Goal: Task Accomplishment & Management: Complete application form

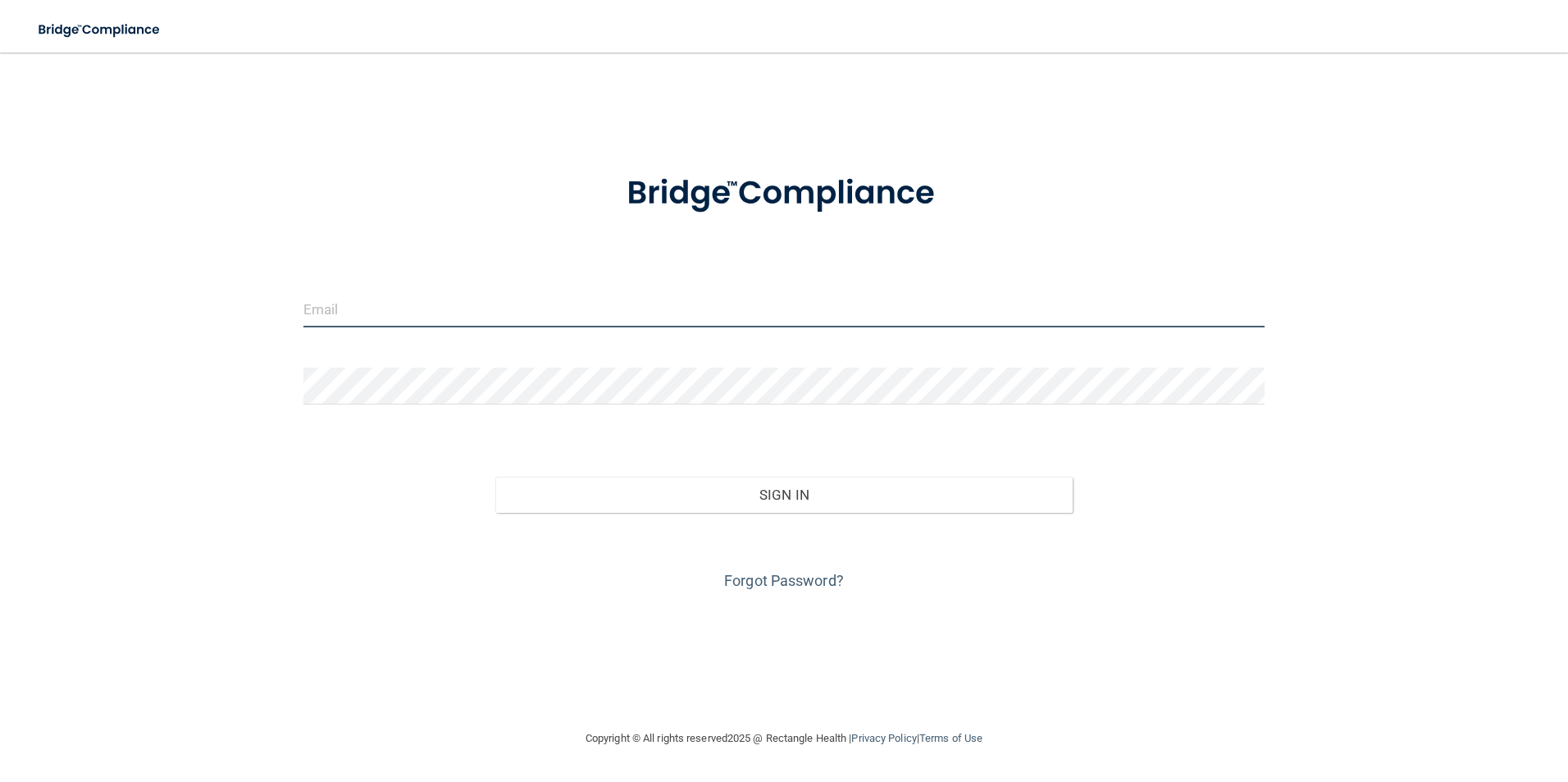
click at [470, 322] on input "email" at bounding box center [784, 308] width 962 height 37
type input "[EMAIL_ADDRESS][DOMAIN_NAME]"
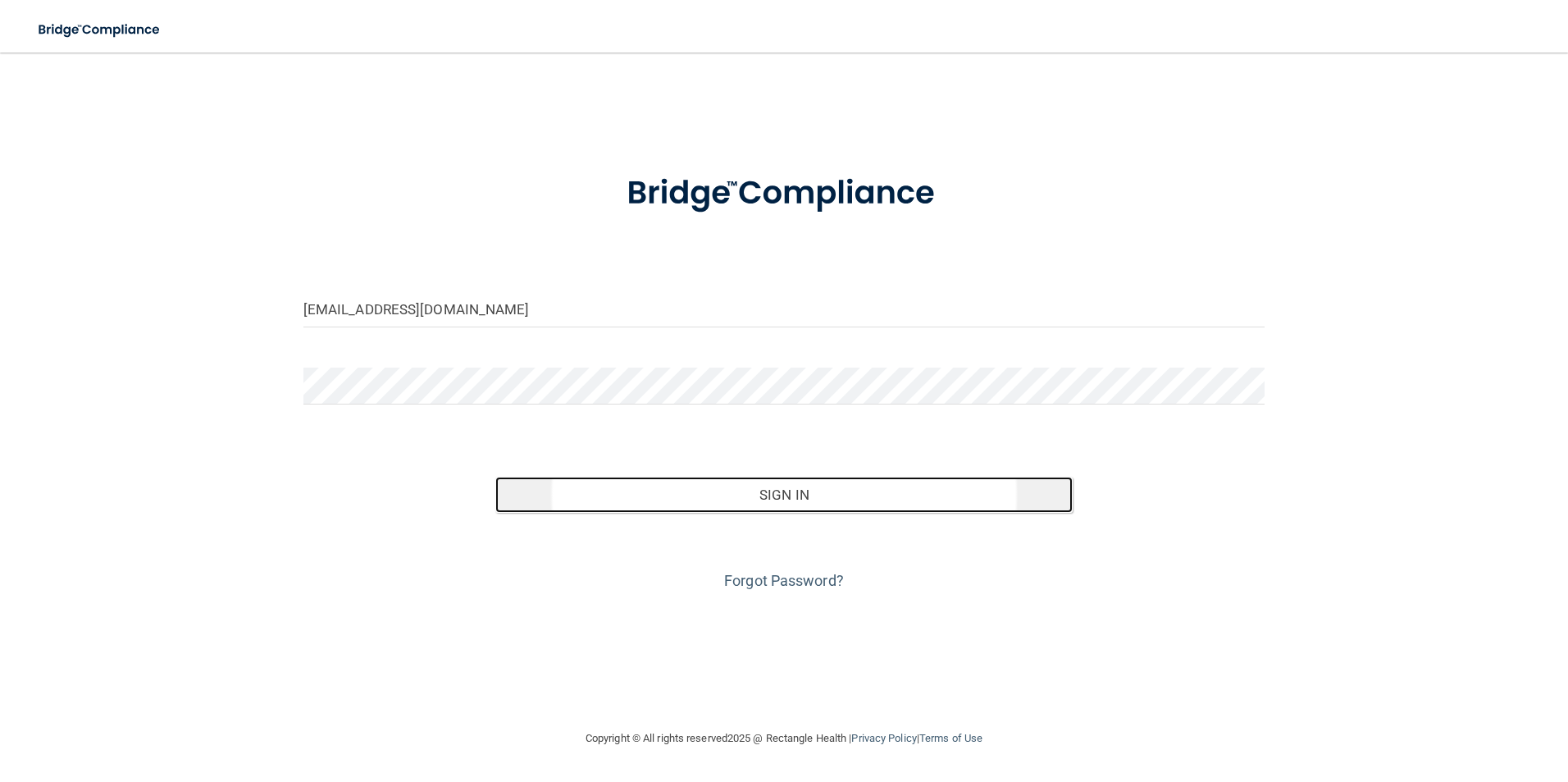
click at [705, 497] on button "Sign In" at bounding box center [783, 495] width 577 height 36
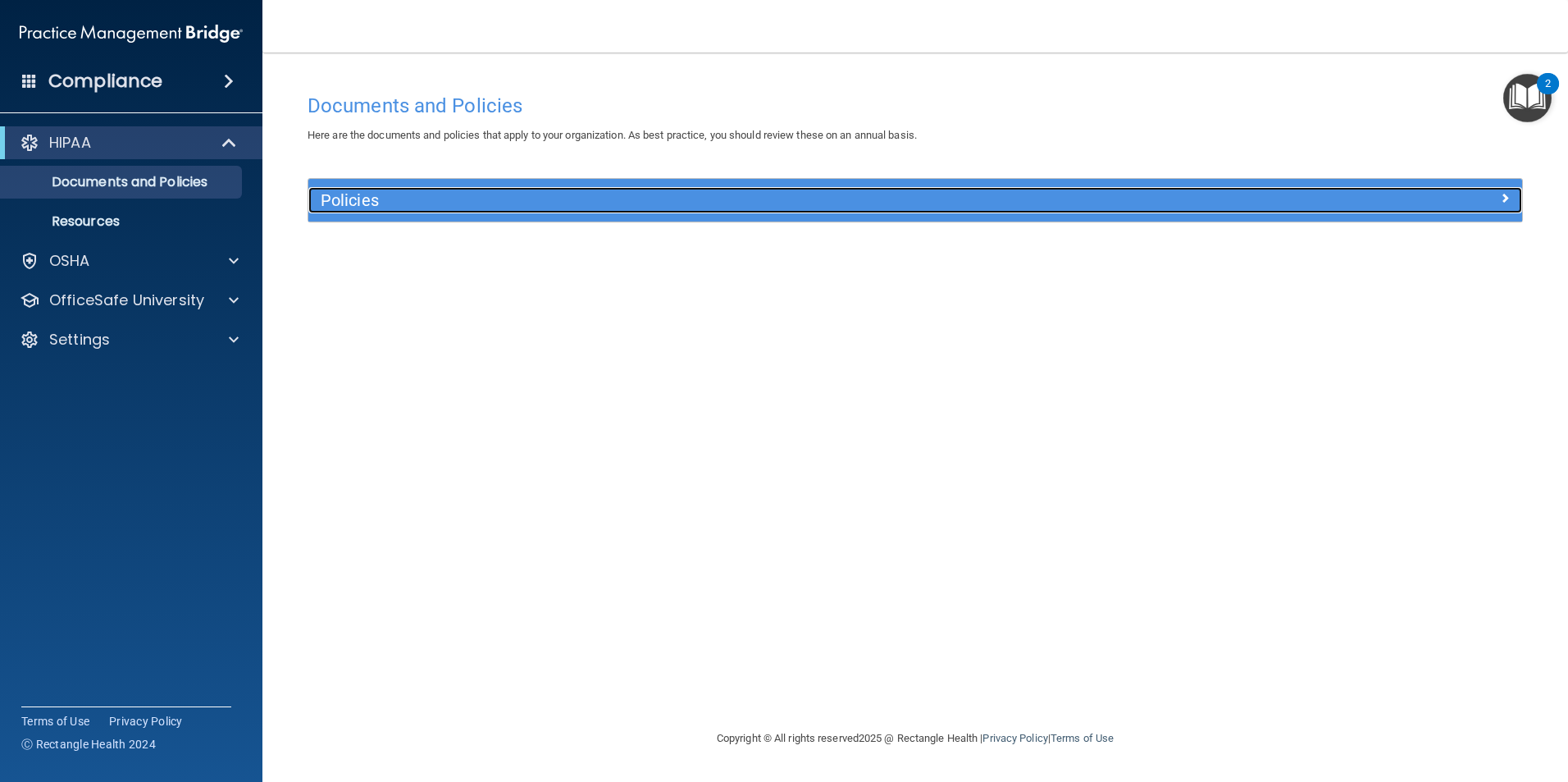
click at [1363, 195] on div at bounding box center [1371, 196] width 303 height 20
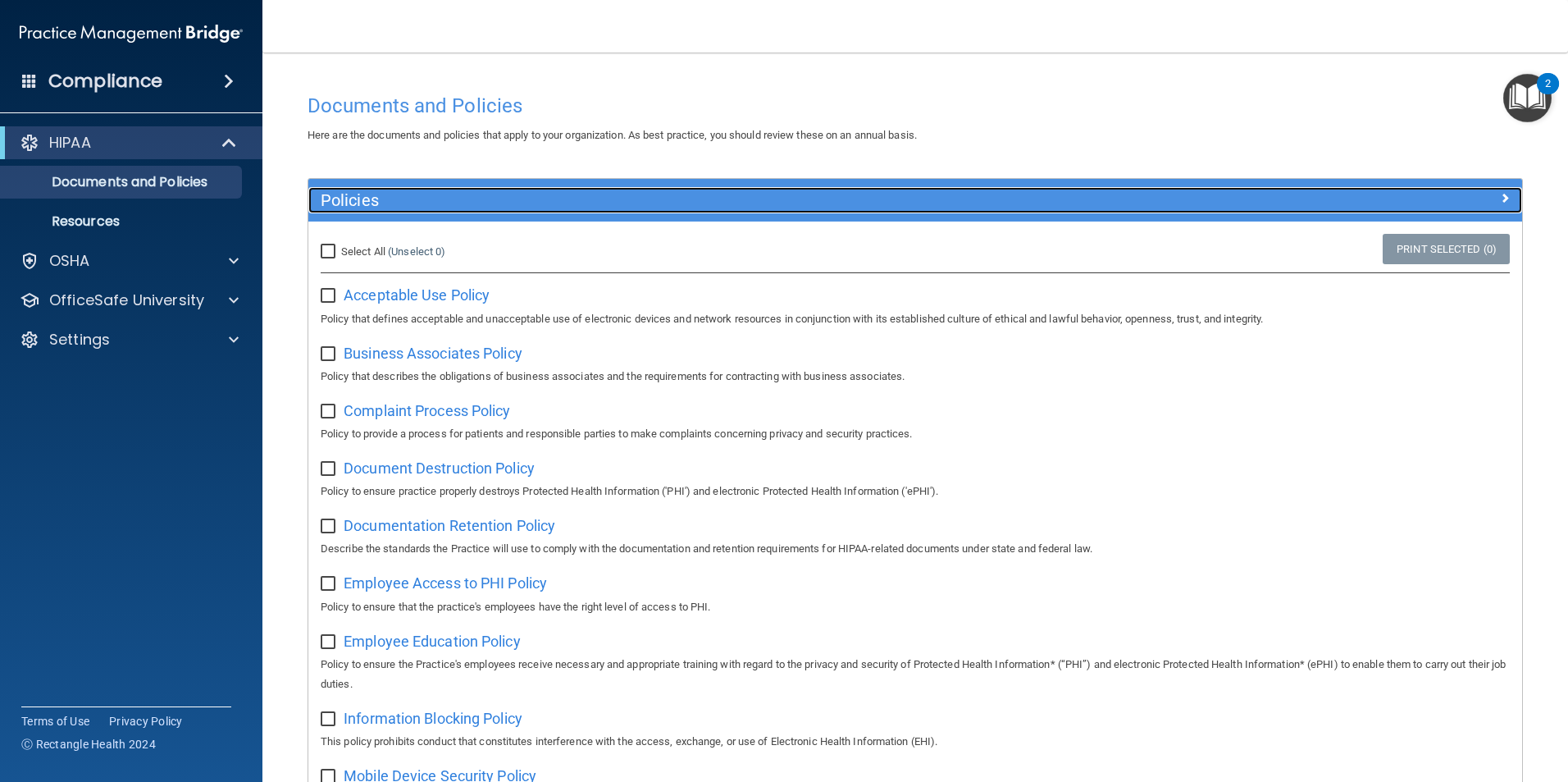
click at [1012, 203] on h5 "Policies" at bounding box center [763, 199] width 886 height 18
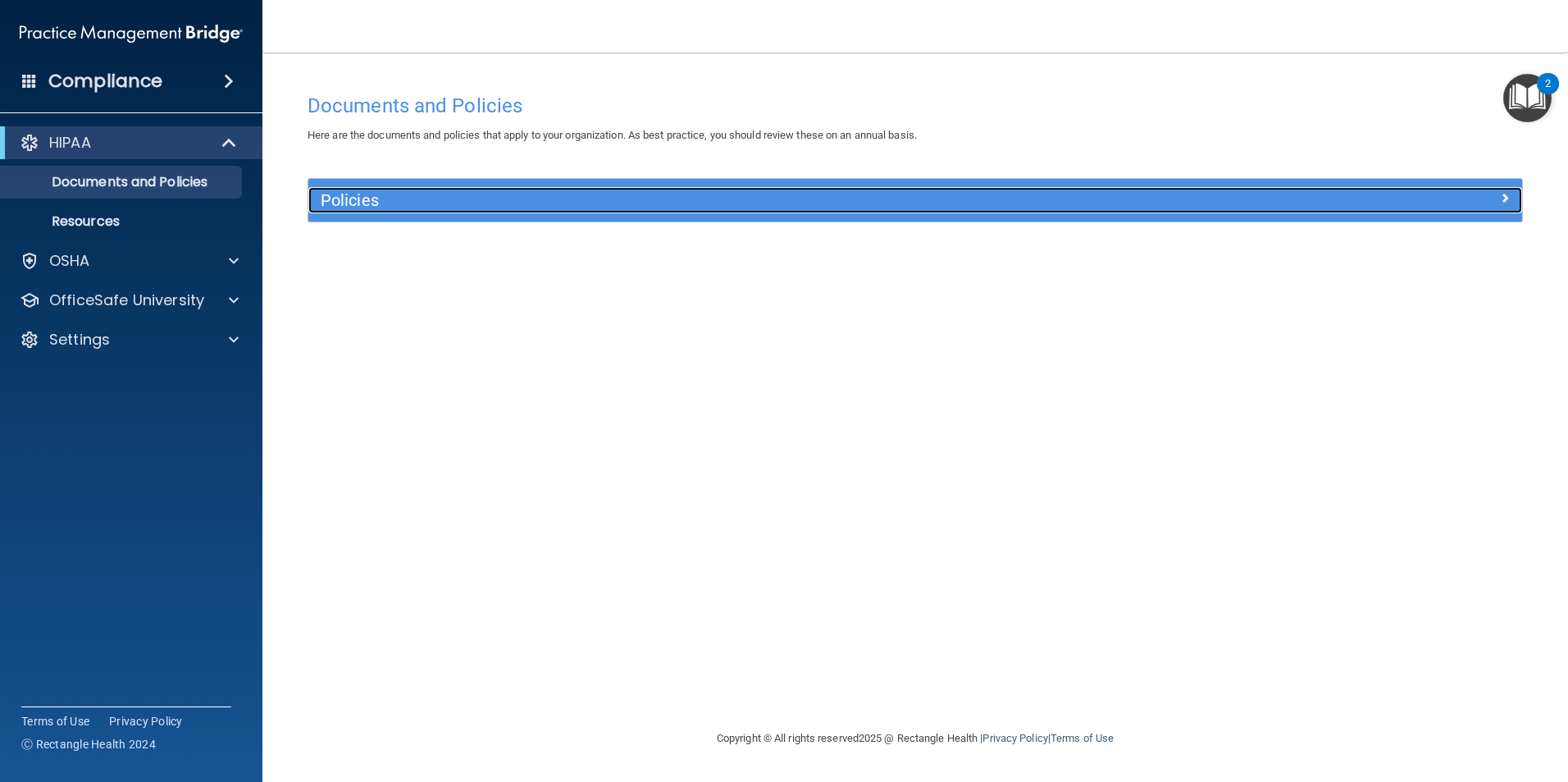
click at [1012, 203] on h5 "Policies" at bounding box center [763, 199] width 886 height 18
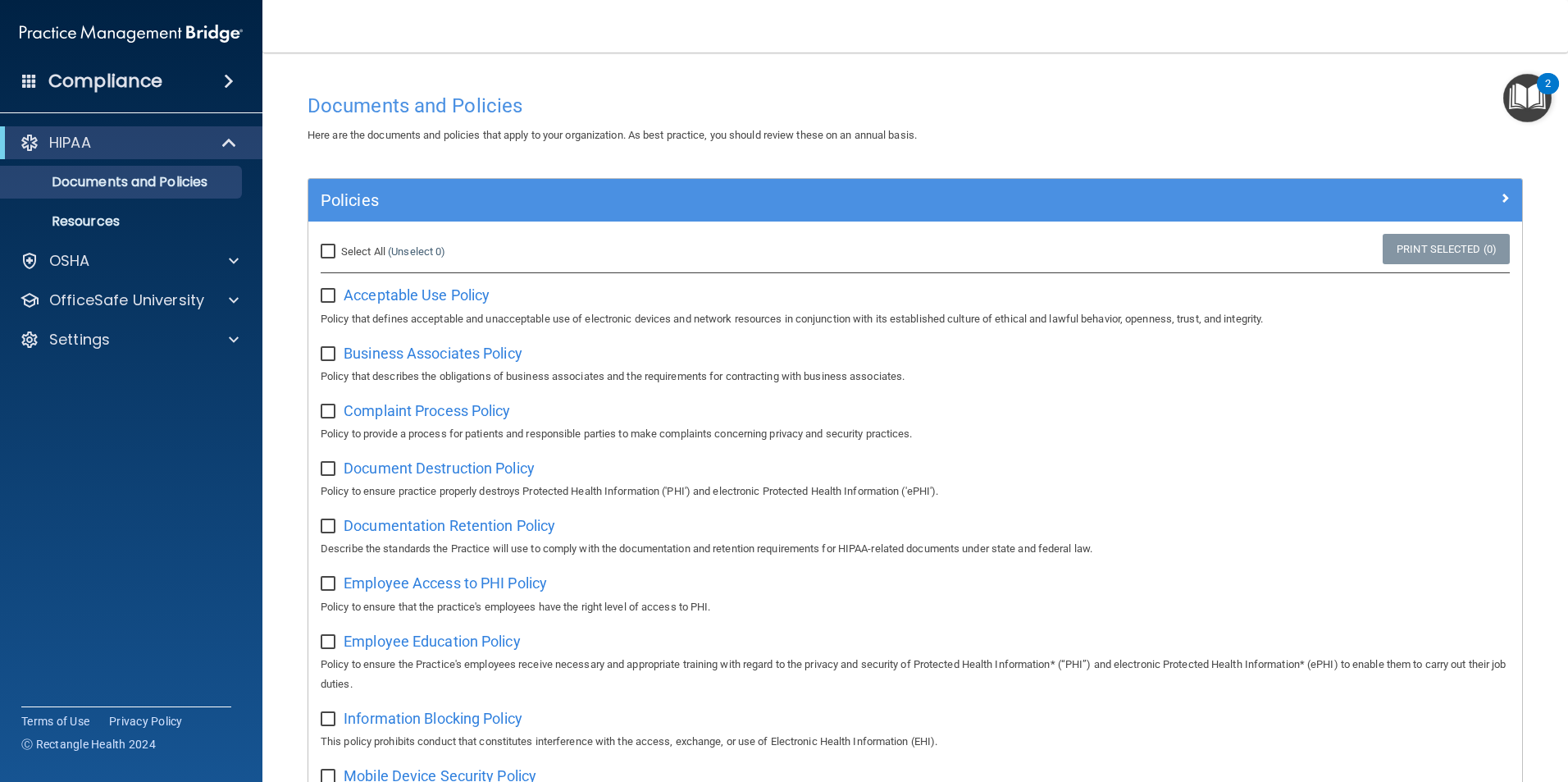
click at [335, 257] on input "Select All (Unselect 0) Unselect All" at bounding box center [330, 252] width 19 height 13
checkbox input "true"
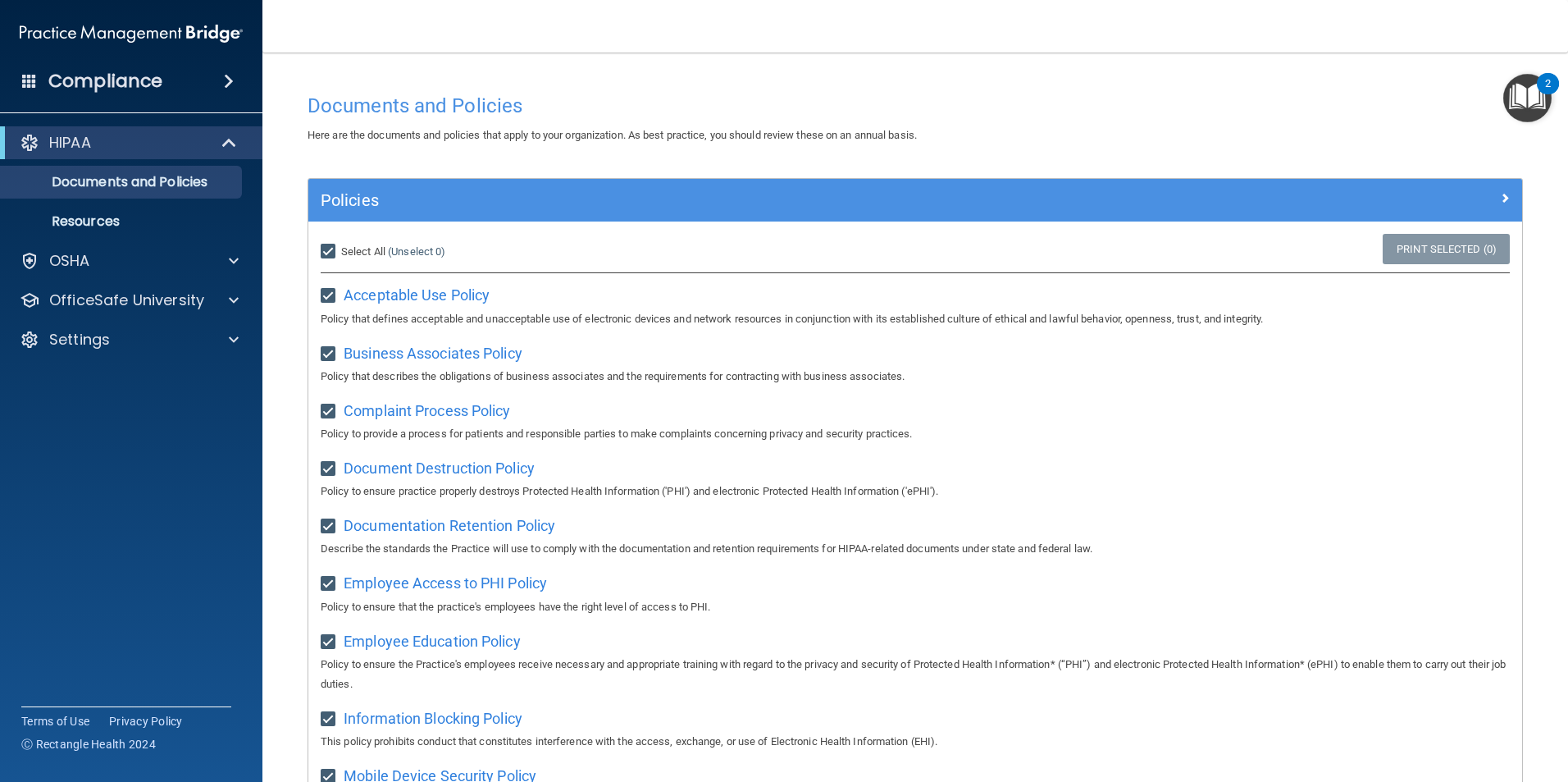
checkbox input "true"
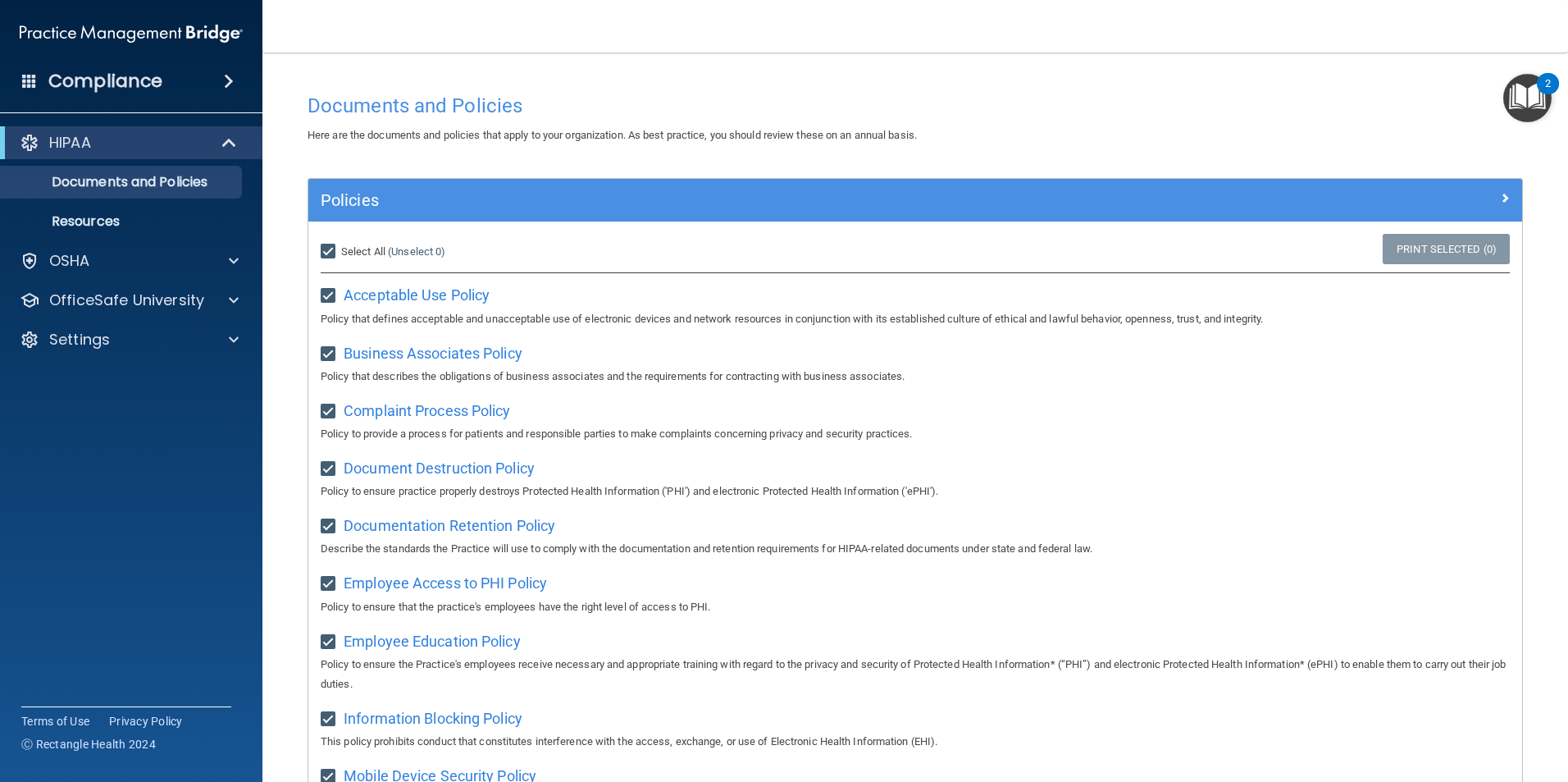
checkbox input "true"
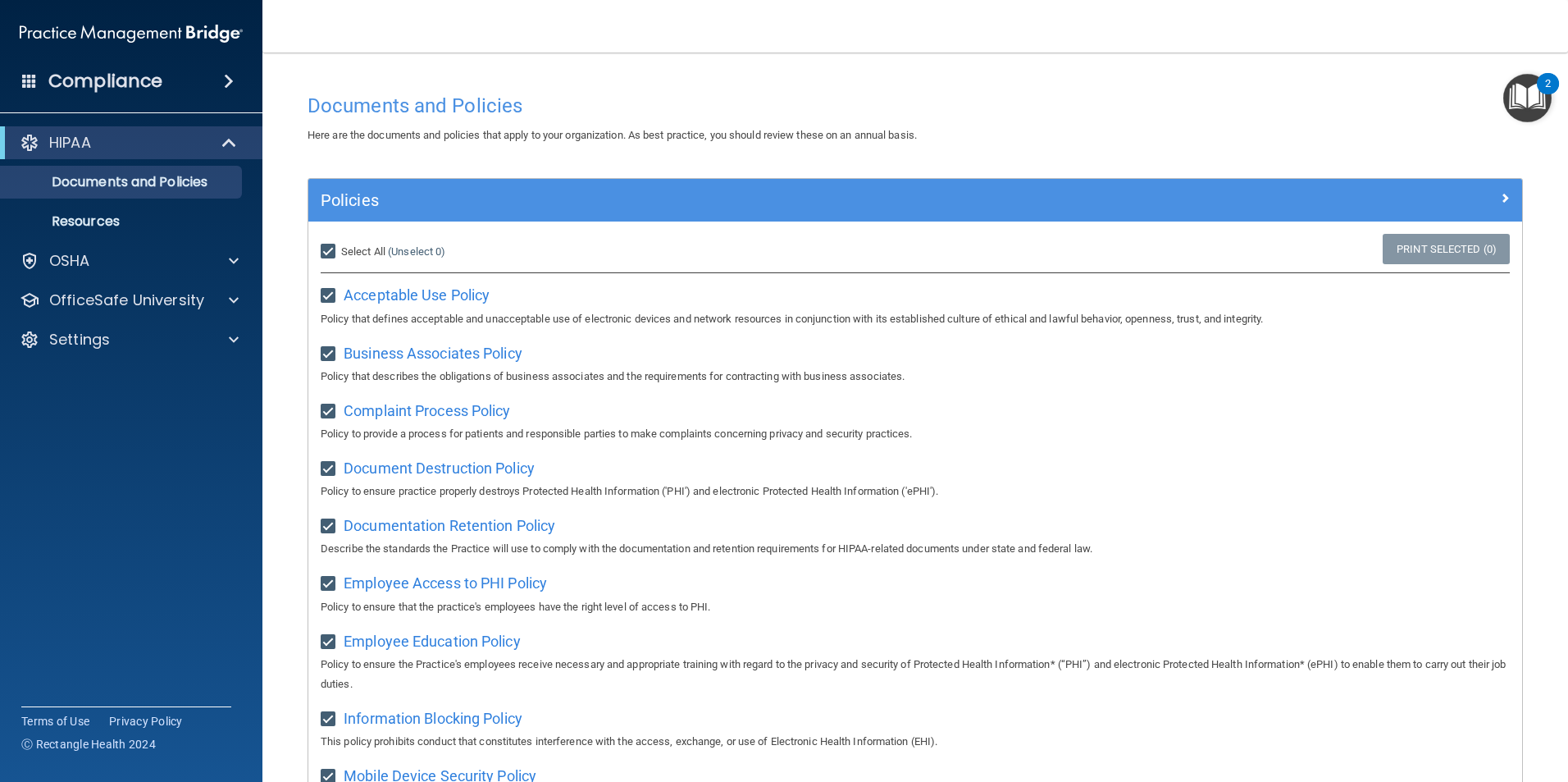
checkbox input "true"
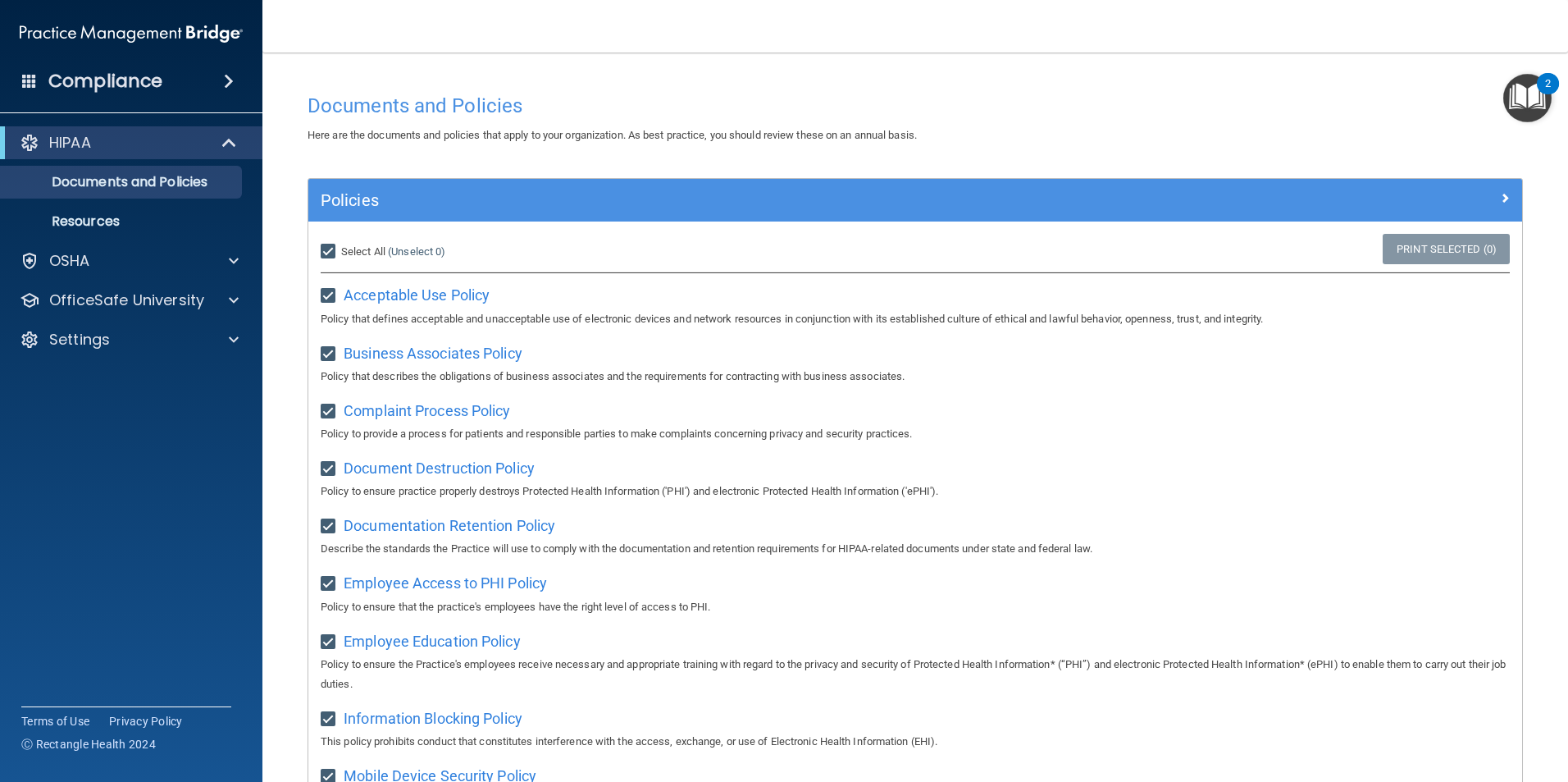
checkbox input "true"
click at [1429, 257] on link "Print Selected (21)" at bounding box center [1443, 249] width 133 height 31
click at [472, 296] on span "Acceptable Use Policy" at bounding box center [416, 295] width 146 height 17
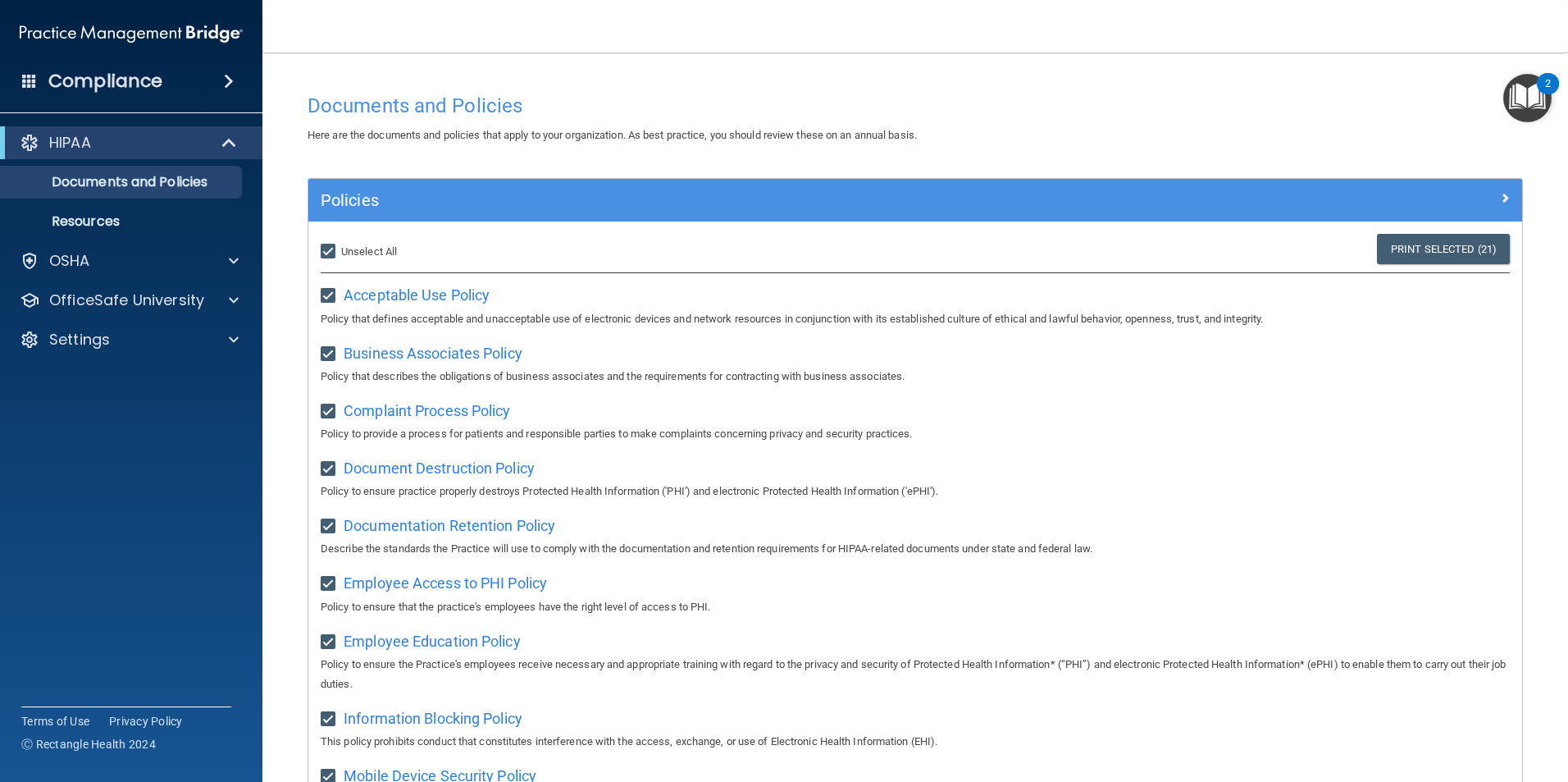
click at [1532, 101] on img "Open Resource Center, 2 new notifications" at bounding box center [1527, 97] width 49 height 49
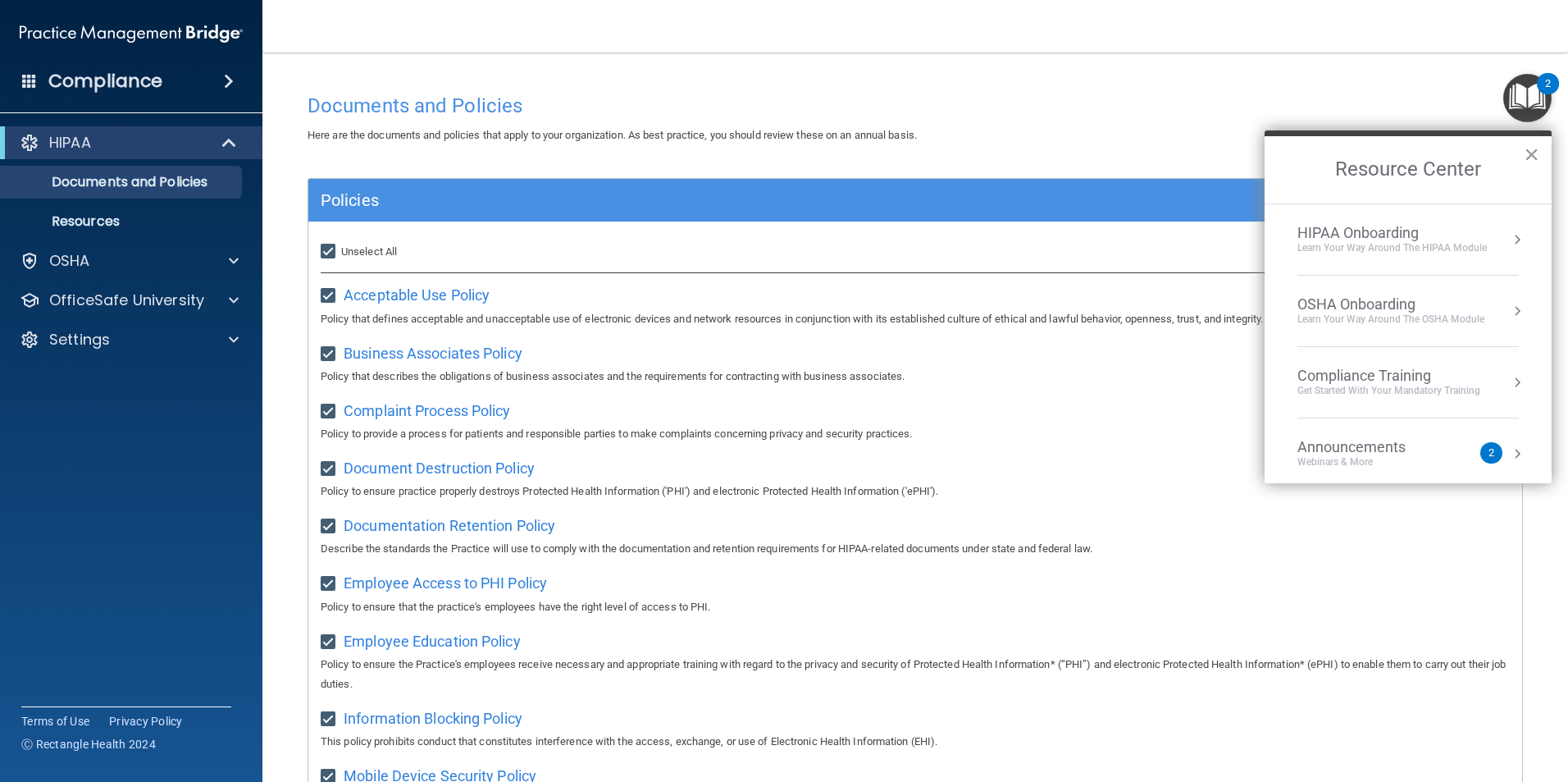
click at [1530, 157] on button "×" at bounding box center [1532, 154] width 15 height 27
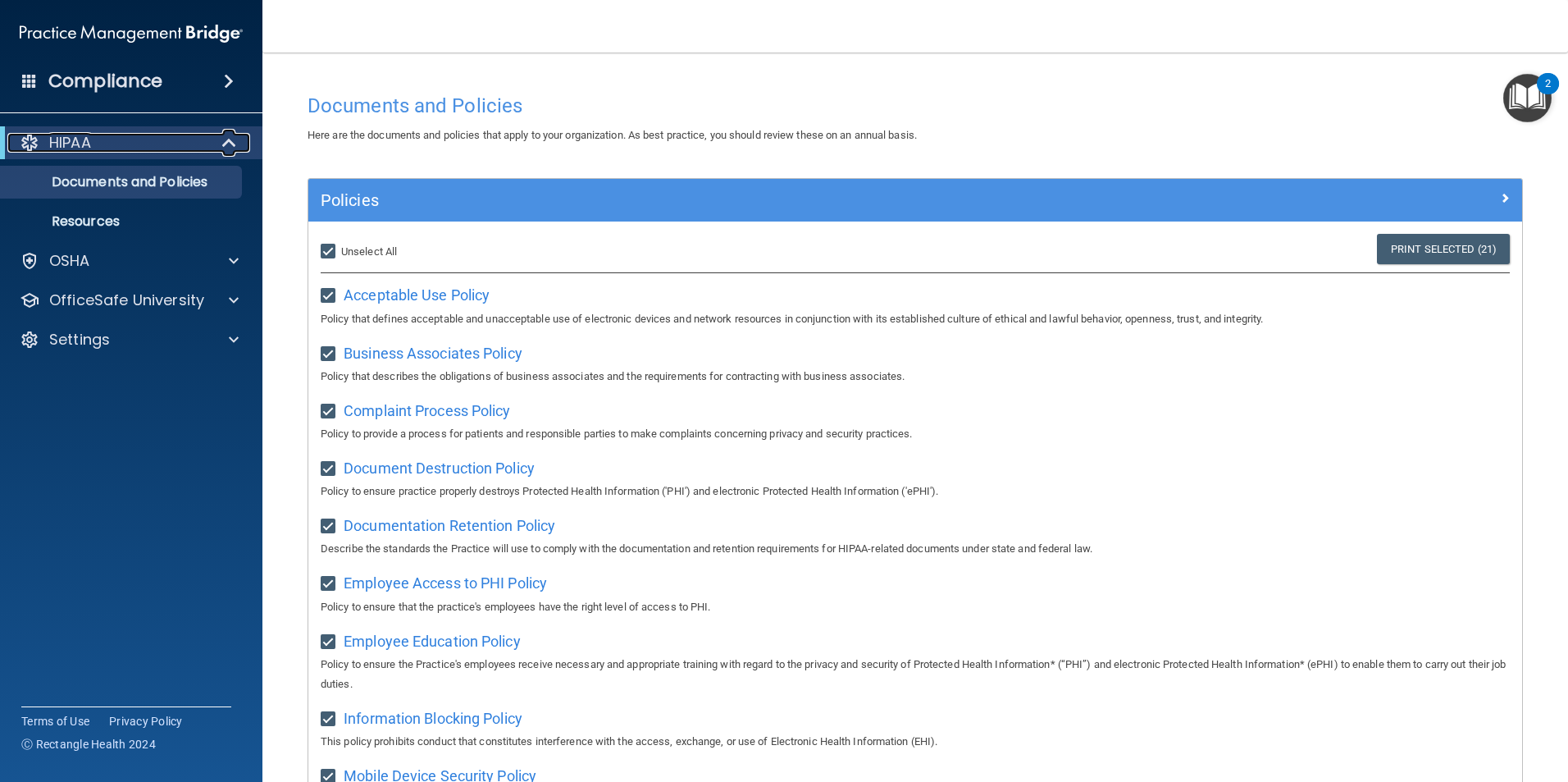
click at [161, 139] on div "HIPAA" at bounding box center [109, 142] width 202 height 20
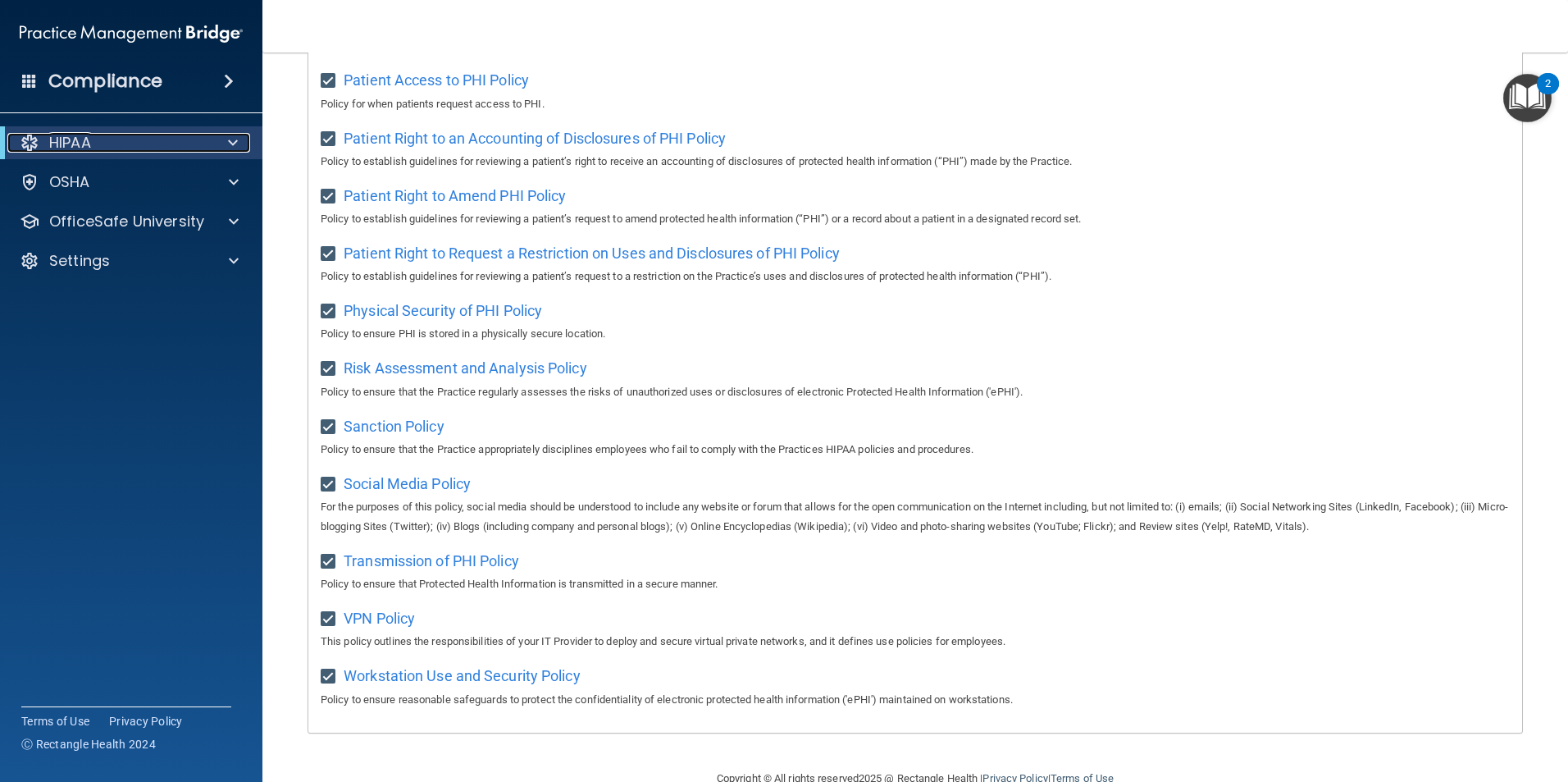
scroll to position [864, 0]
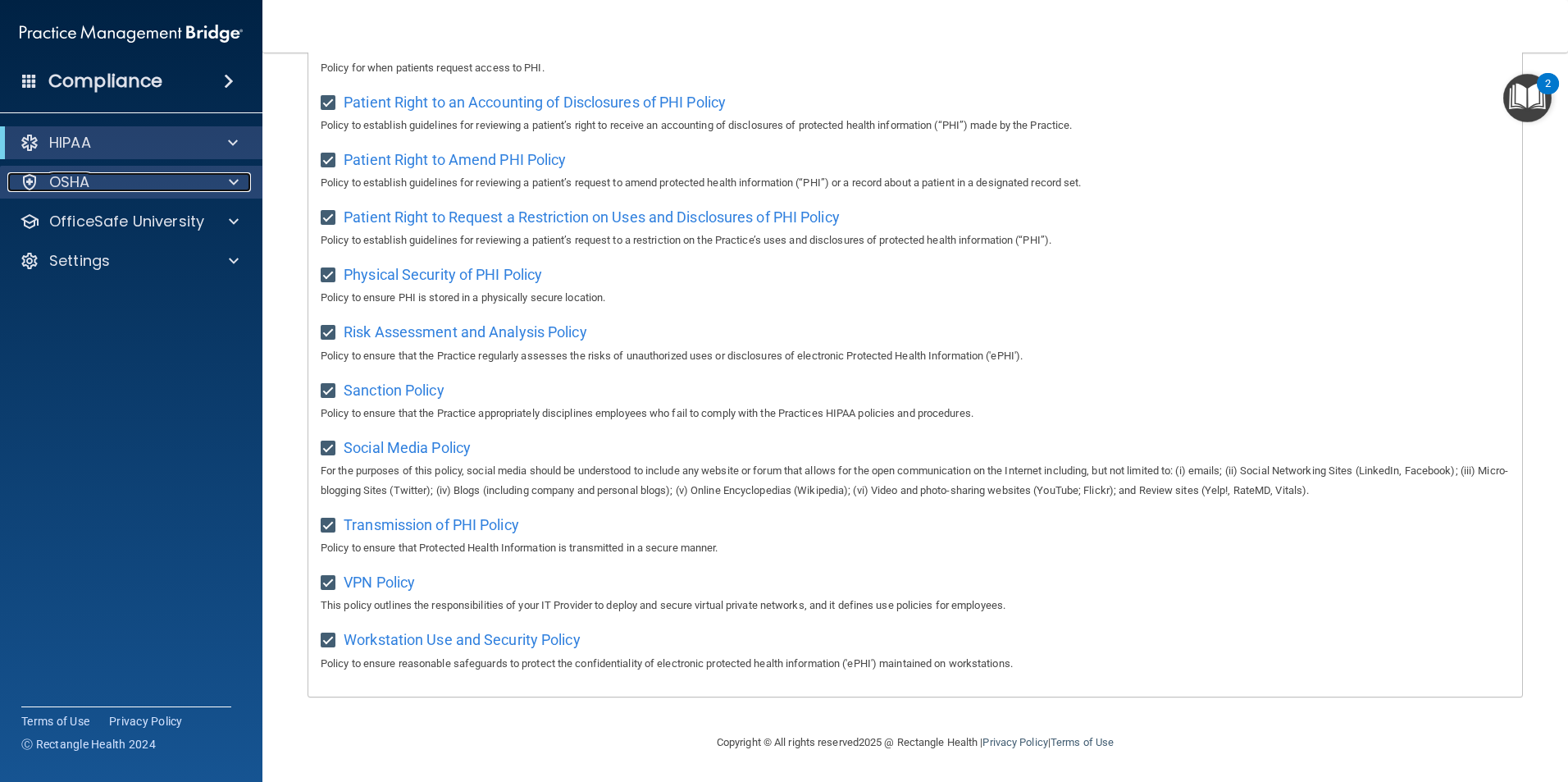
click at [55, 178] on p "OSHA" at bounding box center [70, 182] width 41 height 20
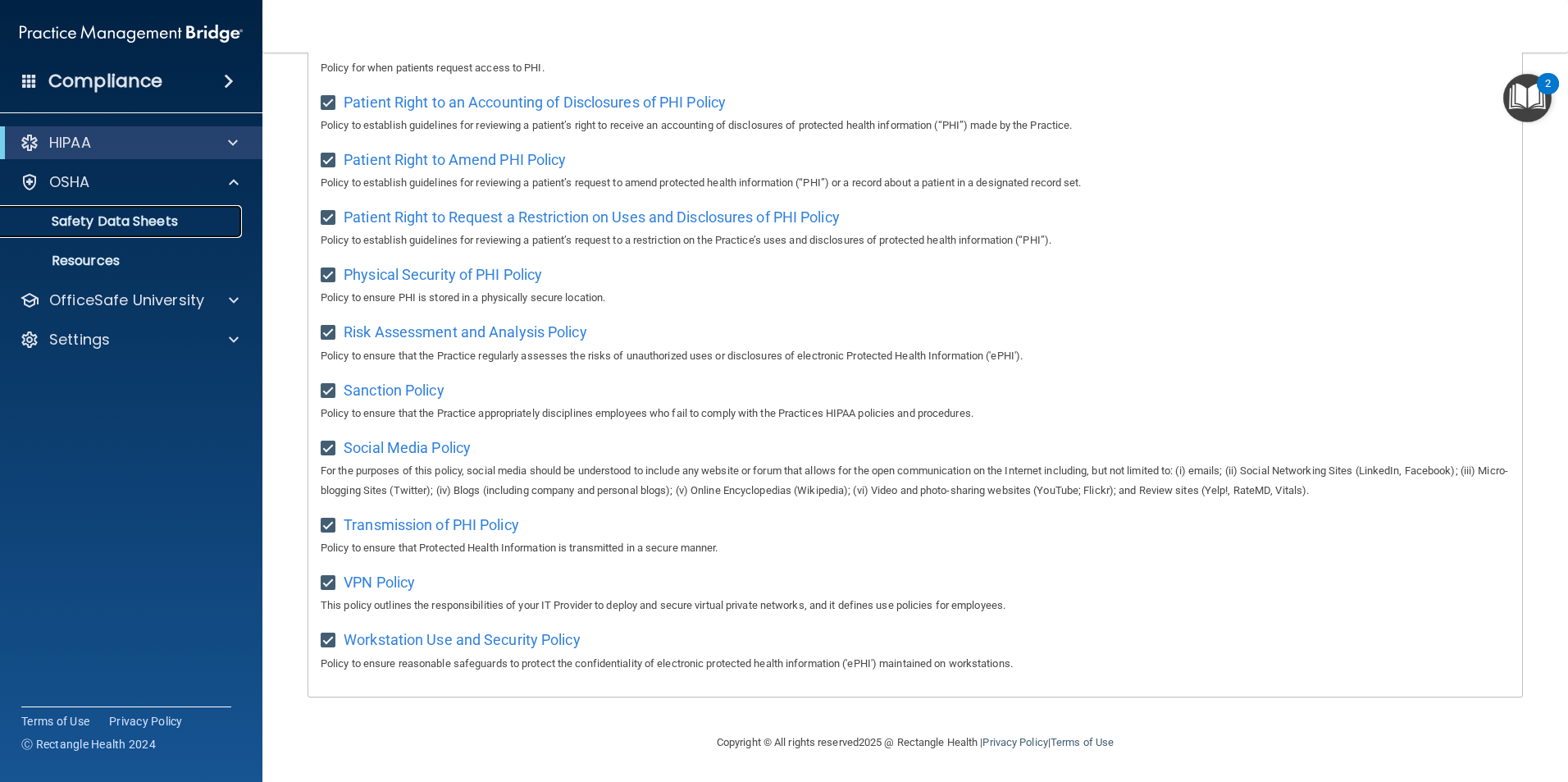
click at [97, 211] on link "Safety Data Sheets" at bounding box center [113, 221] width 258 height 32
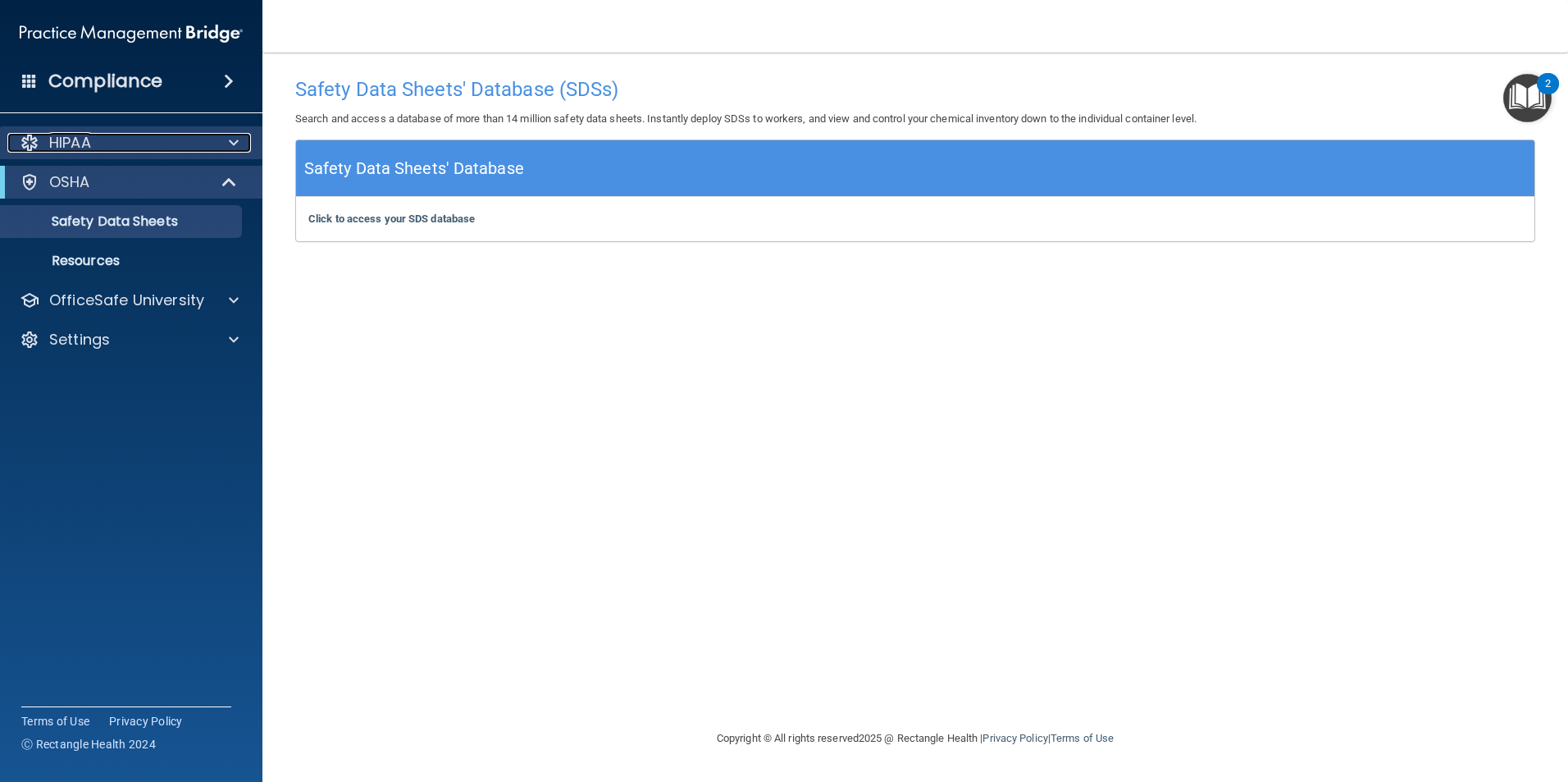
click at [63, 142] on p "HIPAA" at bounding box center [71, 142] width 42 height 20
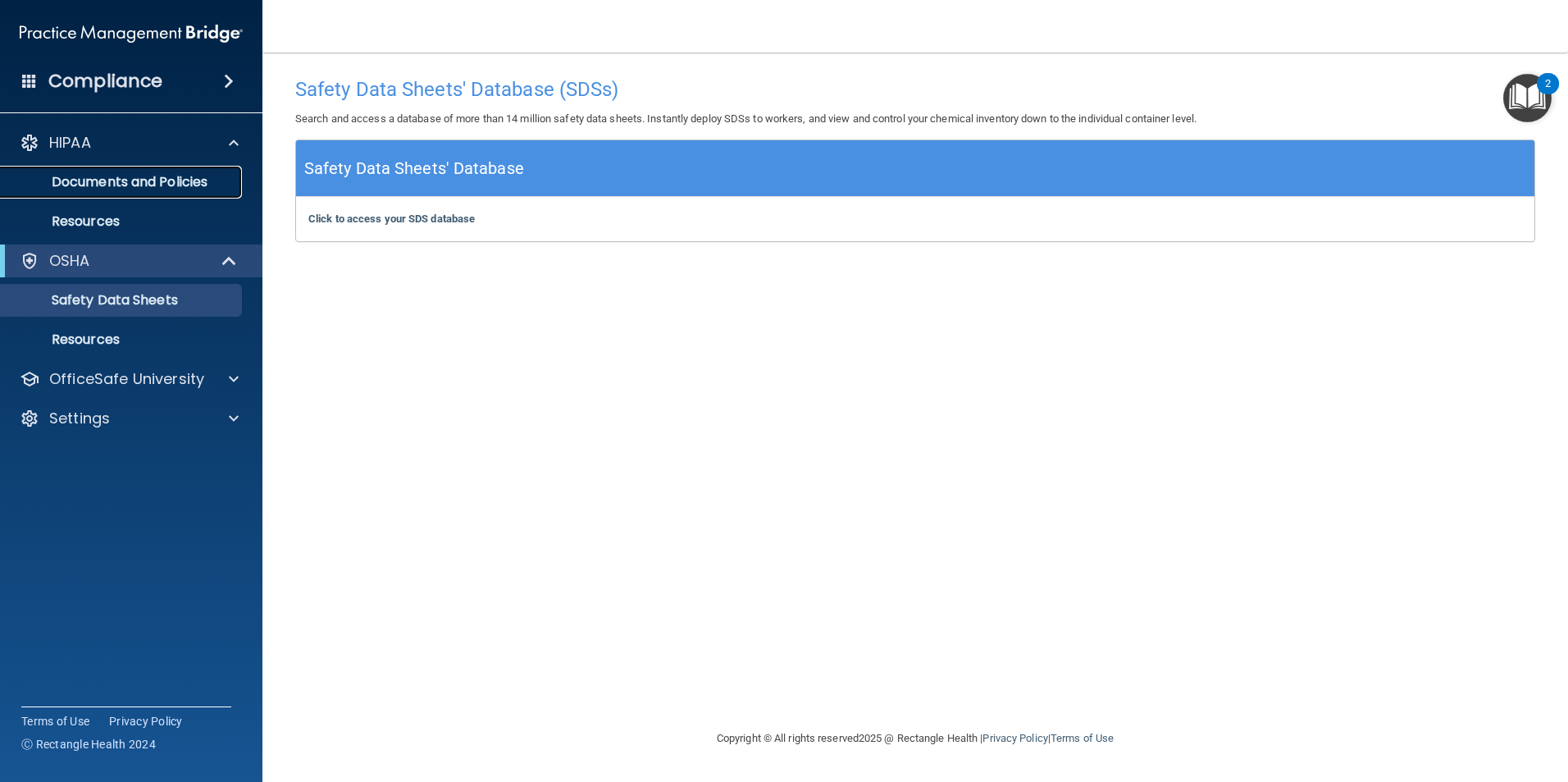
click at [99, 187] on p "Documents and Policies" at bounding box center [122, 181] width 224 height 16
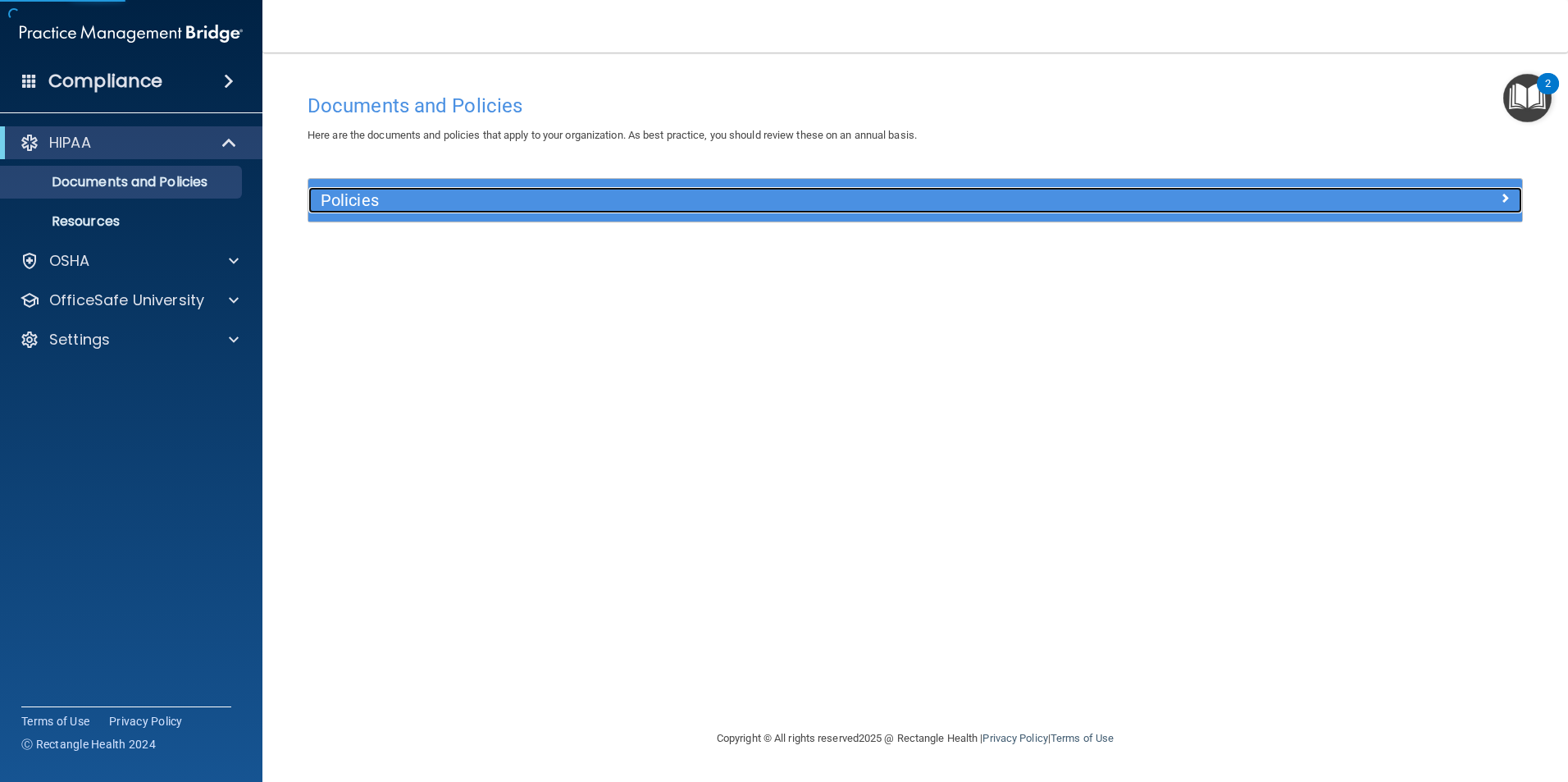
click at [419, 202] on h5 "Policies" at bounding box center [763, 199] width 886 height 18
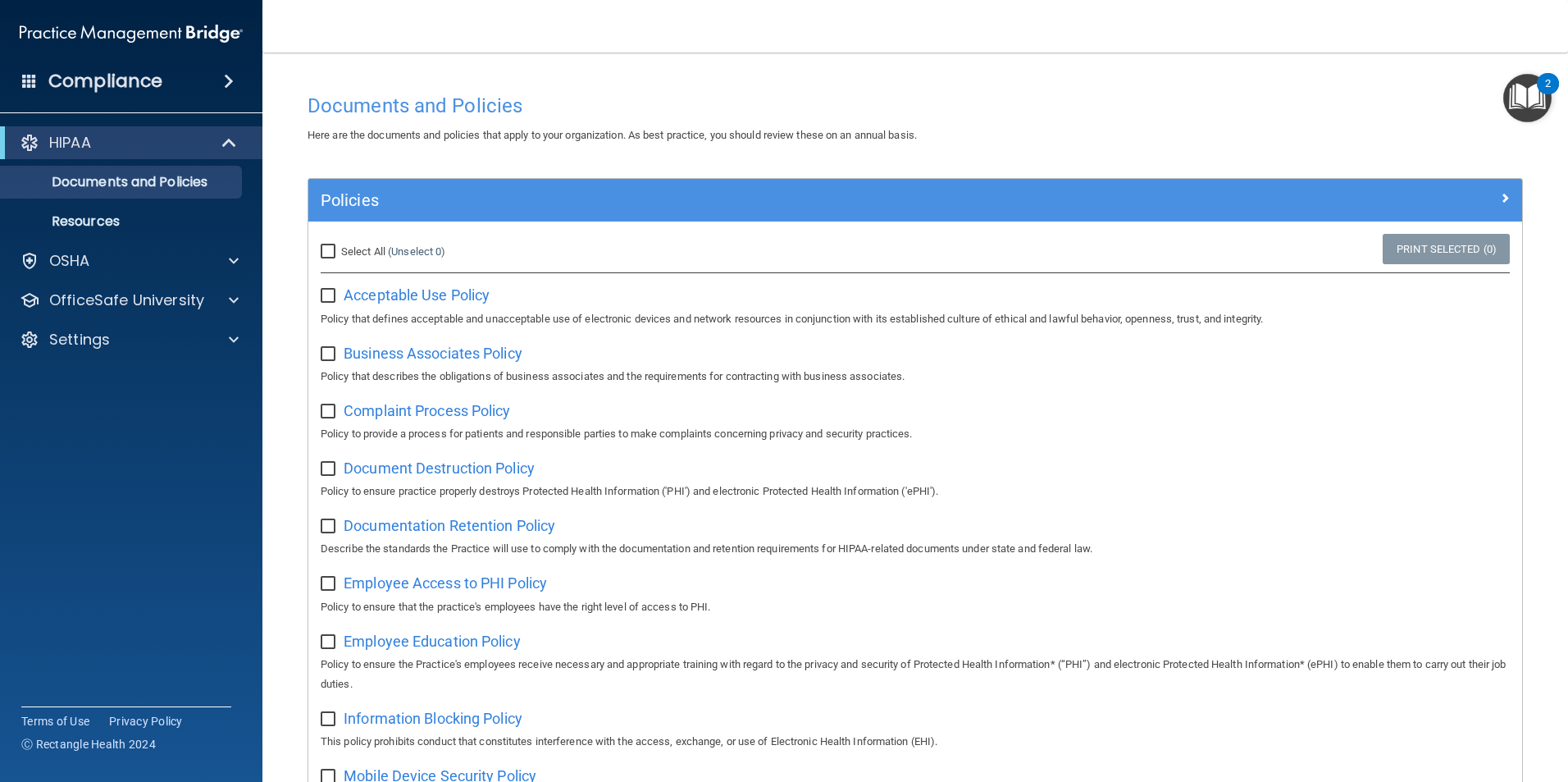
drag, startPoint x: 327, startPoint y: 243, endPoint x: 290, endPoint y: 233, distance: 38.3
click at [325, 245] on input "Select All (Unselect 0) Unselect All" at bounding box center [330, 252] width 19 height 13
checkbox input "true"
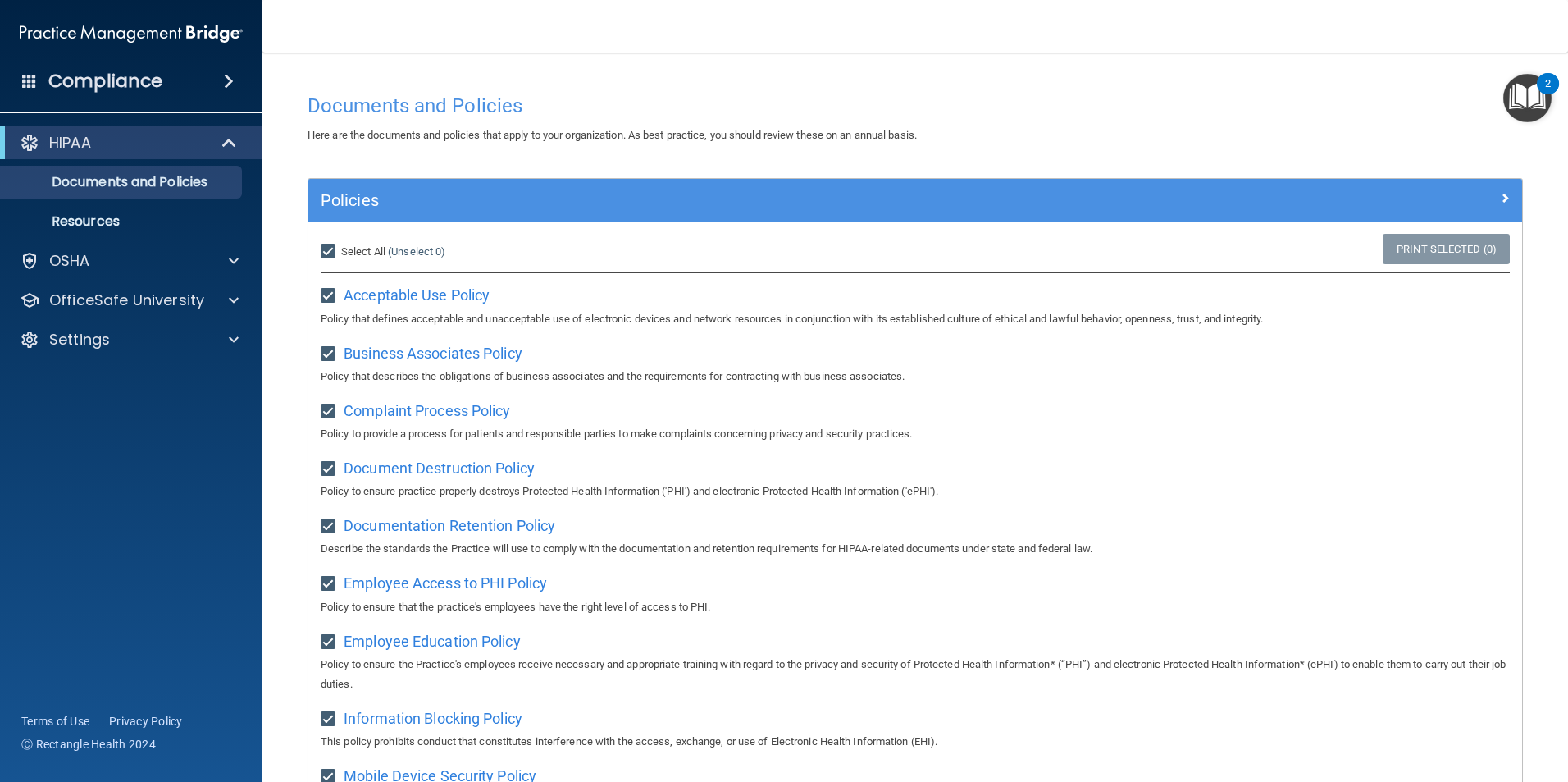
checkbox input "true"
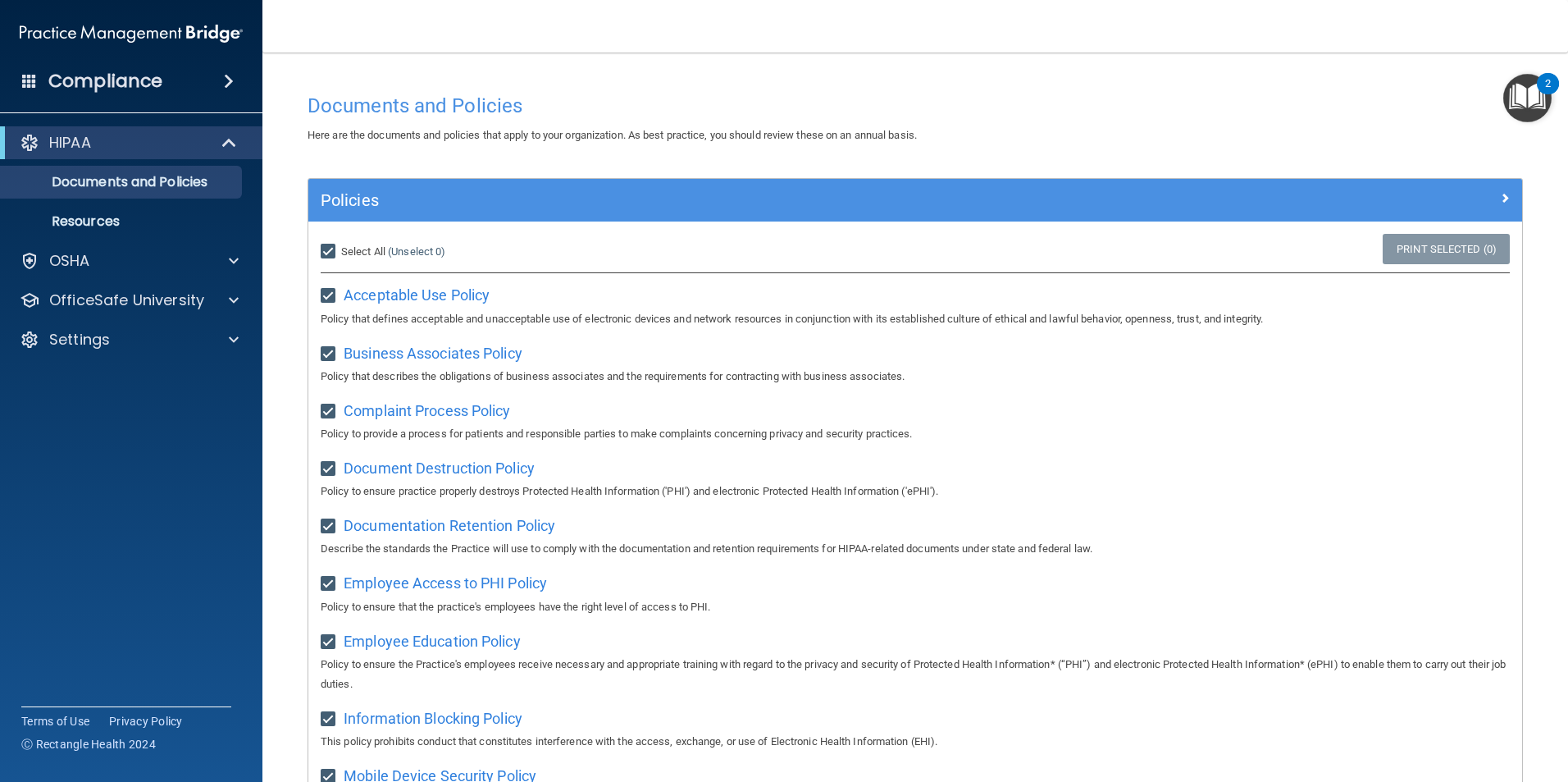
checkbox input "true"
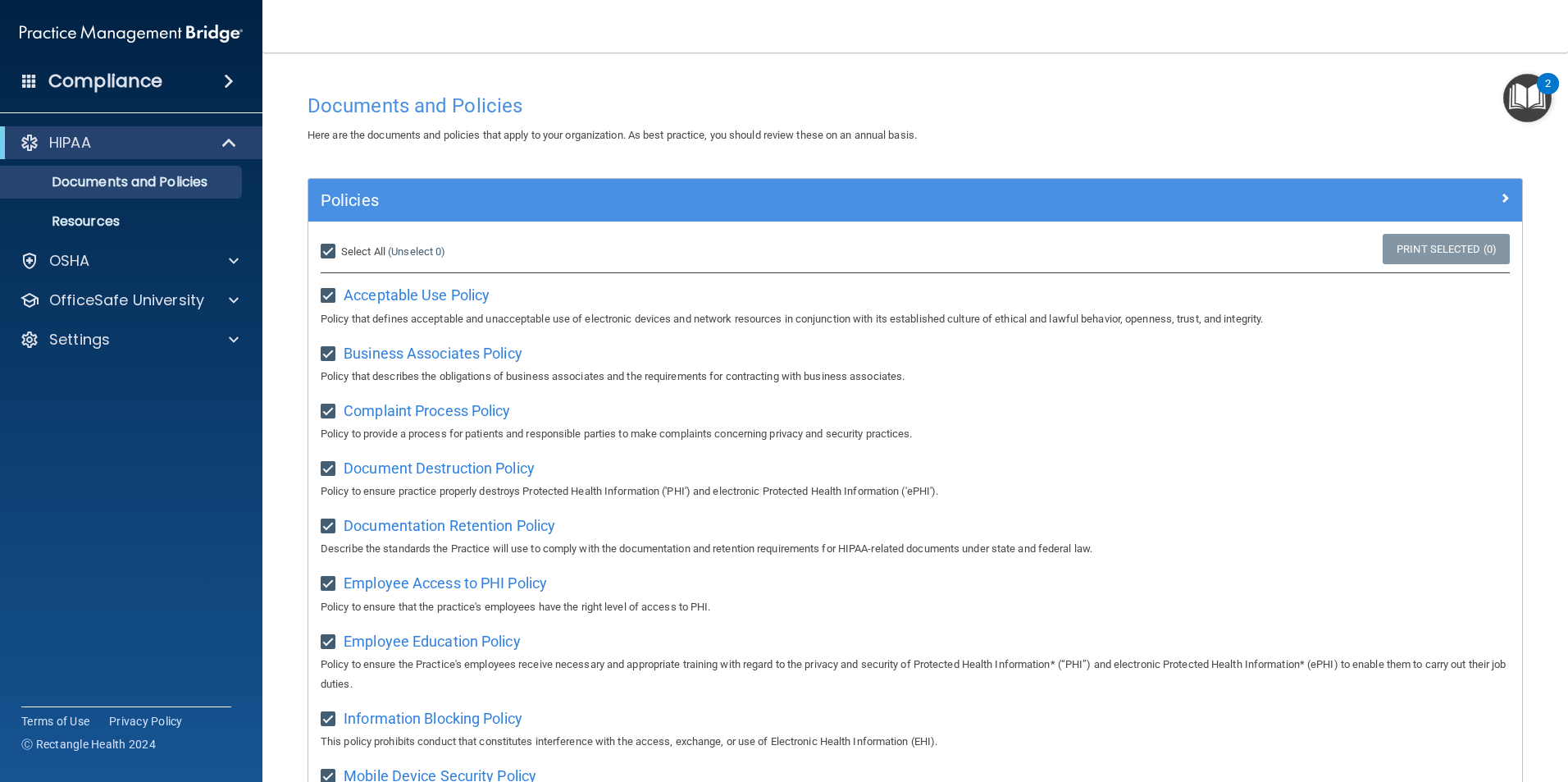
checkbox input "true"
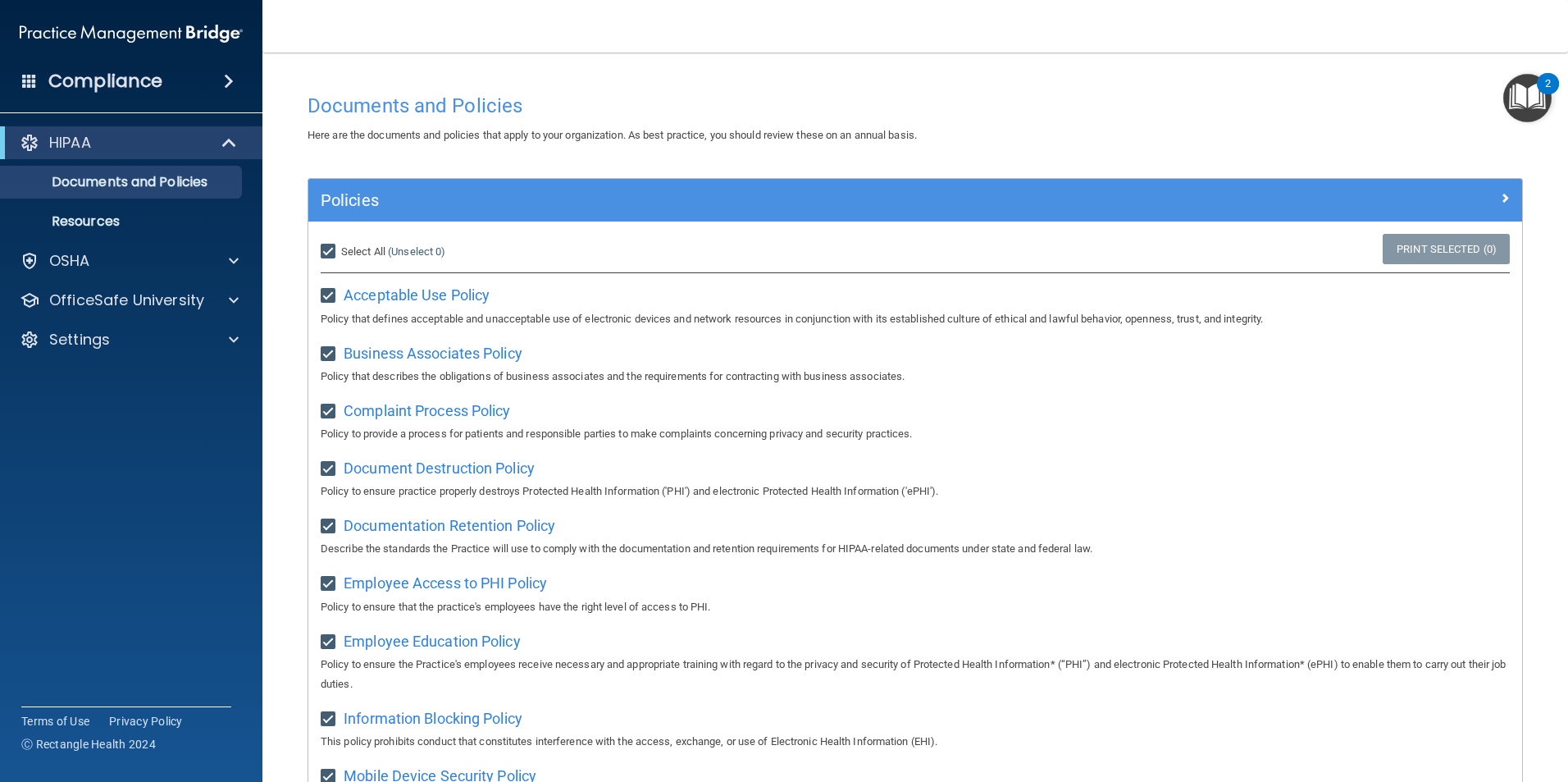
checkbox input "true"
click at [104, 72] on h4 "Compliance" at bounding box center [106, 81] width 114 height 23
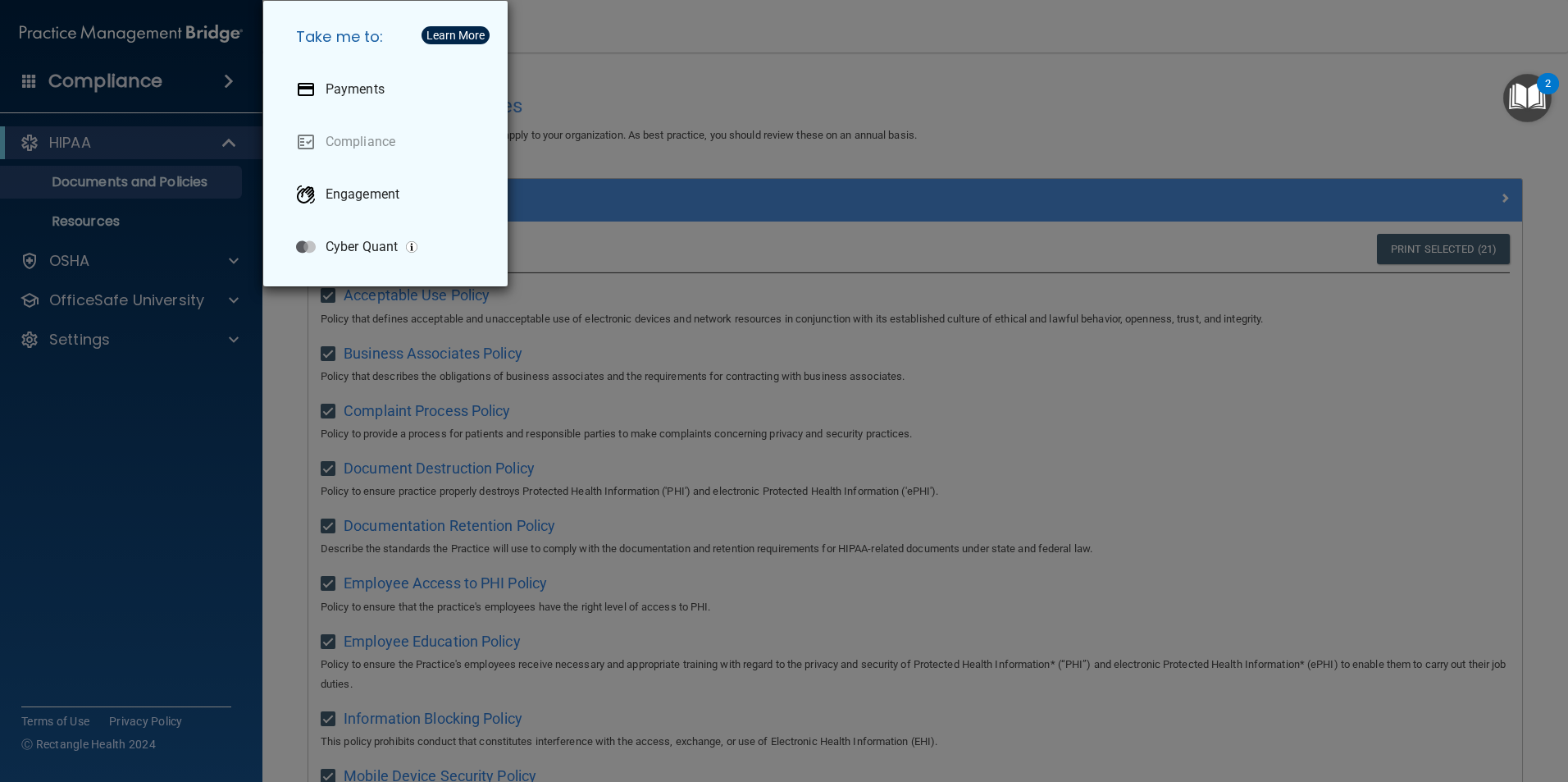
click at [766, 578] on div "Take me to: Payments Compliance Engagement Cyber Quant" at bounding box center [784, 391] width 1568 height 782
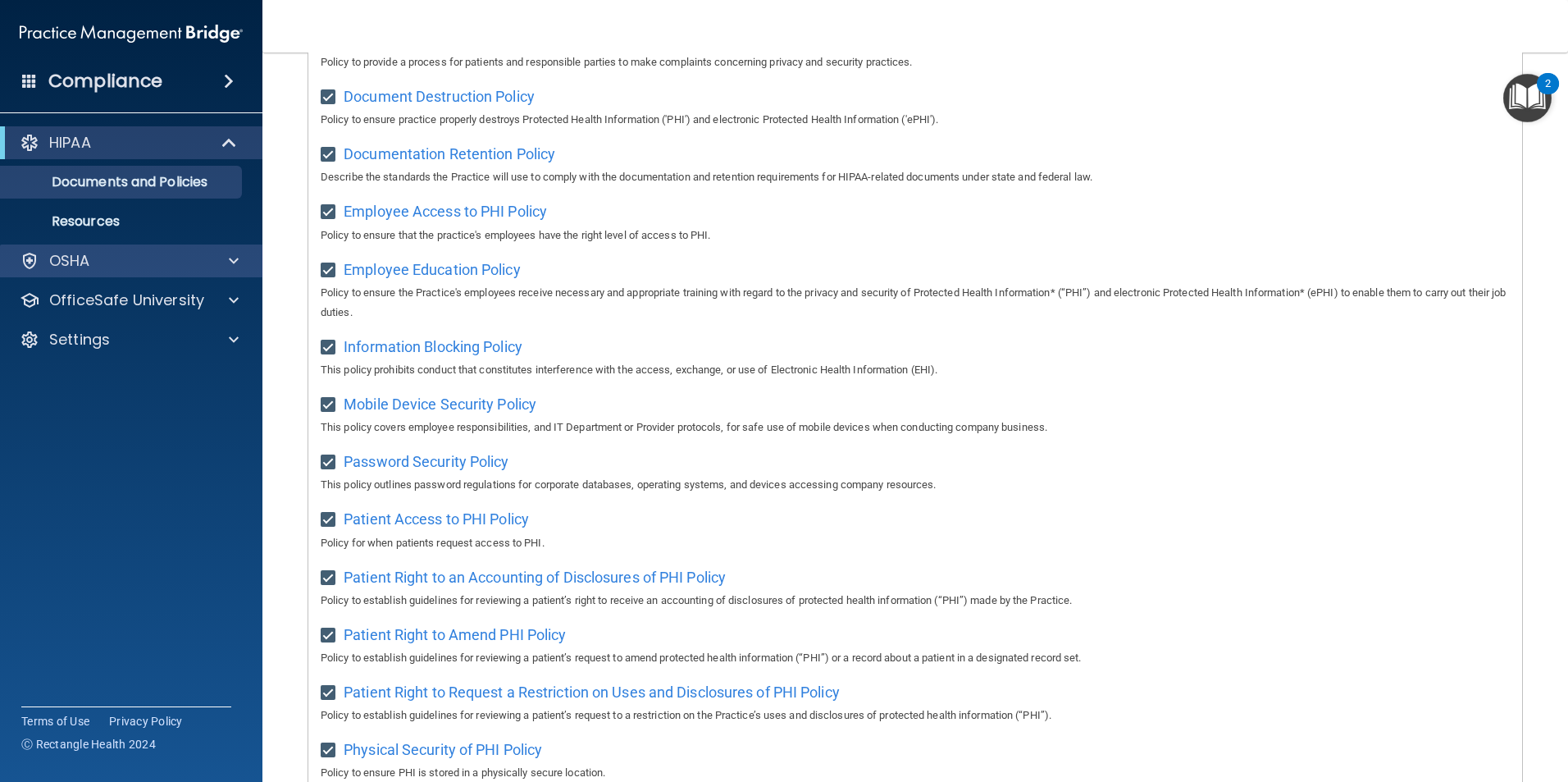
scroll to position [44, 0]
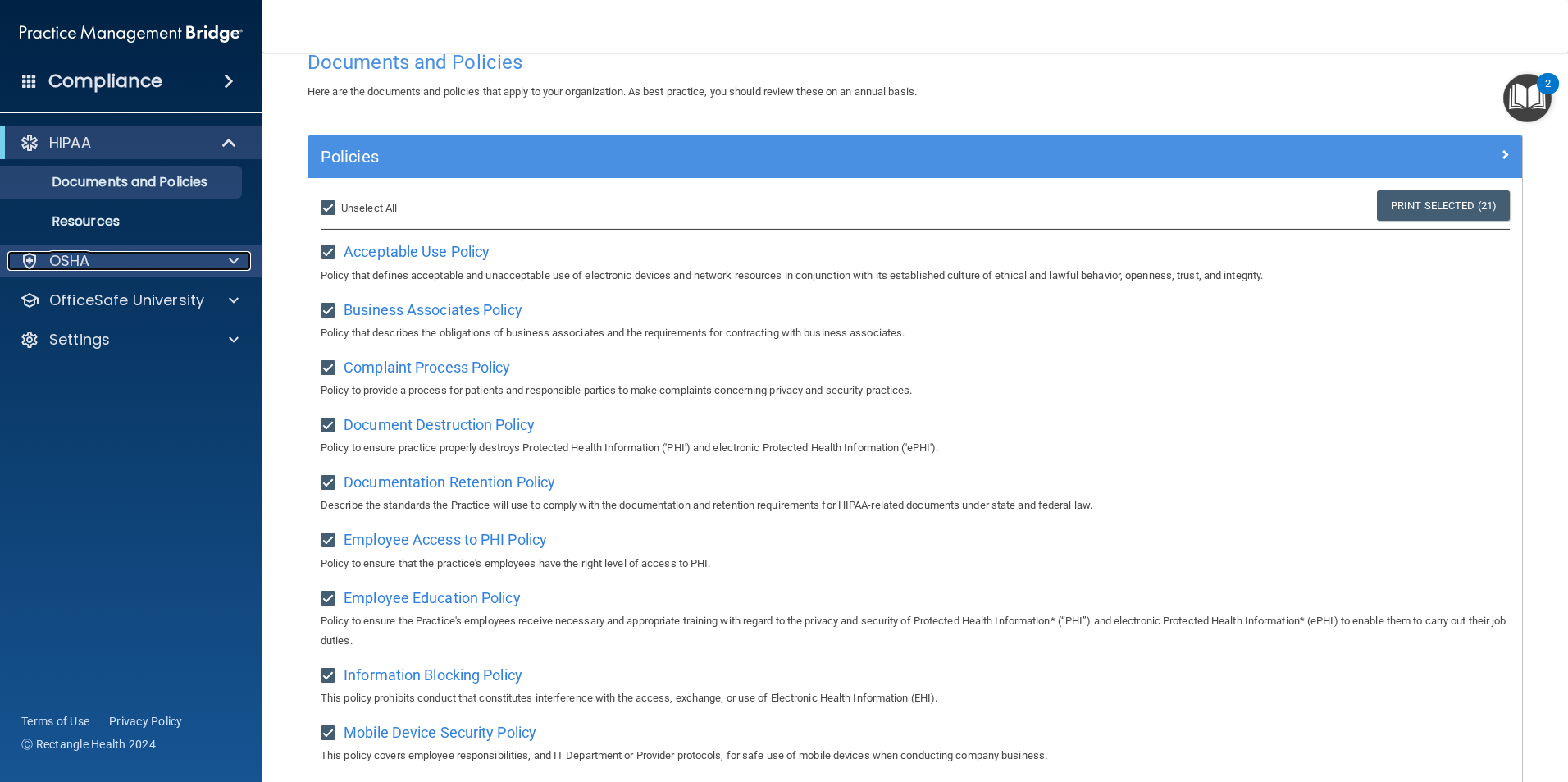
click at [87, 256] on p "OSHA" at bounding box center [70, 260] width 41 height 20
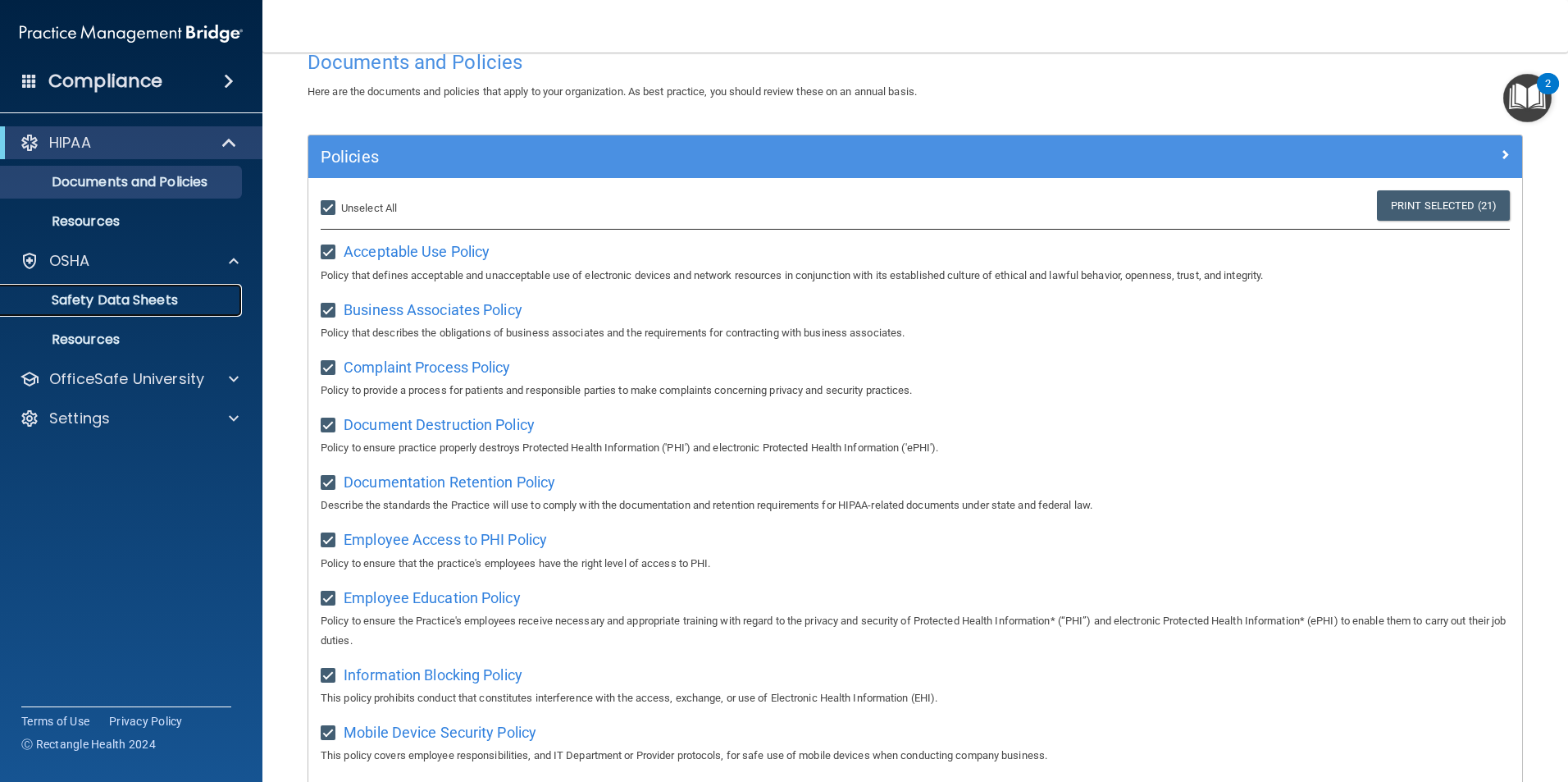
click at [88, 292] on p "Safety Data Sheets" at bounding box center [122, 299] width 224 height 16
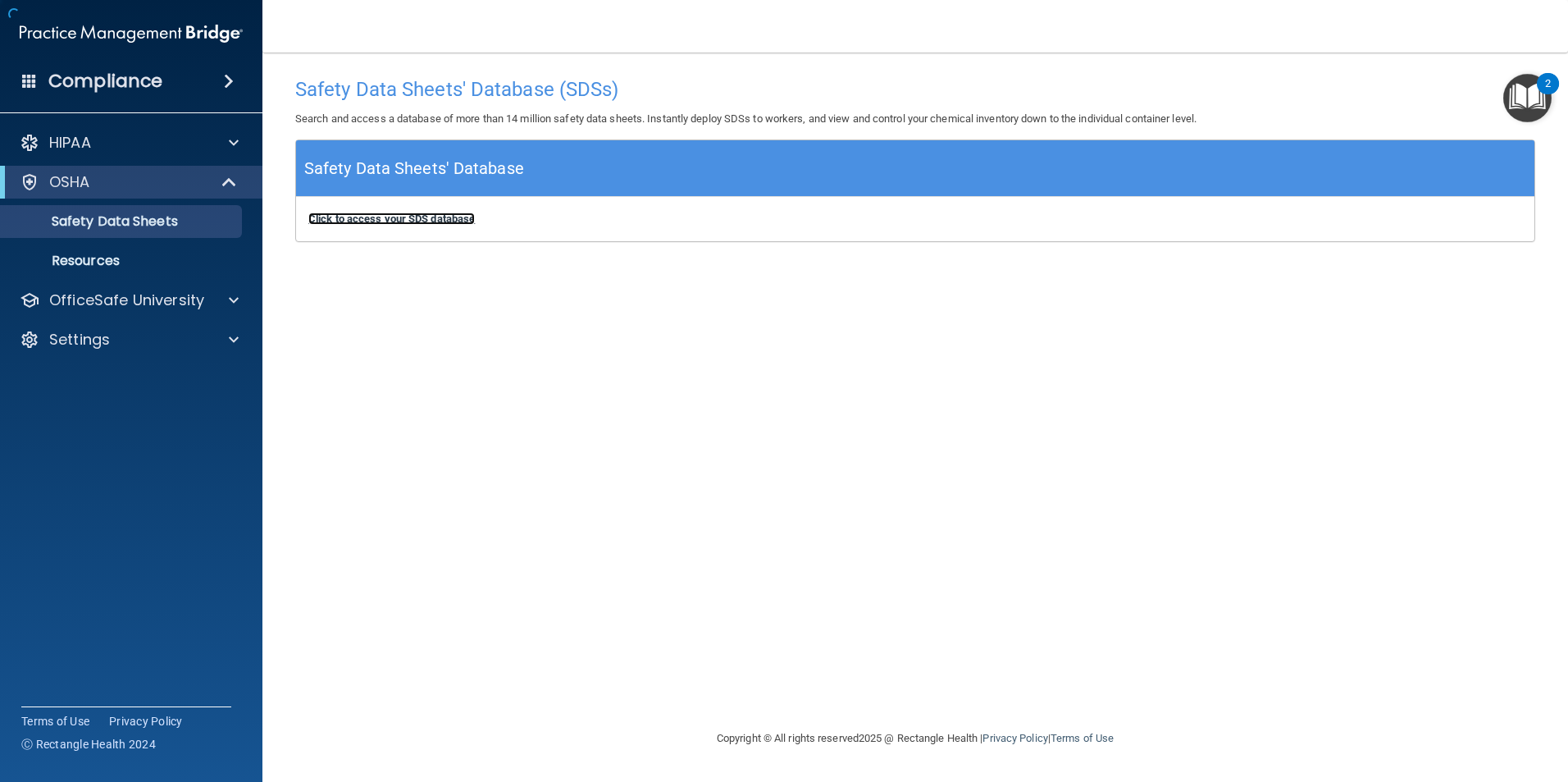
click at [382, 221] on b "Click to access your SDS database" at bounding box center [391, 218] width 167 height 12
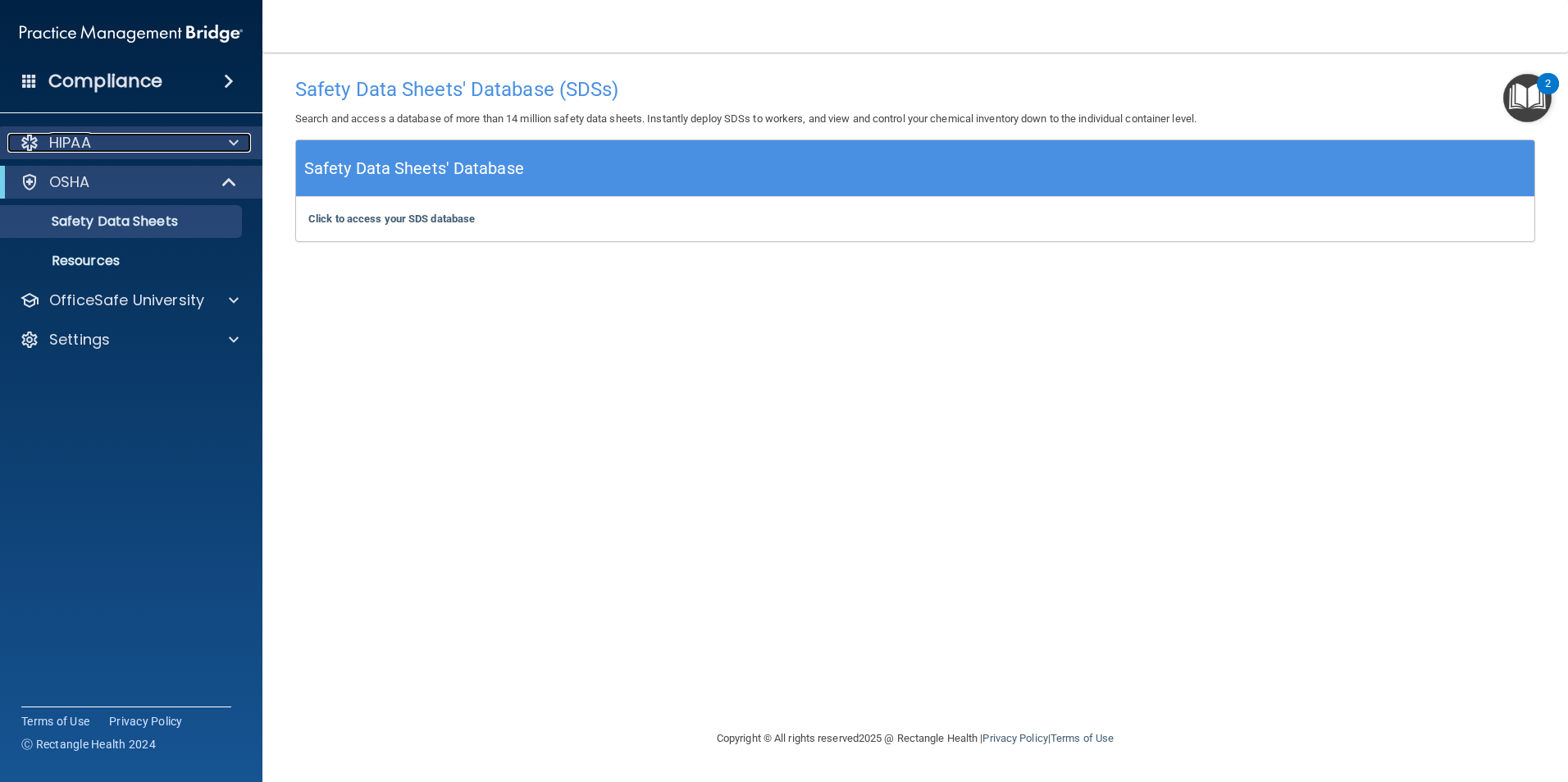
click at [238, 139] on div at bounding box center [231, 142] width 41 height 20
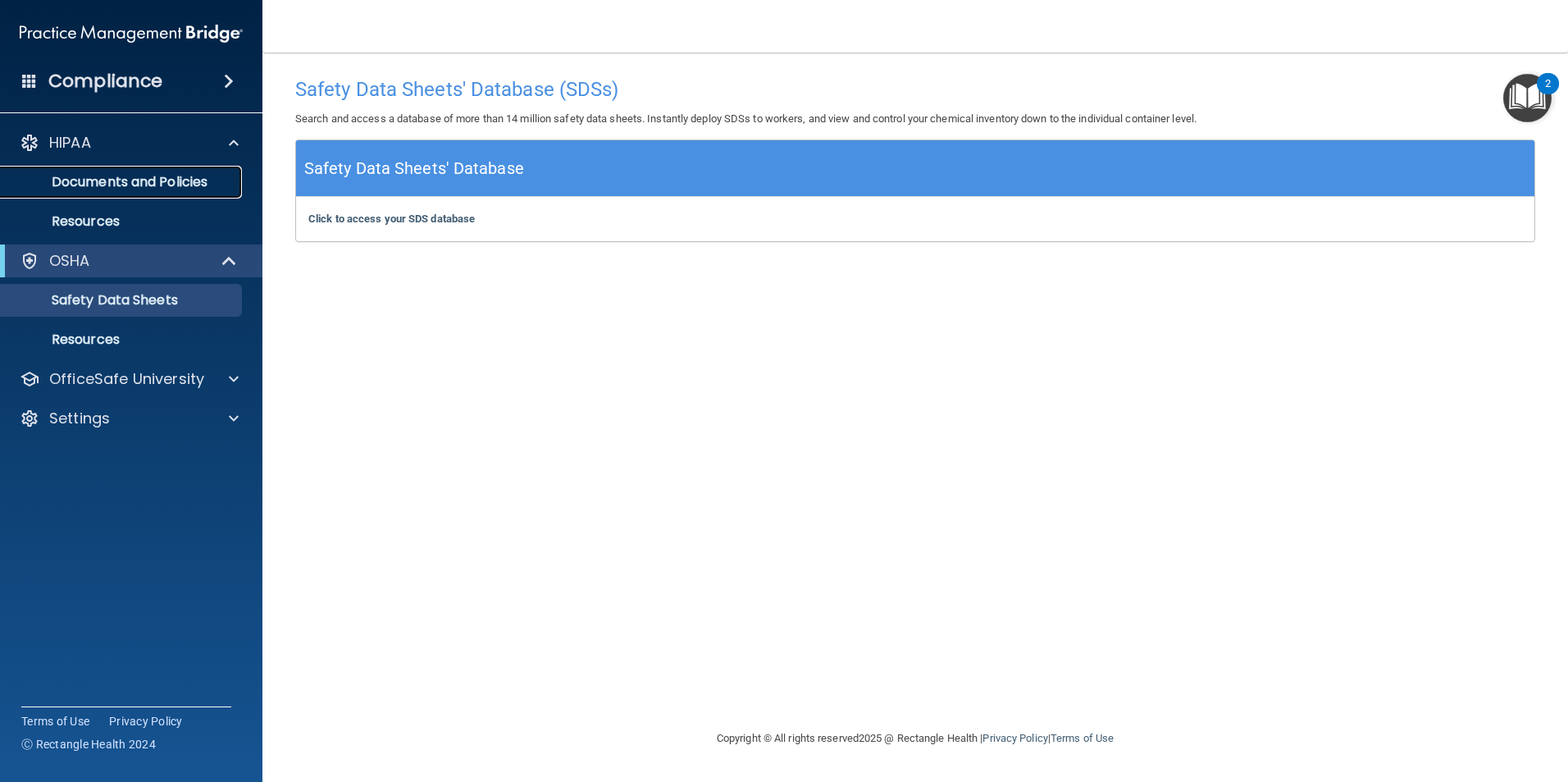
click at [135, 187] on p "Documents and Policies" at bounding box center [122, 181] width 224 height 16
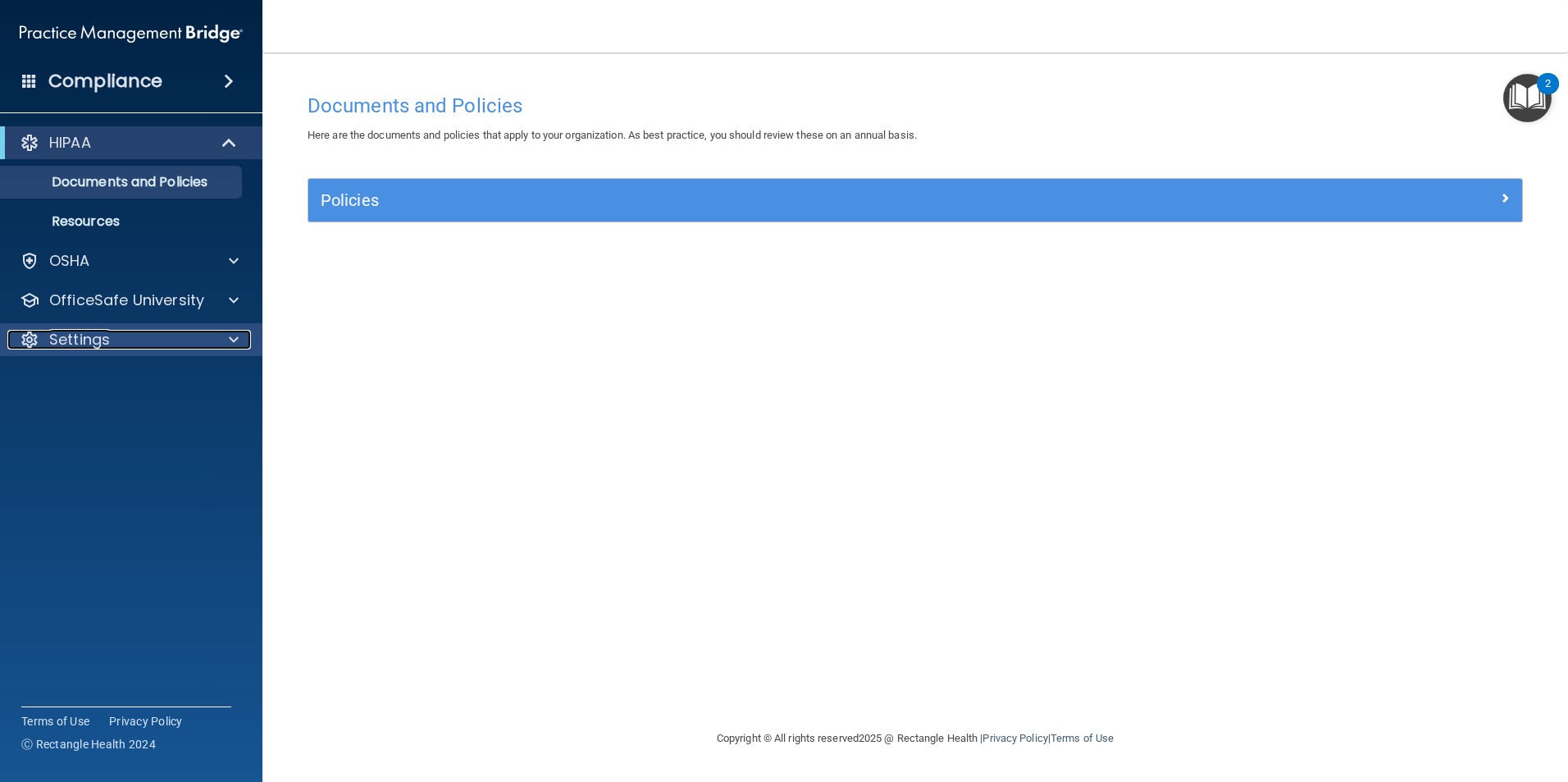
click at [132, 333] on div "Settings" at bounding box center [109, 340] width 203 height 20
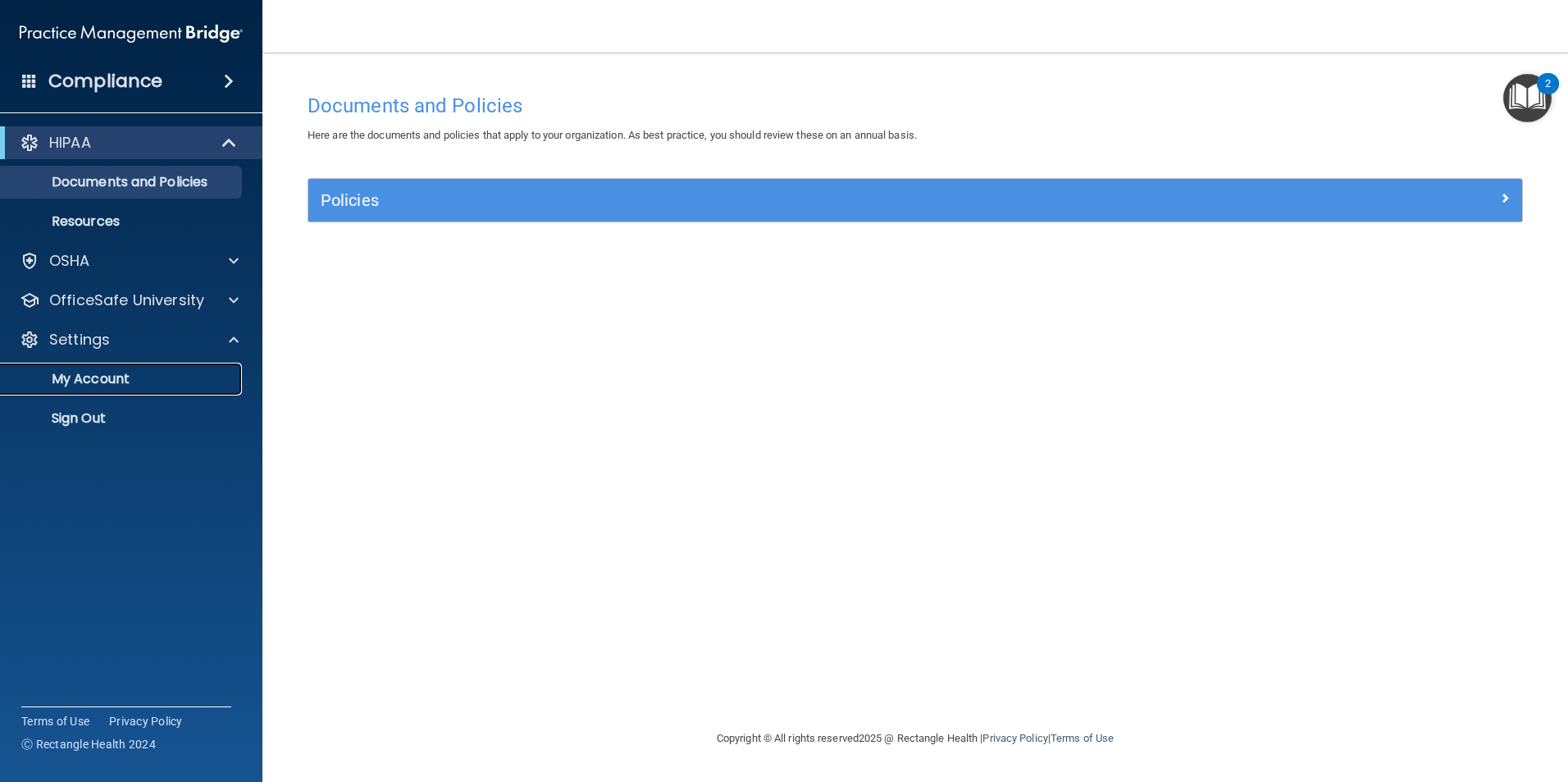
click at [119, 375] on p "My Account" at bounding box center [122, 379] width 224 height 16
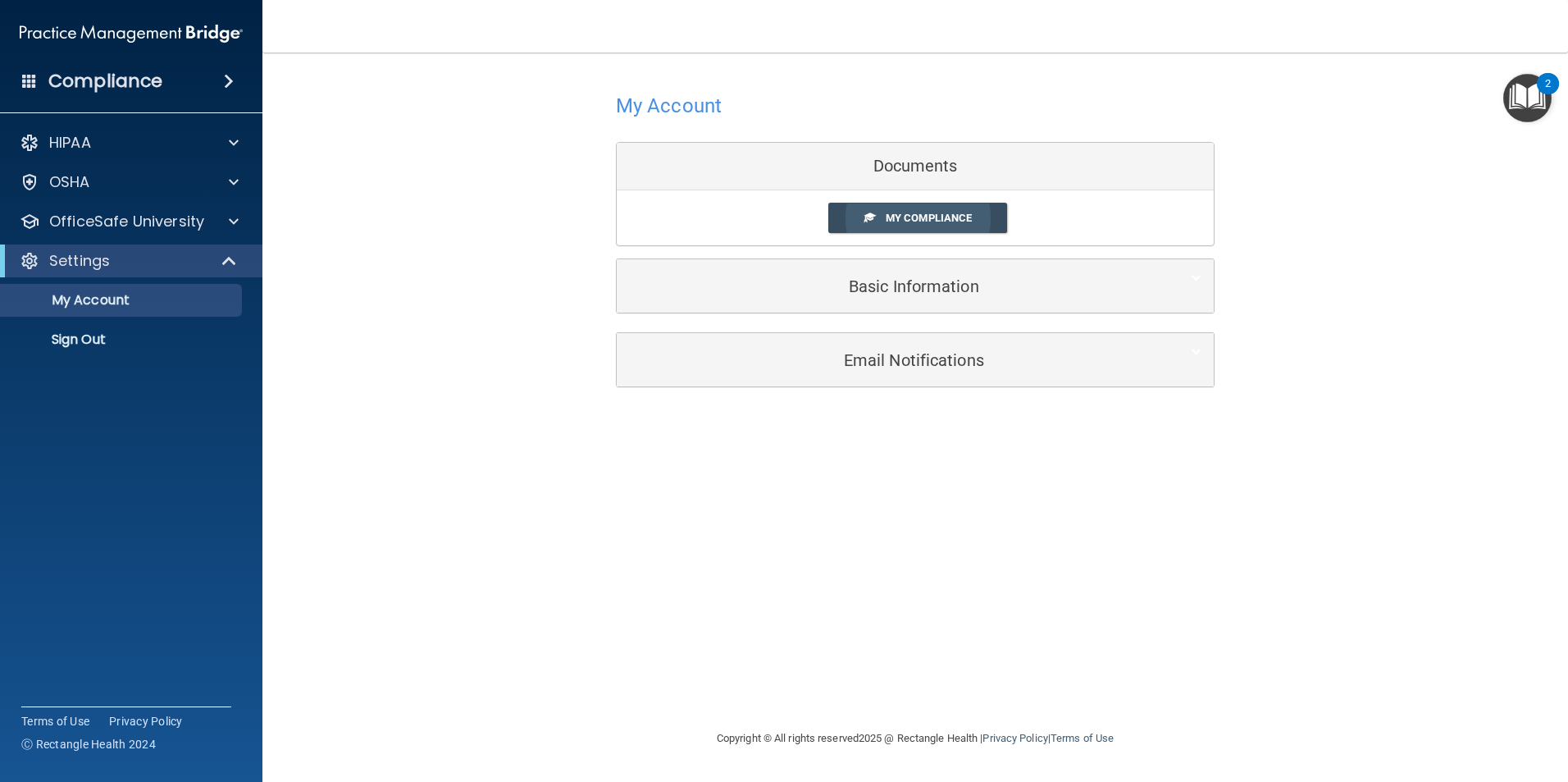
click at [911, 216] on span "My Compliance" at bounding box center [929, 217] width 86 height 12
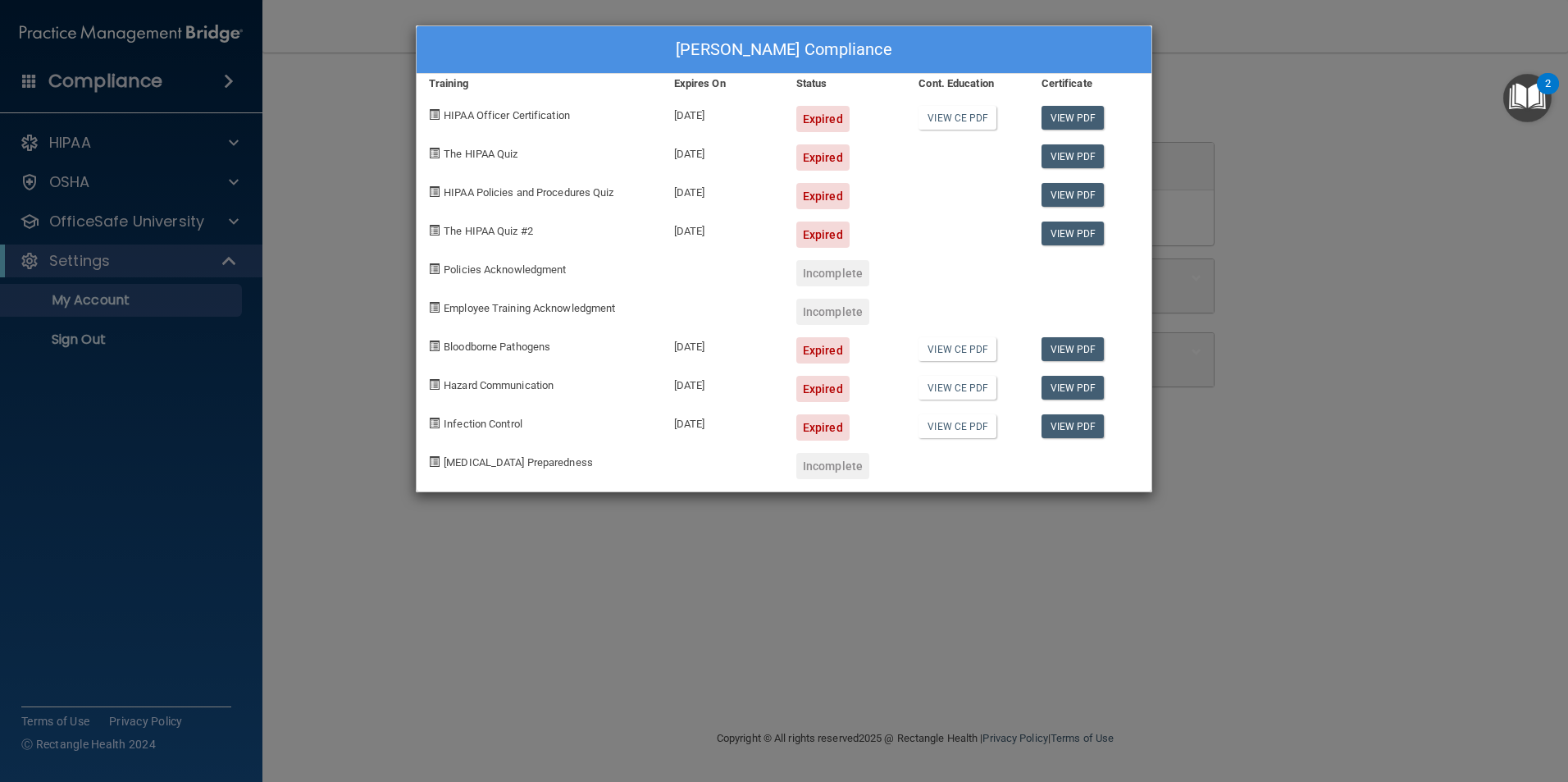
click at [813, 111] on div "Expired" at bounding box center [823, 119] width 53 height 27
click at [814, 114] on div "Expired" at bounding box center [823, 119] width 53 height 27
click at [1073, 114] on link "View PDF" at bounding box center [1073, 117] width 63 height 24
click at [1224, 167] on div "[PERSON_NAME] Compliance Training Expires On Status Cont. Education Certificate…" at bounding box center [784, 391] width 1568 height 782
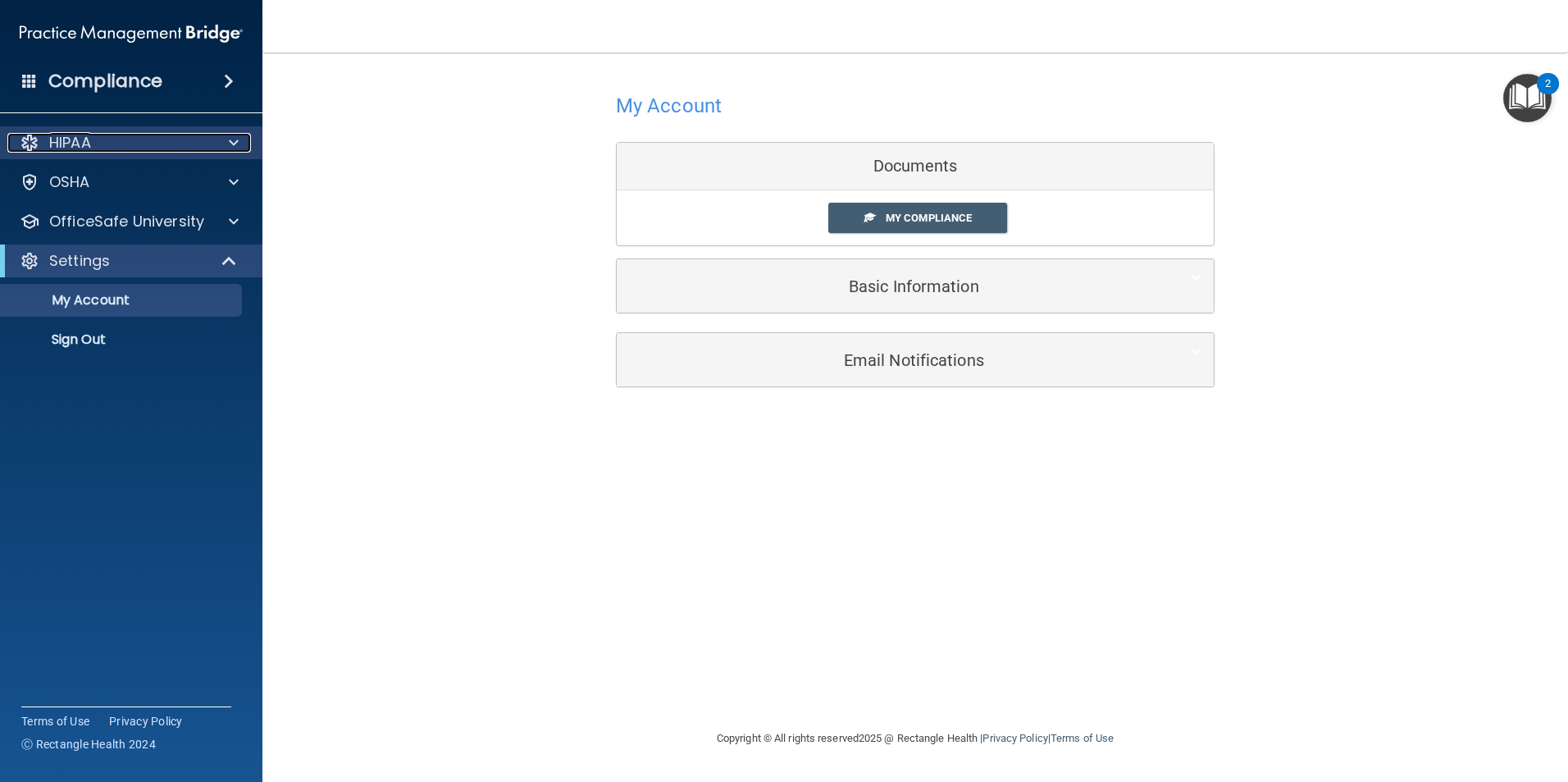
click at [219, 134] on div at bounding box center [231, 142] width 41 height 20
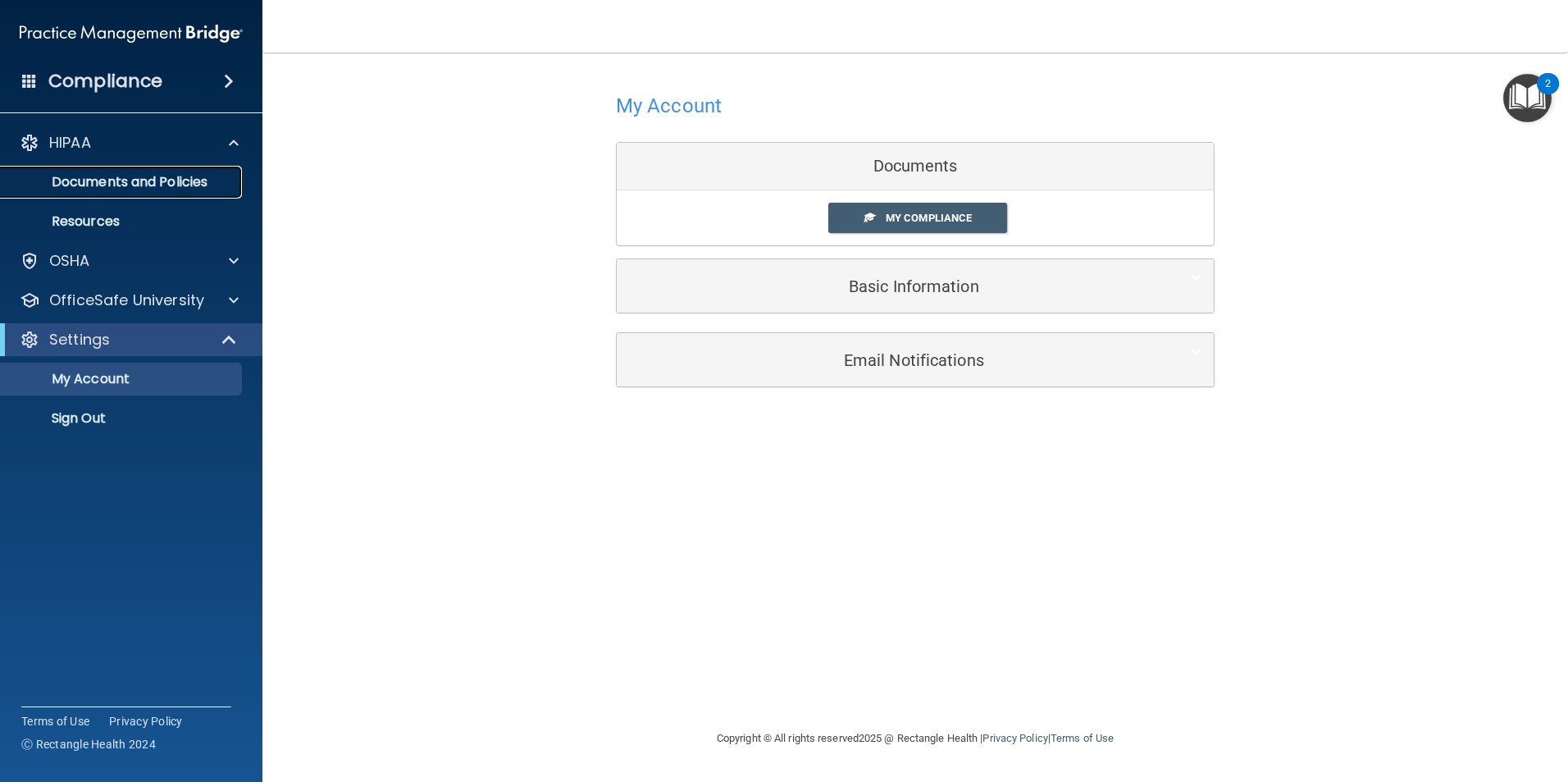
click at [196, 178] on p "Documents and Policies" at bounding box center [122, 181] width 224 height 16
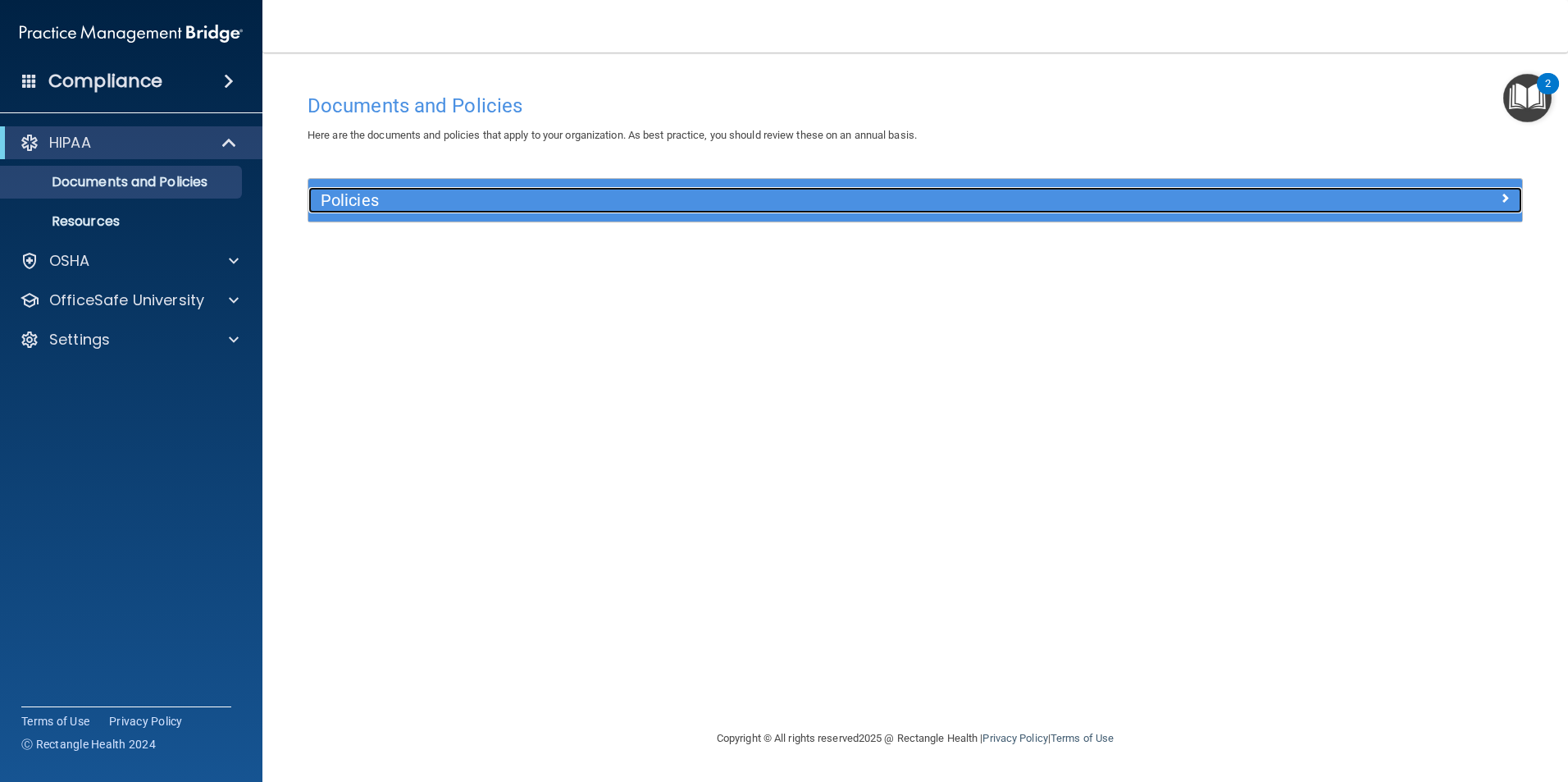
click at [386, 197] on h5 "Policies" at bounding box center [763, 199] width 886 height 18
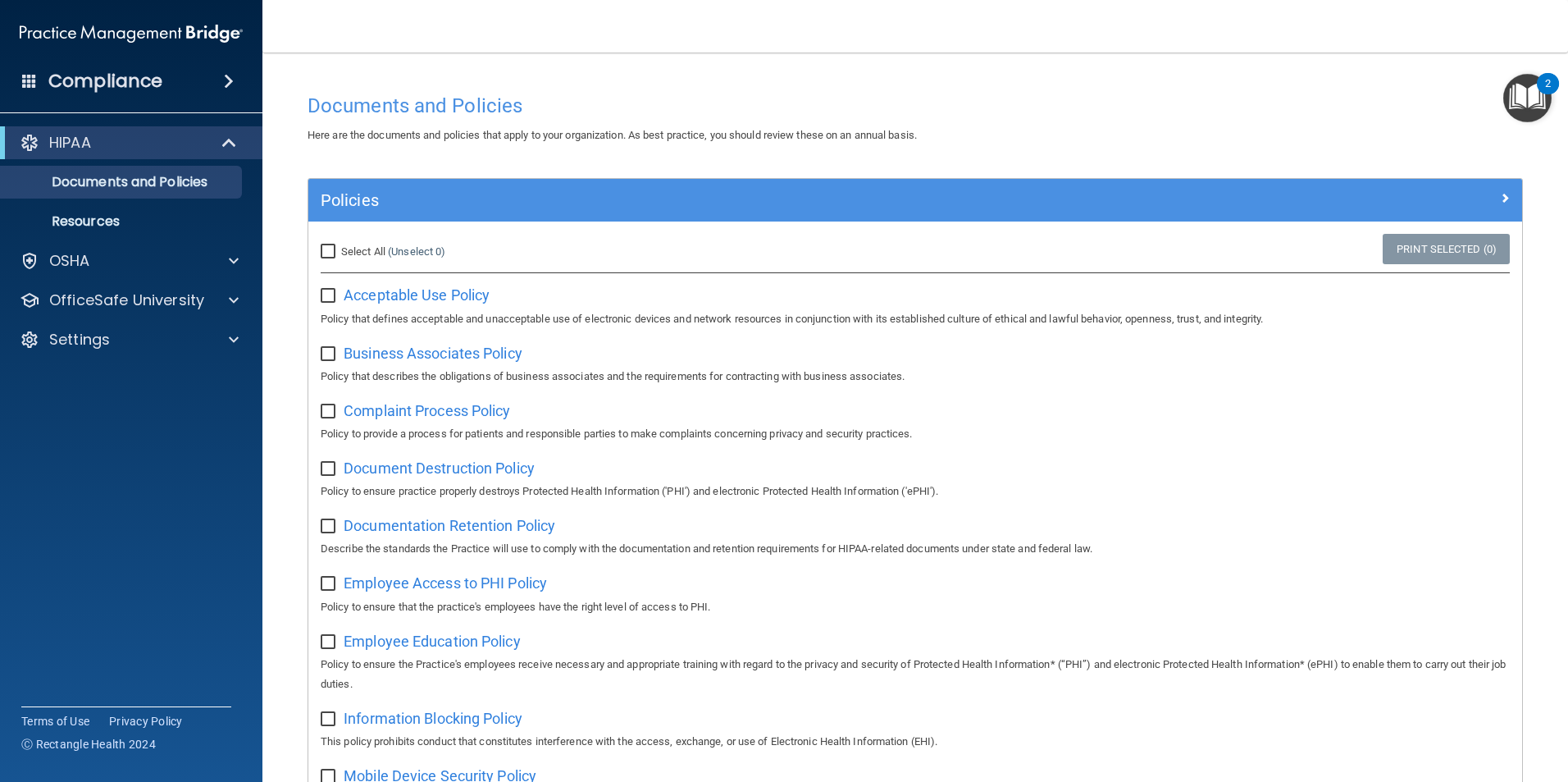
click at [153, 81] on h4 "Compliance" at bounding box center [106, 81] width 114 height 23
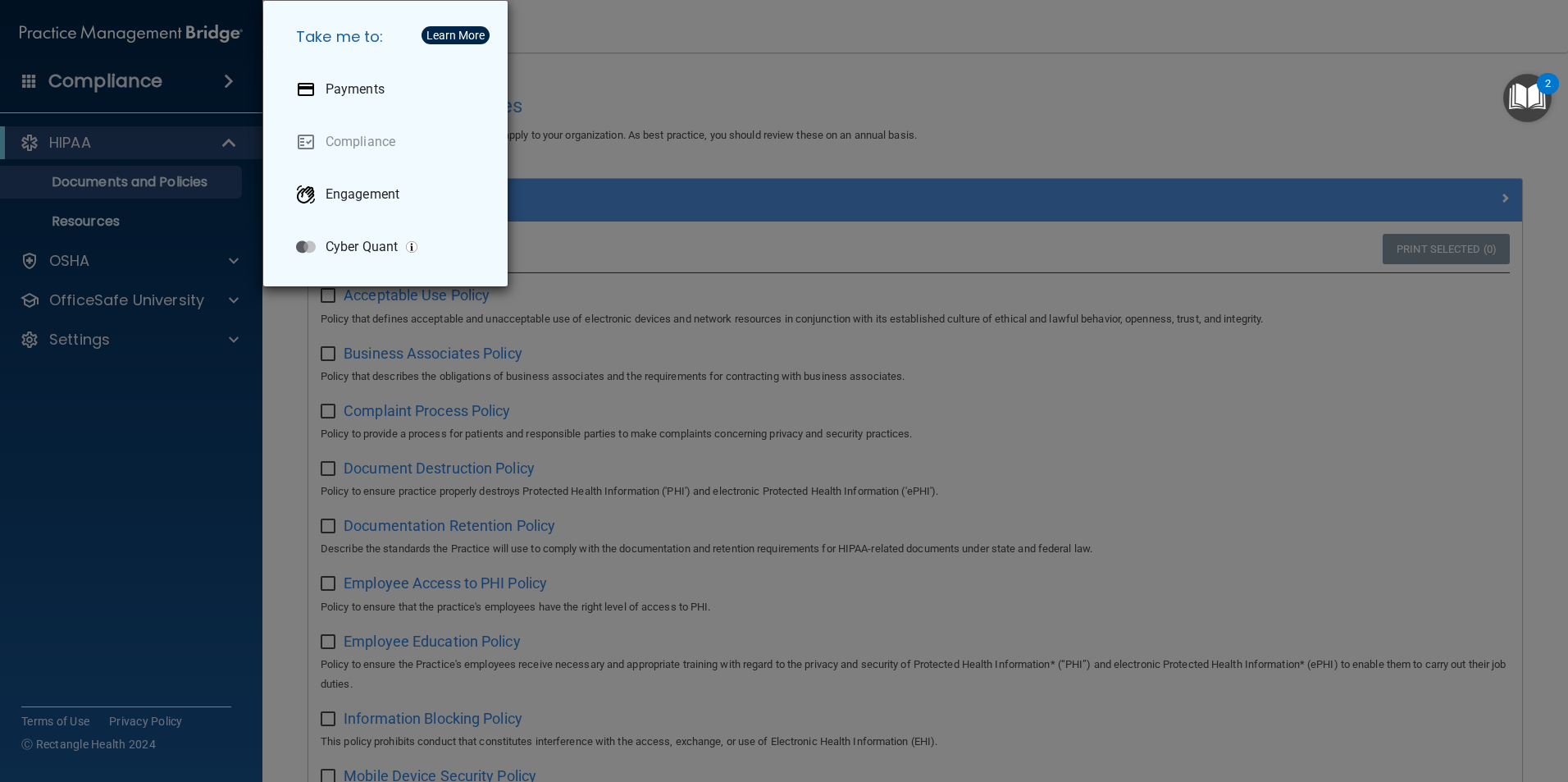
click at [150, 29] on div "Take me to: Payments Compliance Engagement Cyber Quant" at bounding box center [784, 391] width 1568 height 782
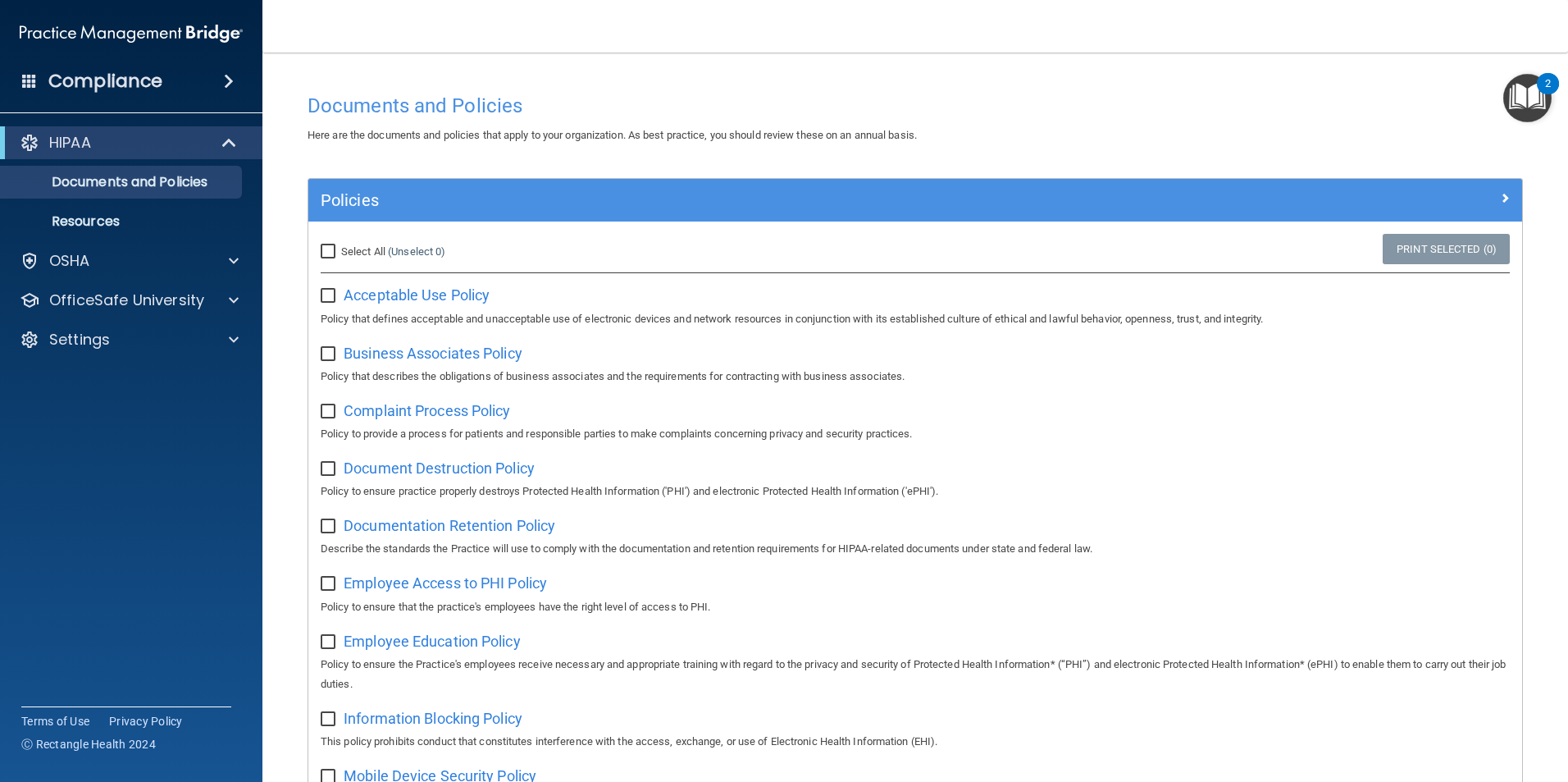
click at [412, 109] on h4 "Documents and Policies" at bounding box center [916, 106] width 1216 height 21
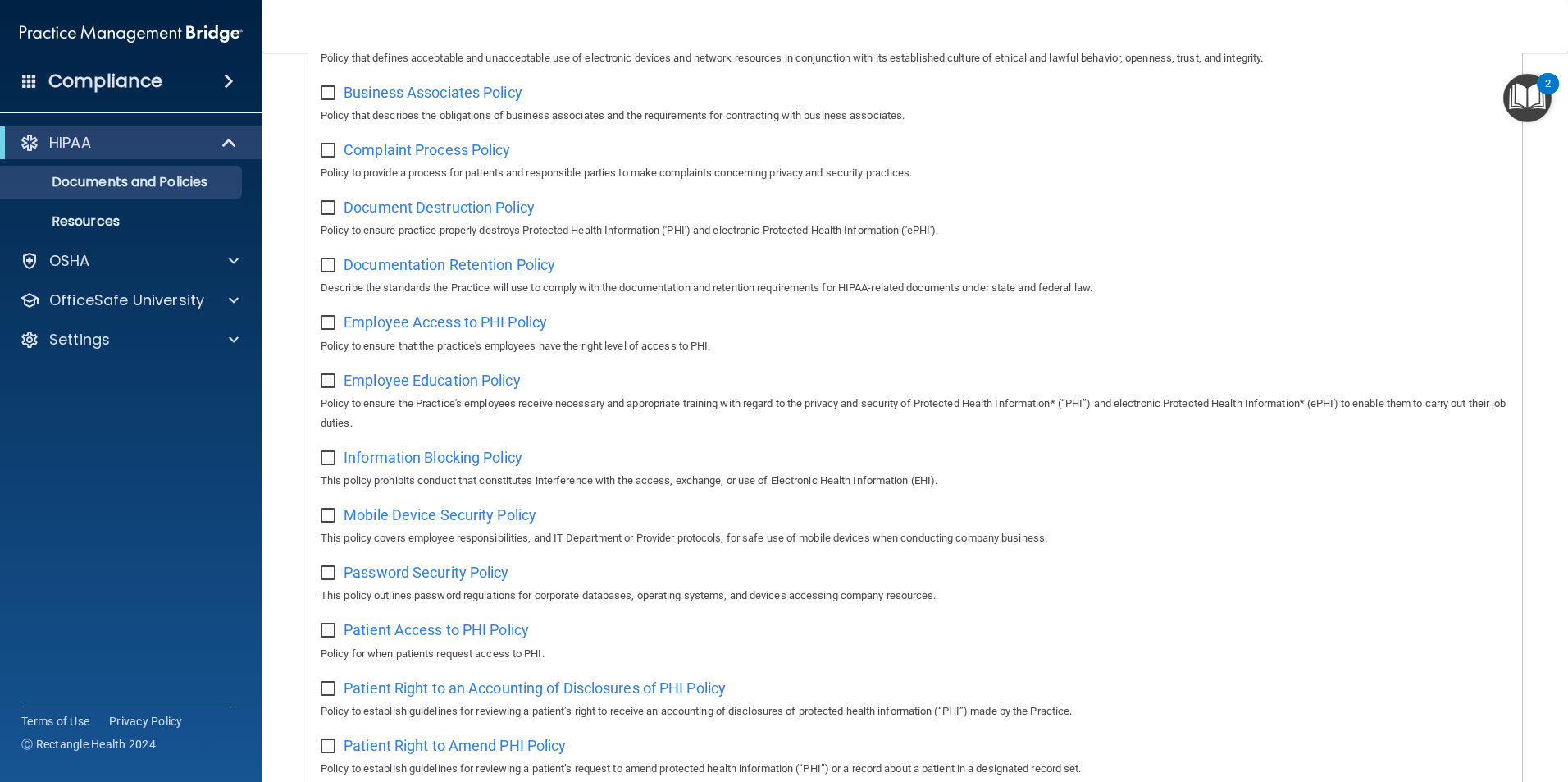
scroll to position [44, 0]
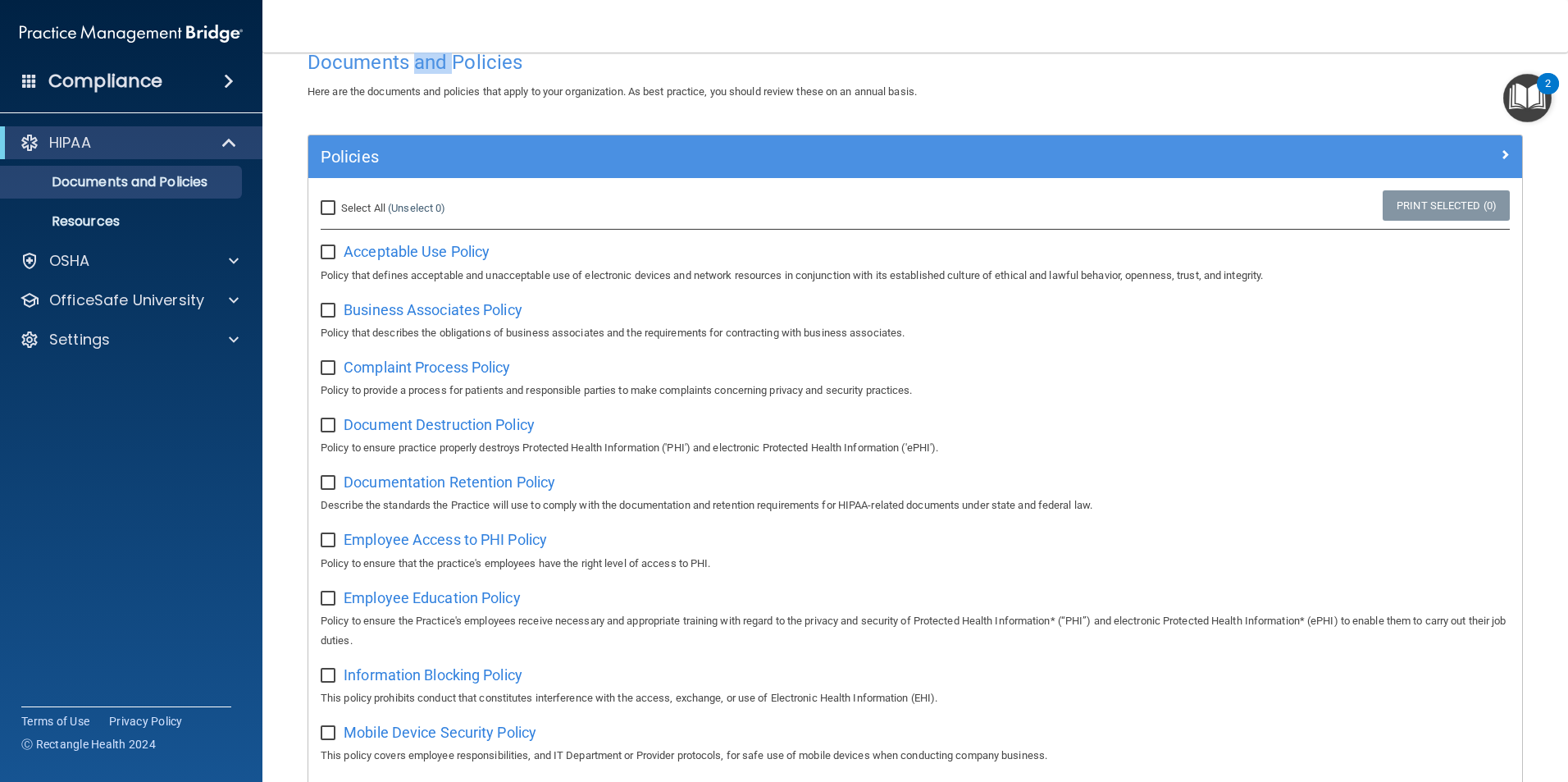
click at [327, 213] on input "Select All (Unselect 0) Unselect All" at bounding box center [330, 209] width 19 height 13
checkbox input "true"
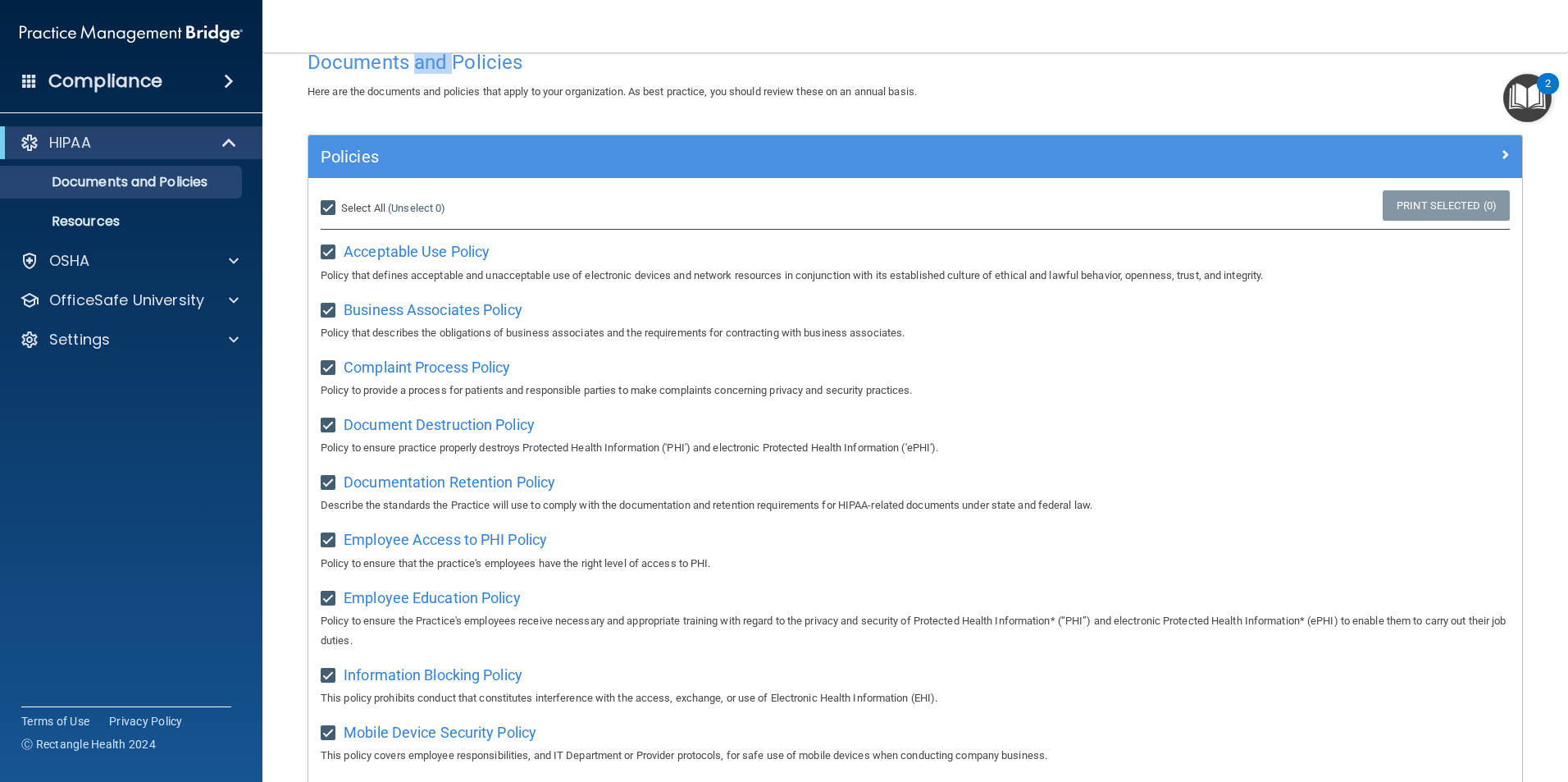
checkbox input "true"
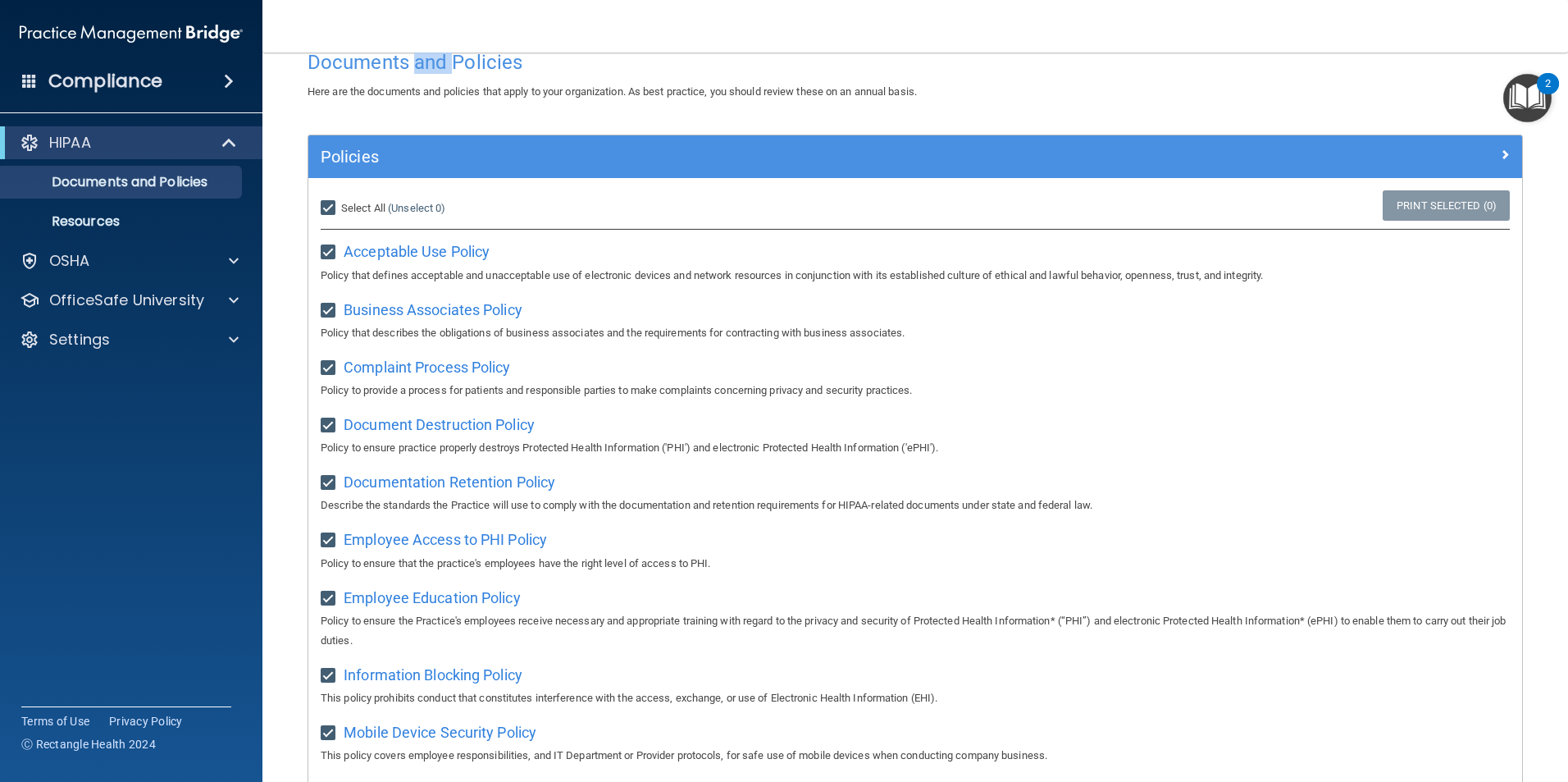
checkbox input "true"
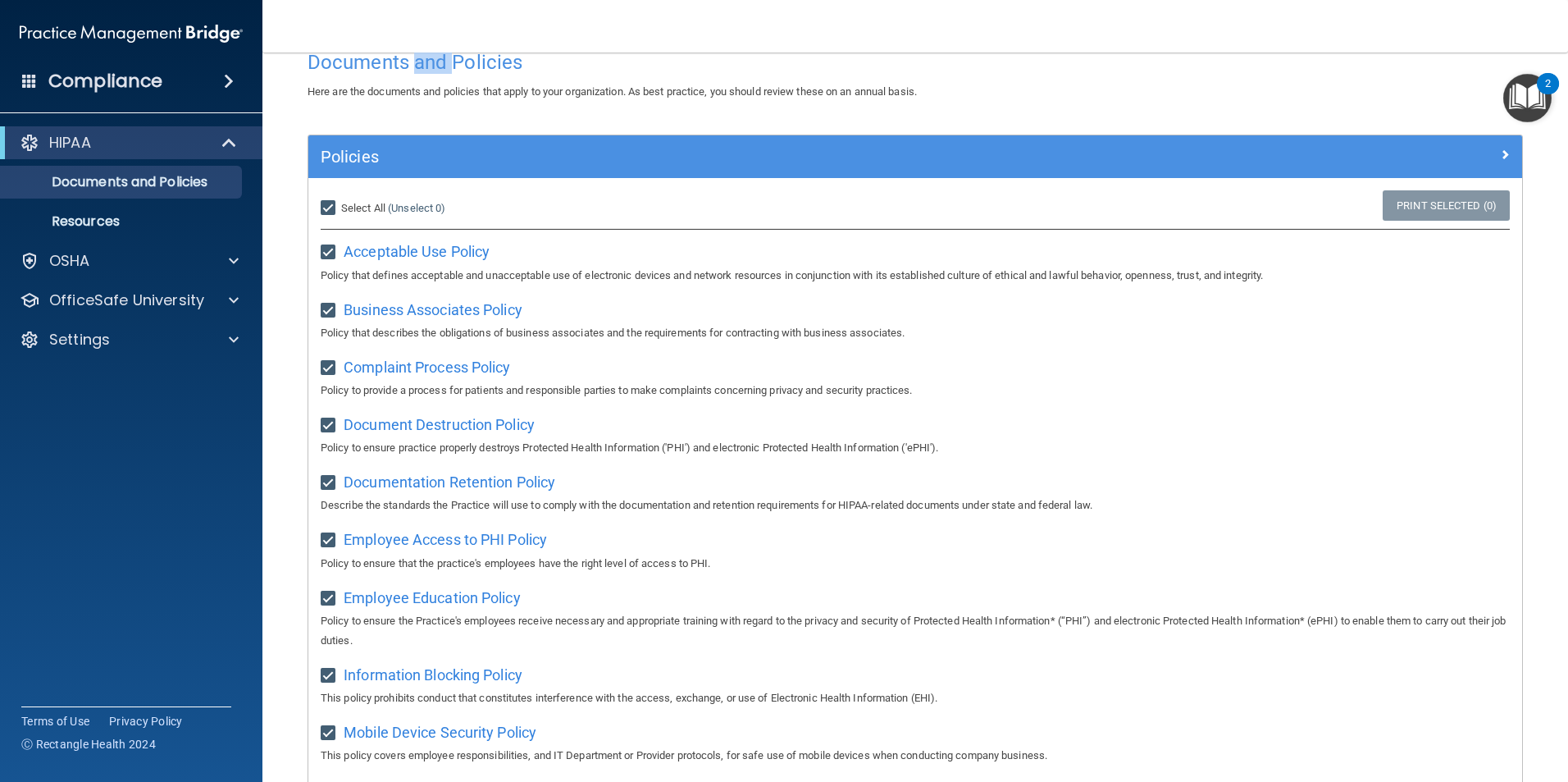
checkbox input "true"
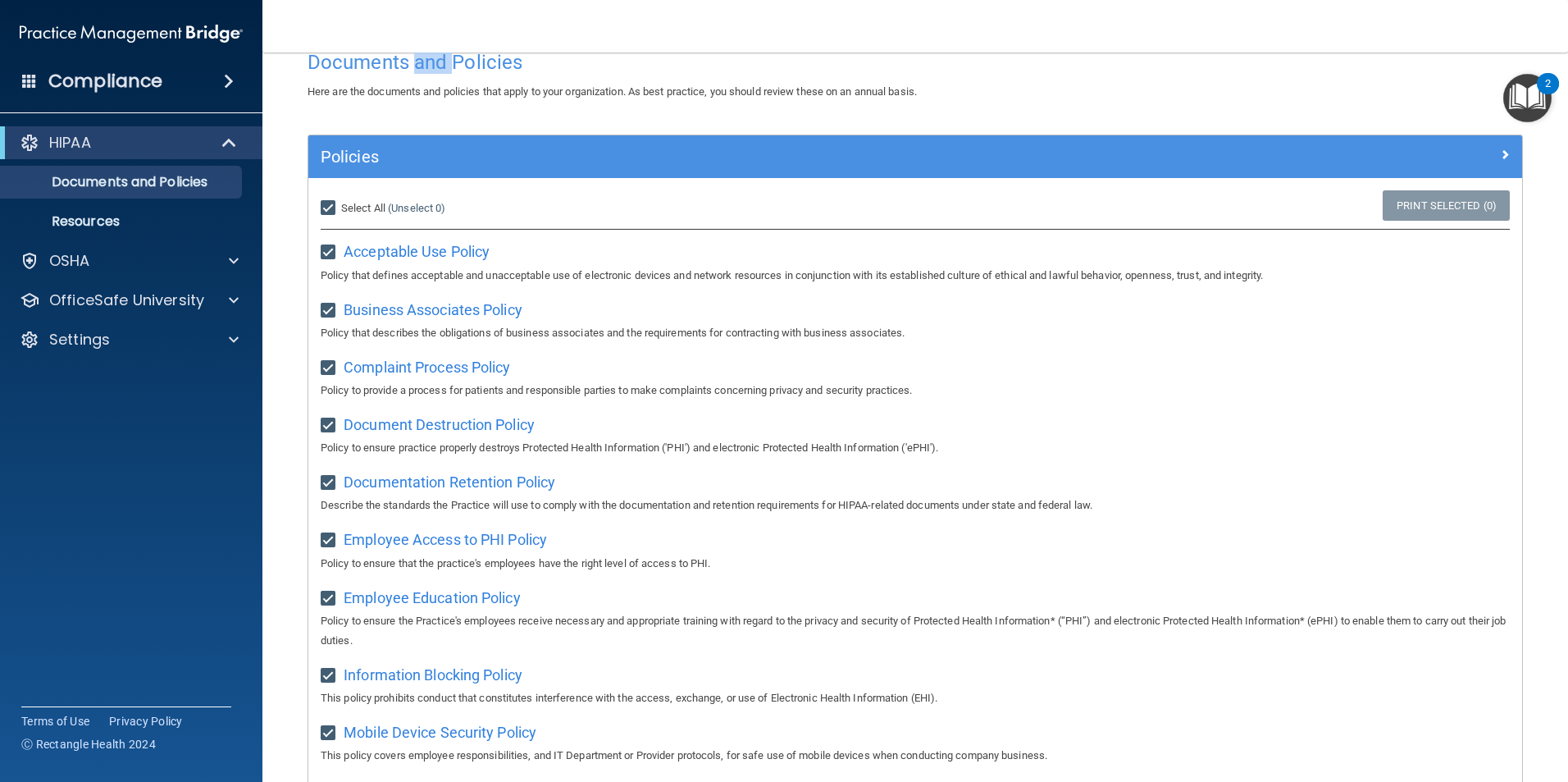
checkbox input "true"
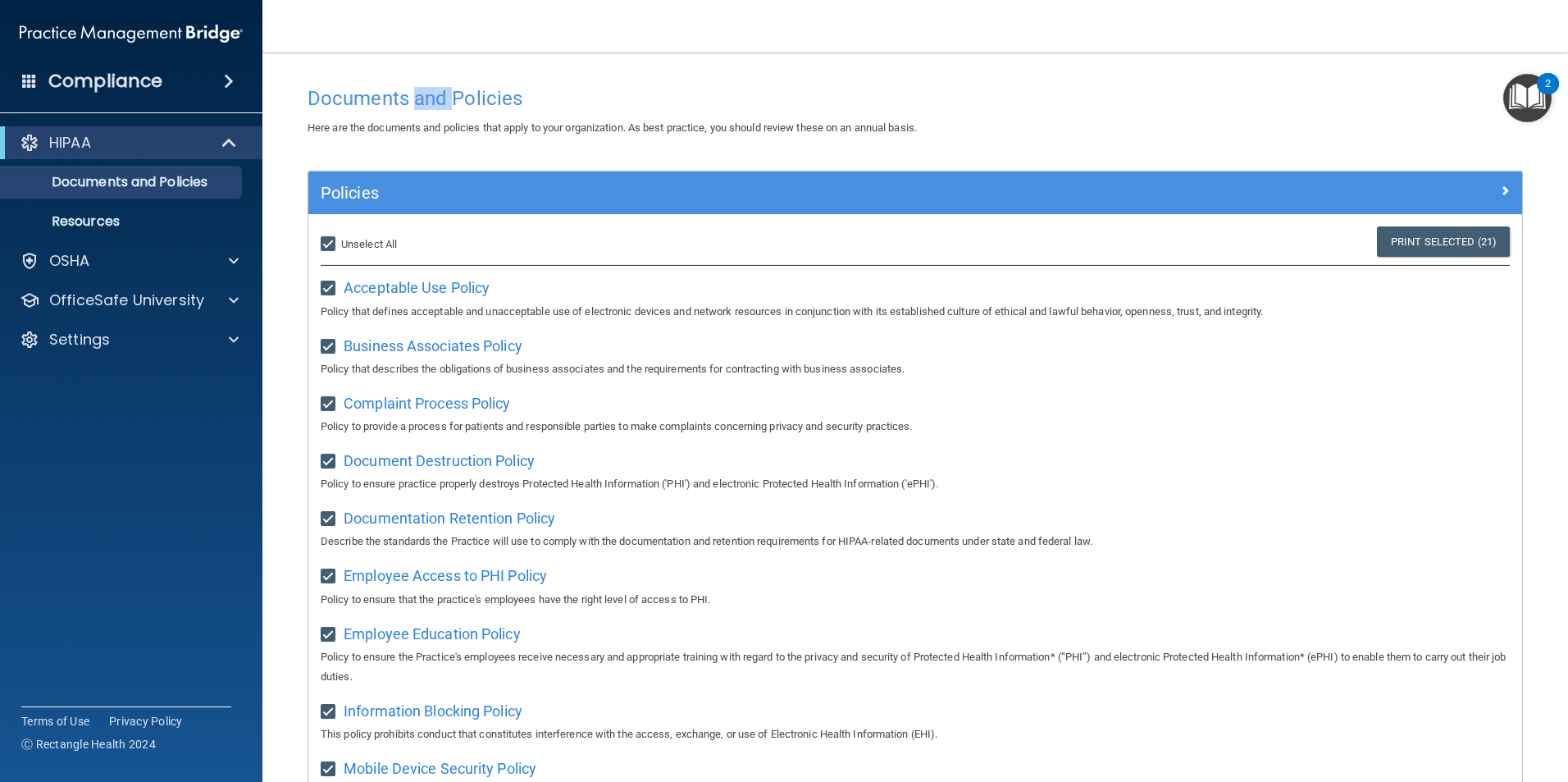
scroll to position [0, 0]
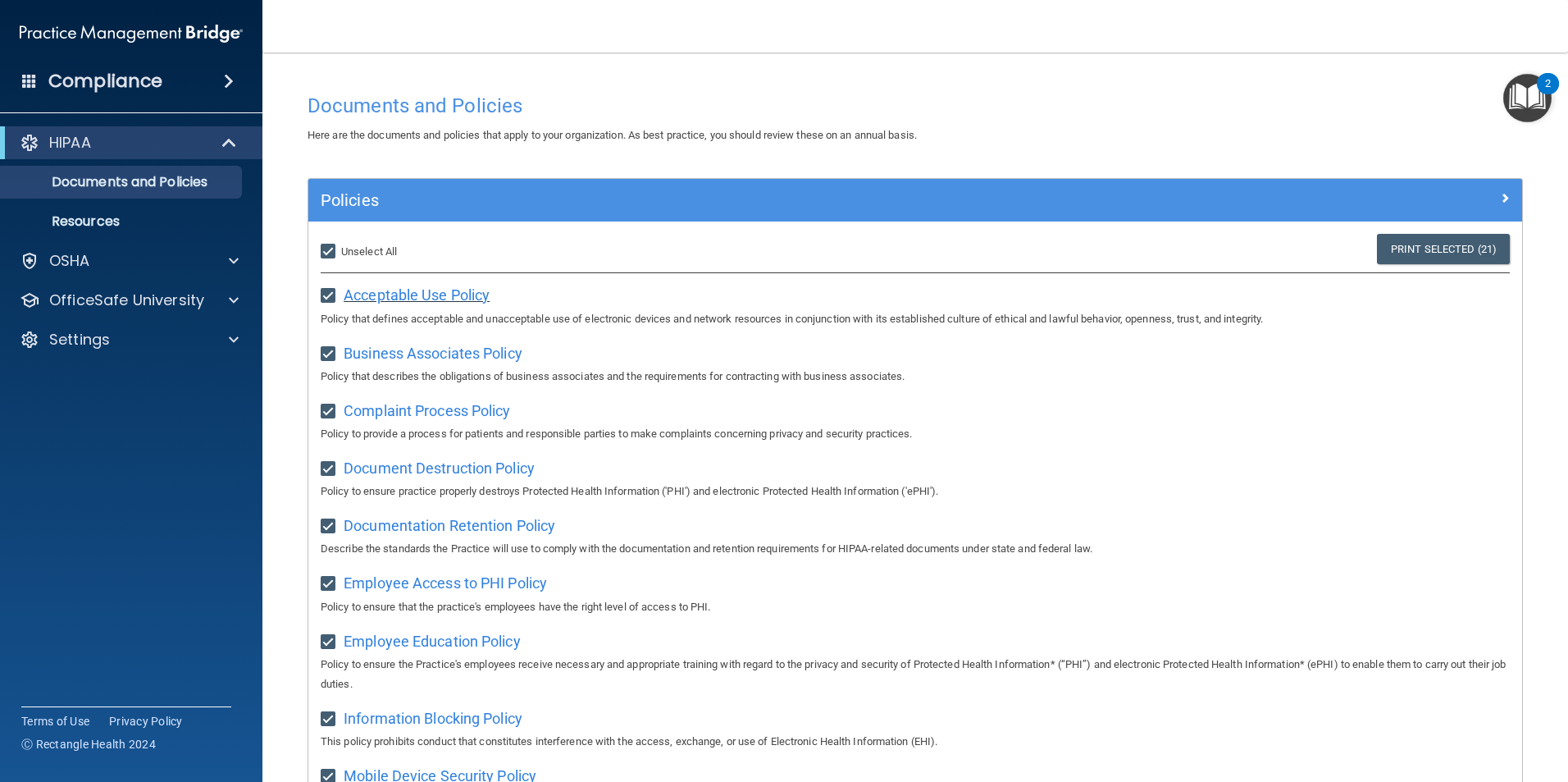
click at [415, 290] on span "Acceptable Use Policy" at bounding box center [416, 295] width 146 height 17
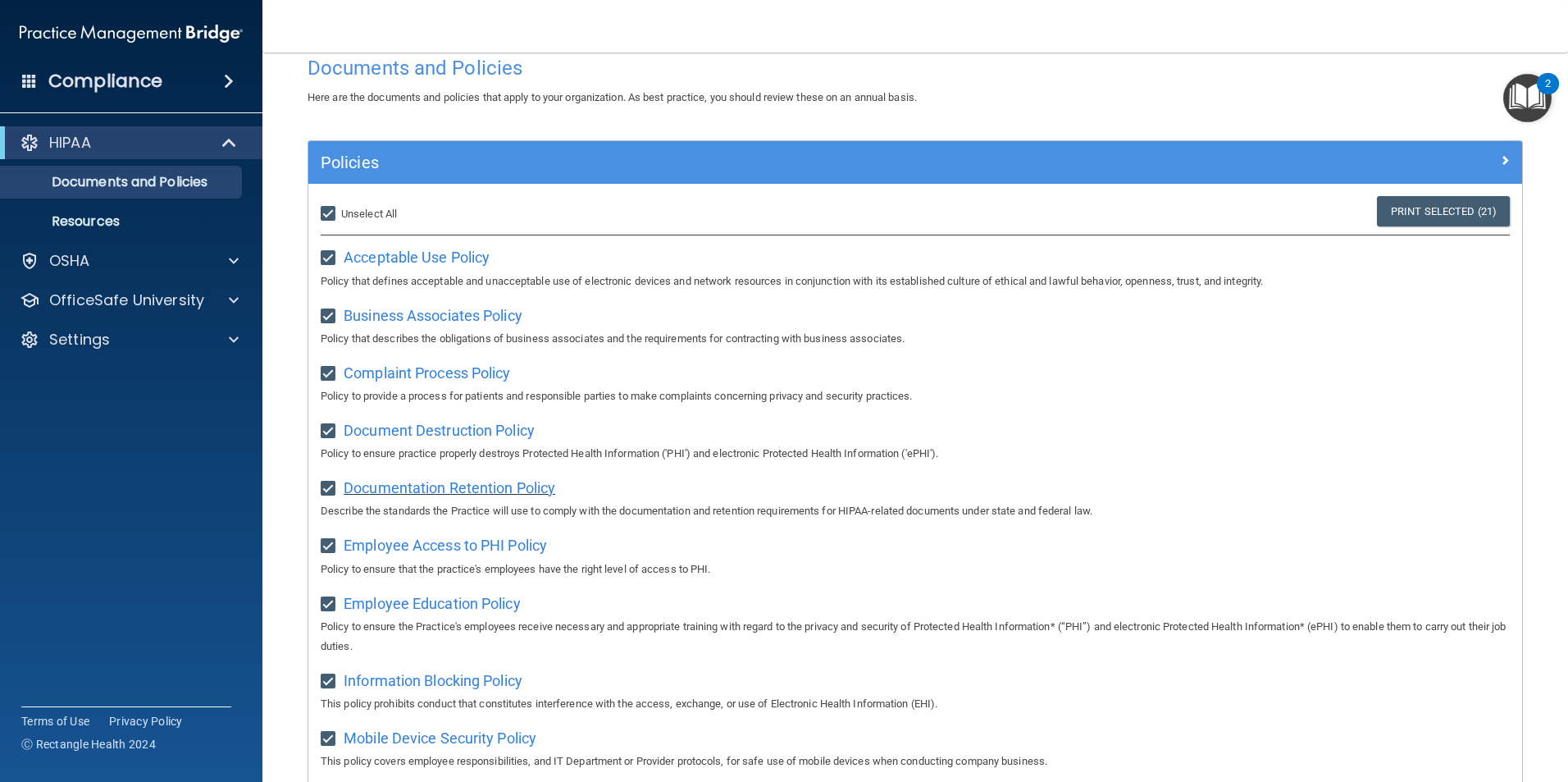
scroll to position [82, 0]
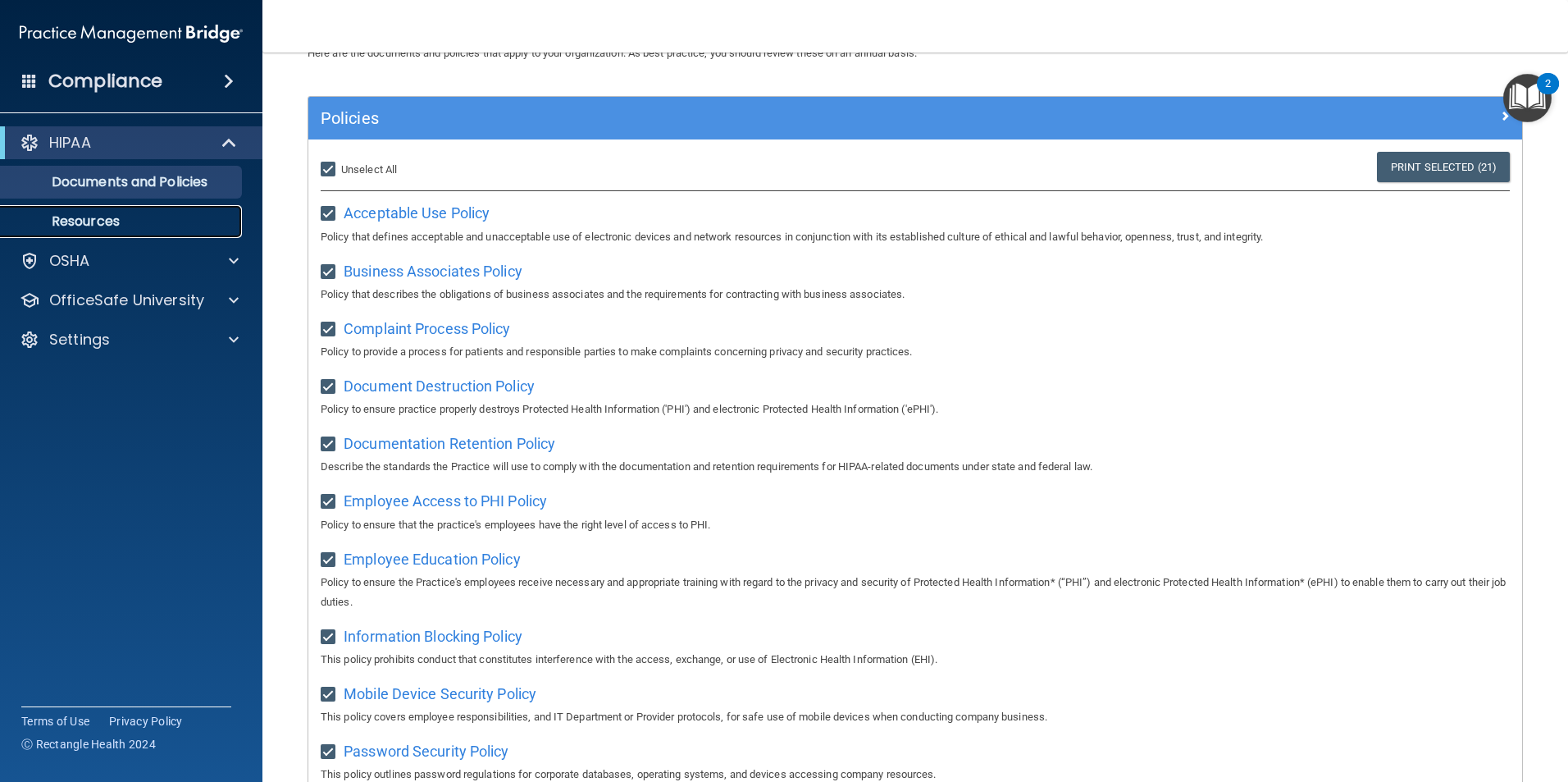
click at [114, 223] on p "Resources" at bounding box center [122, 221] width 224 height 16
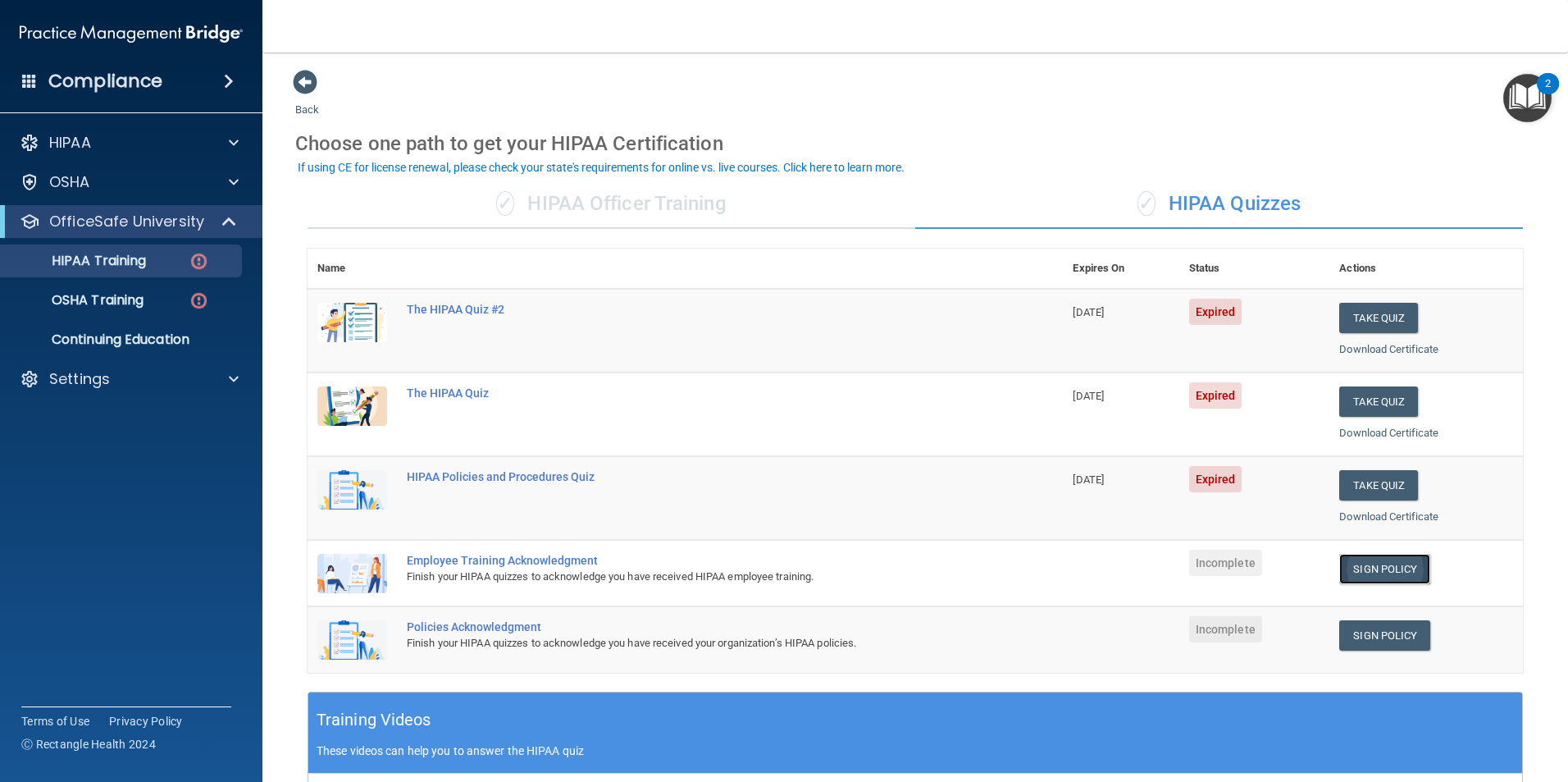
click at [1362, 571] on link "Sign Policy" at bounding box center [1384, 569] width 91 height 31
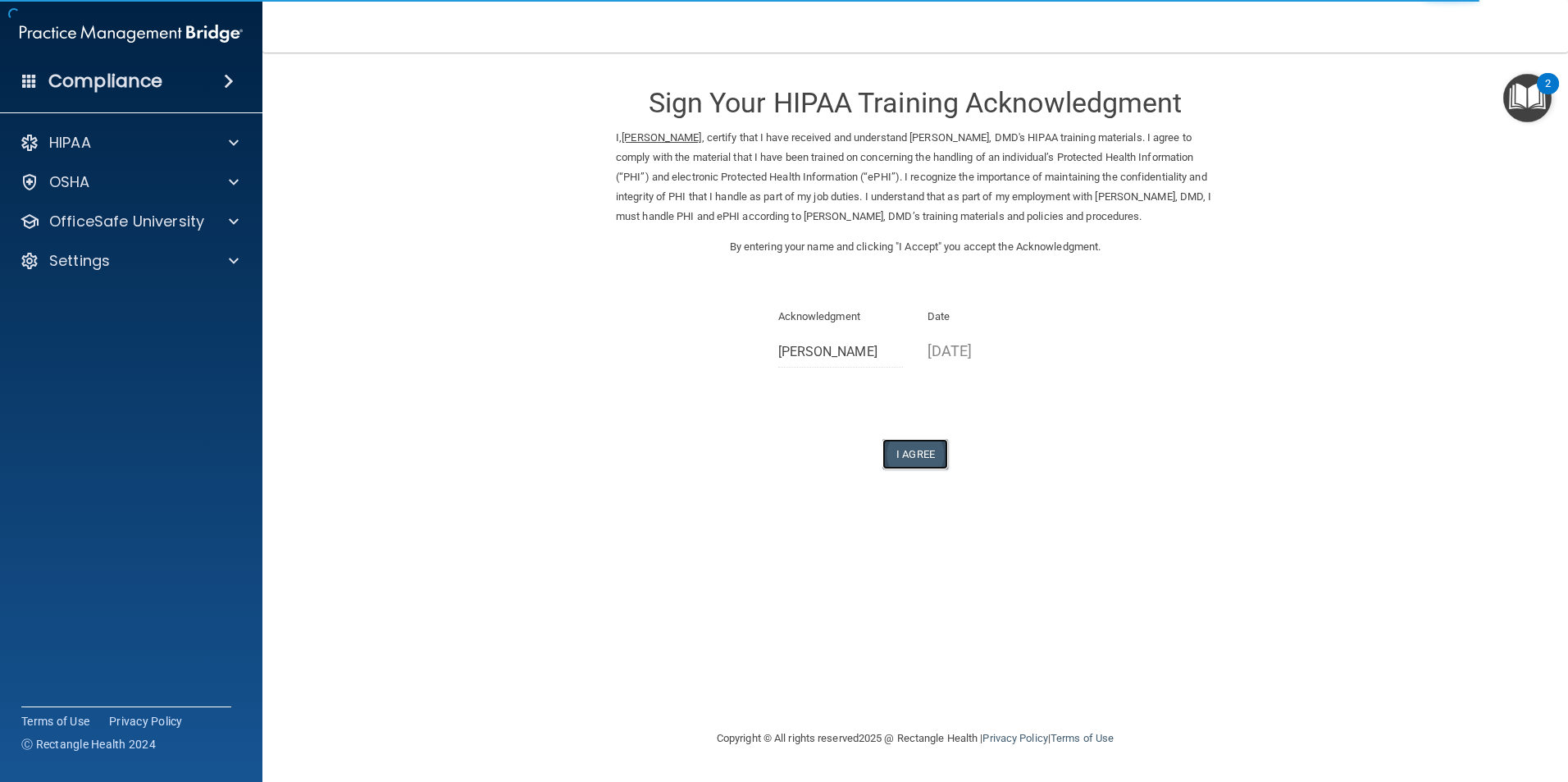
click at [931, 462] on button "I Agree" at bounding box center [915, 454] width 66 height 31
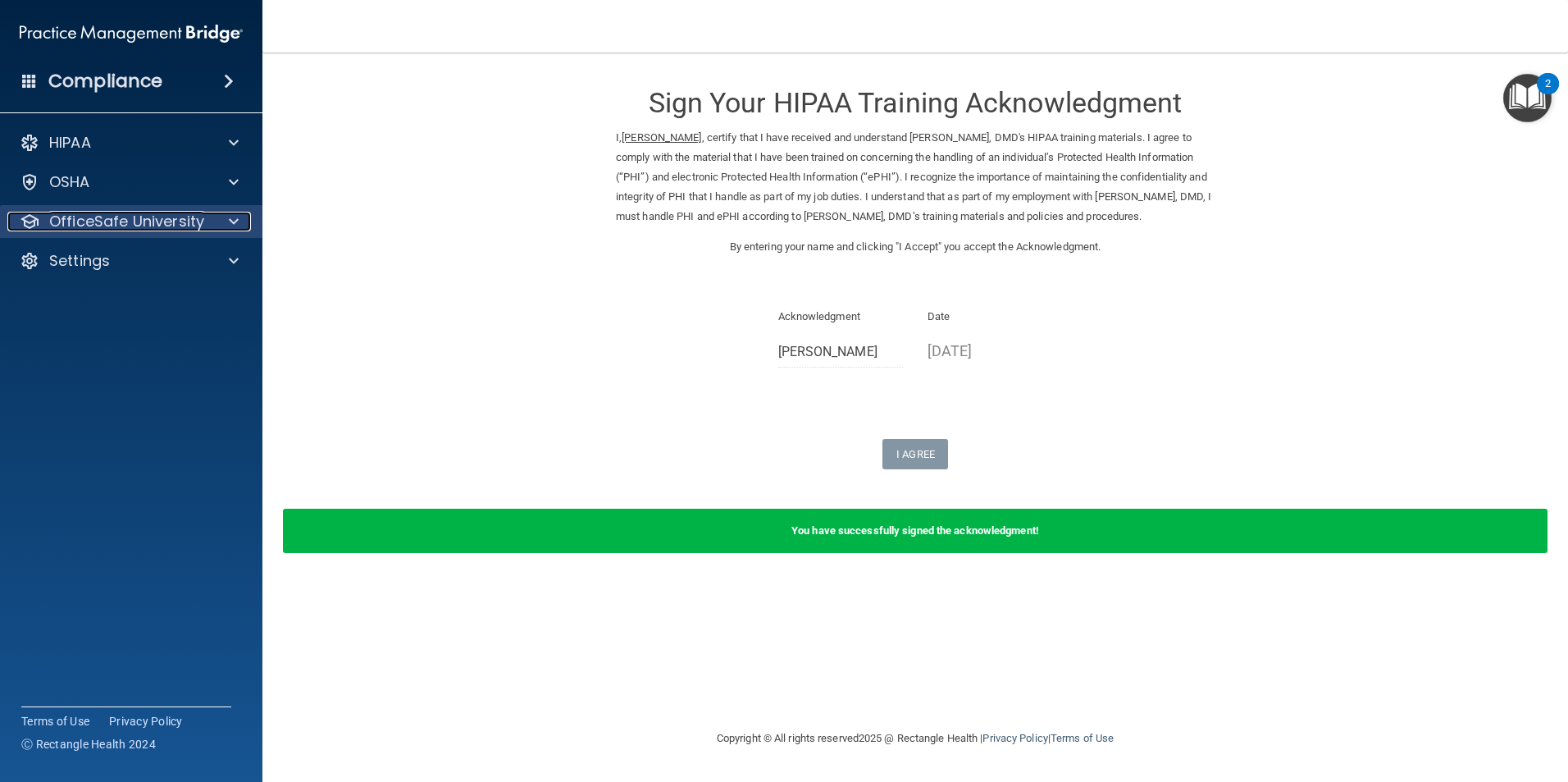
click at [226, 218] on div at bounding box center [231, 221] width 41 height 20
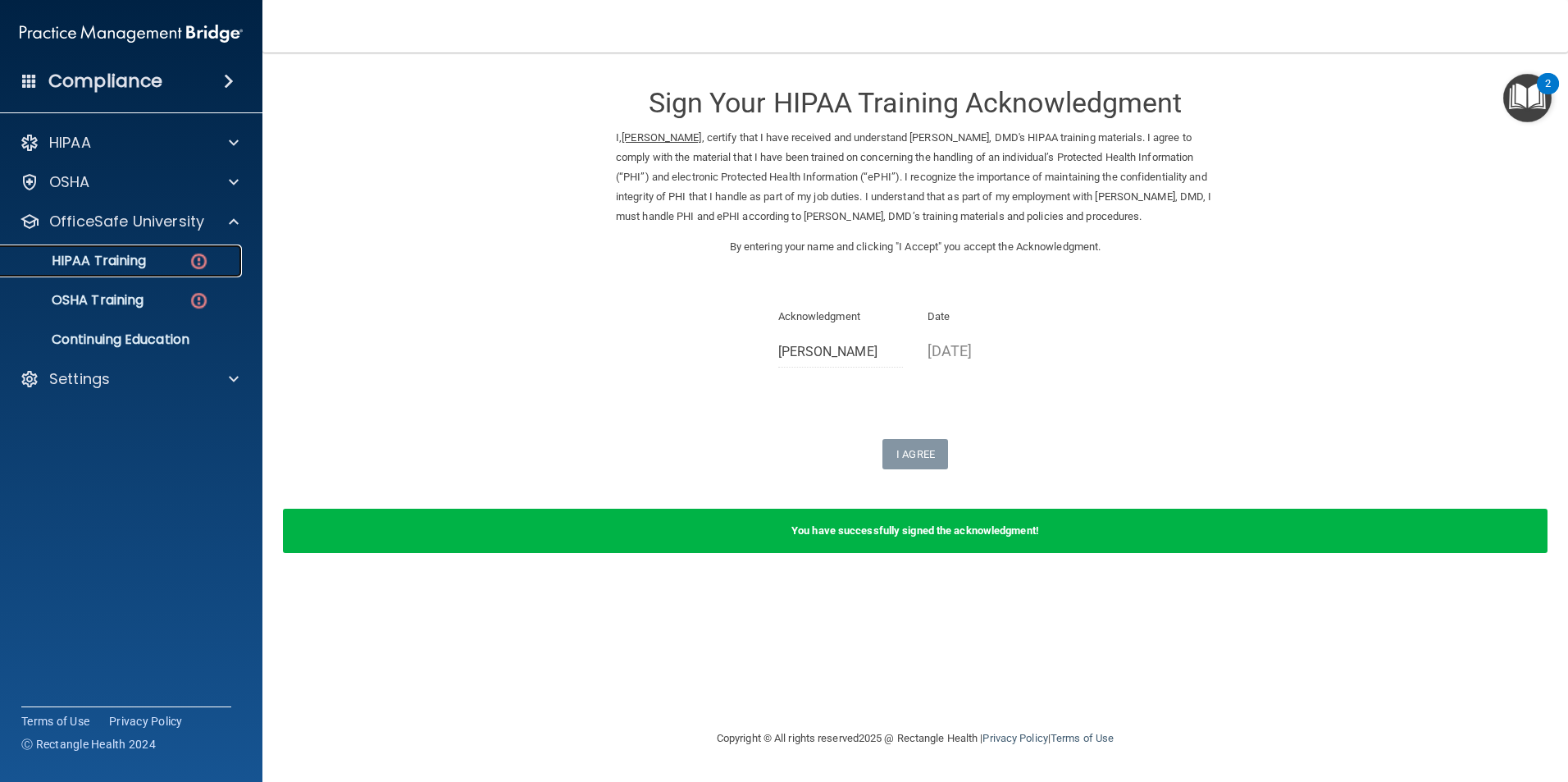
click at [148, 257] on div "HIPAA Training" at bounding box center [122, 260] width 224 height 16
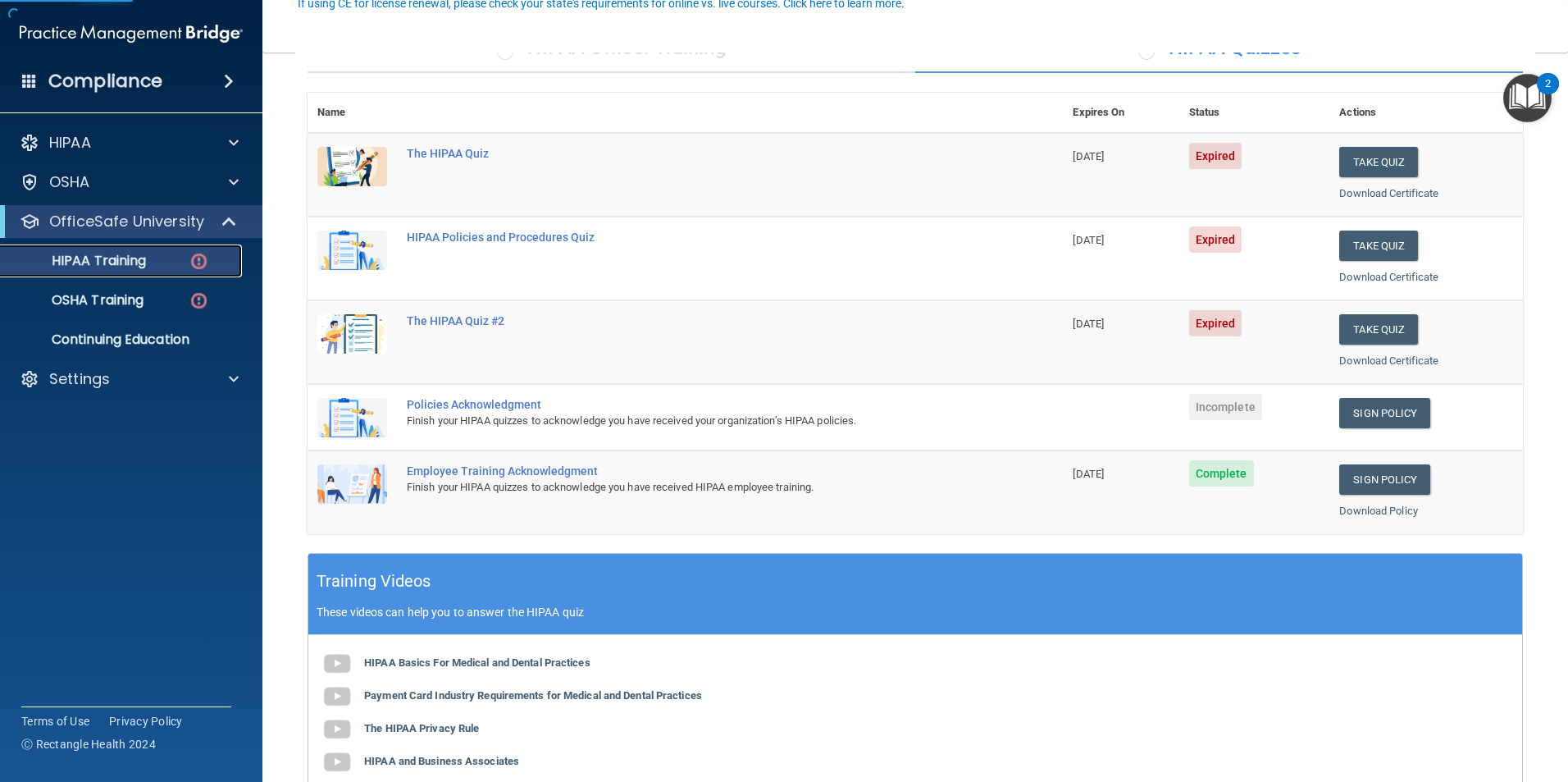
scroll to position [164, 0]
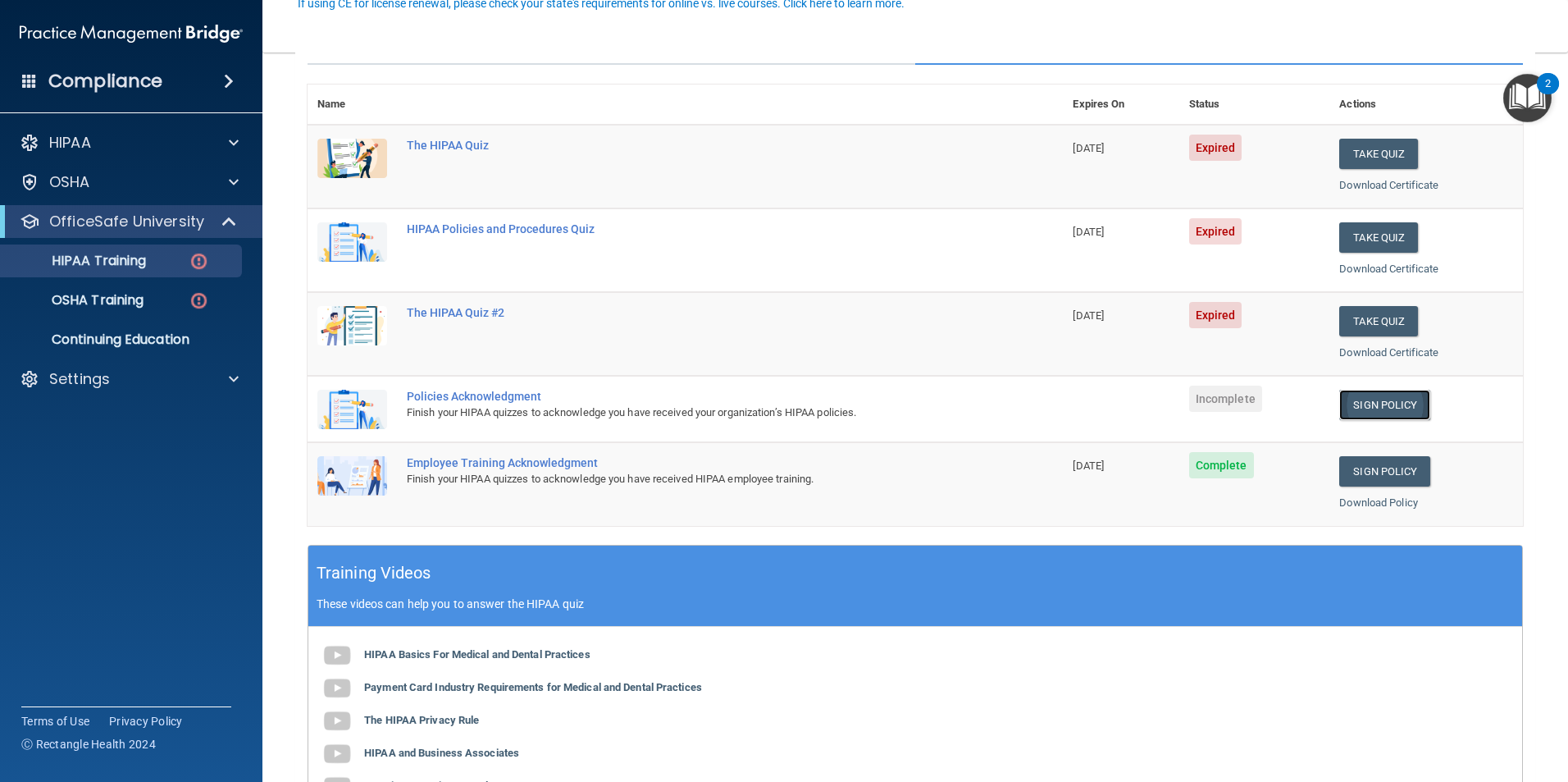
click at [1367, 401] on link "Sign Policy" at bounding box center [1384, 405] width 91 height 31
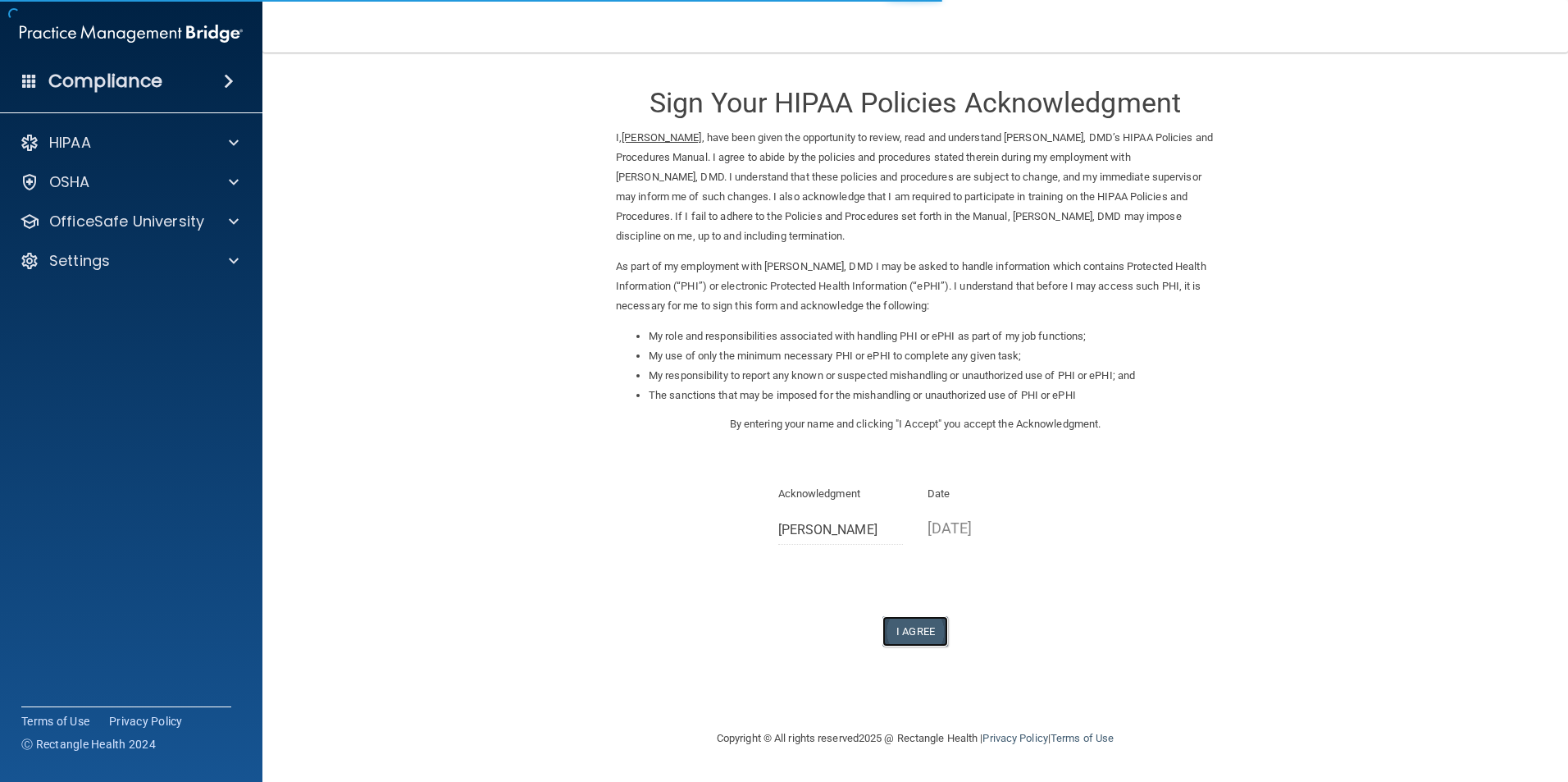
click at [932, 636] on button "I Agree" at bounding box center [915, 631] width 66 height 31
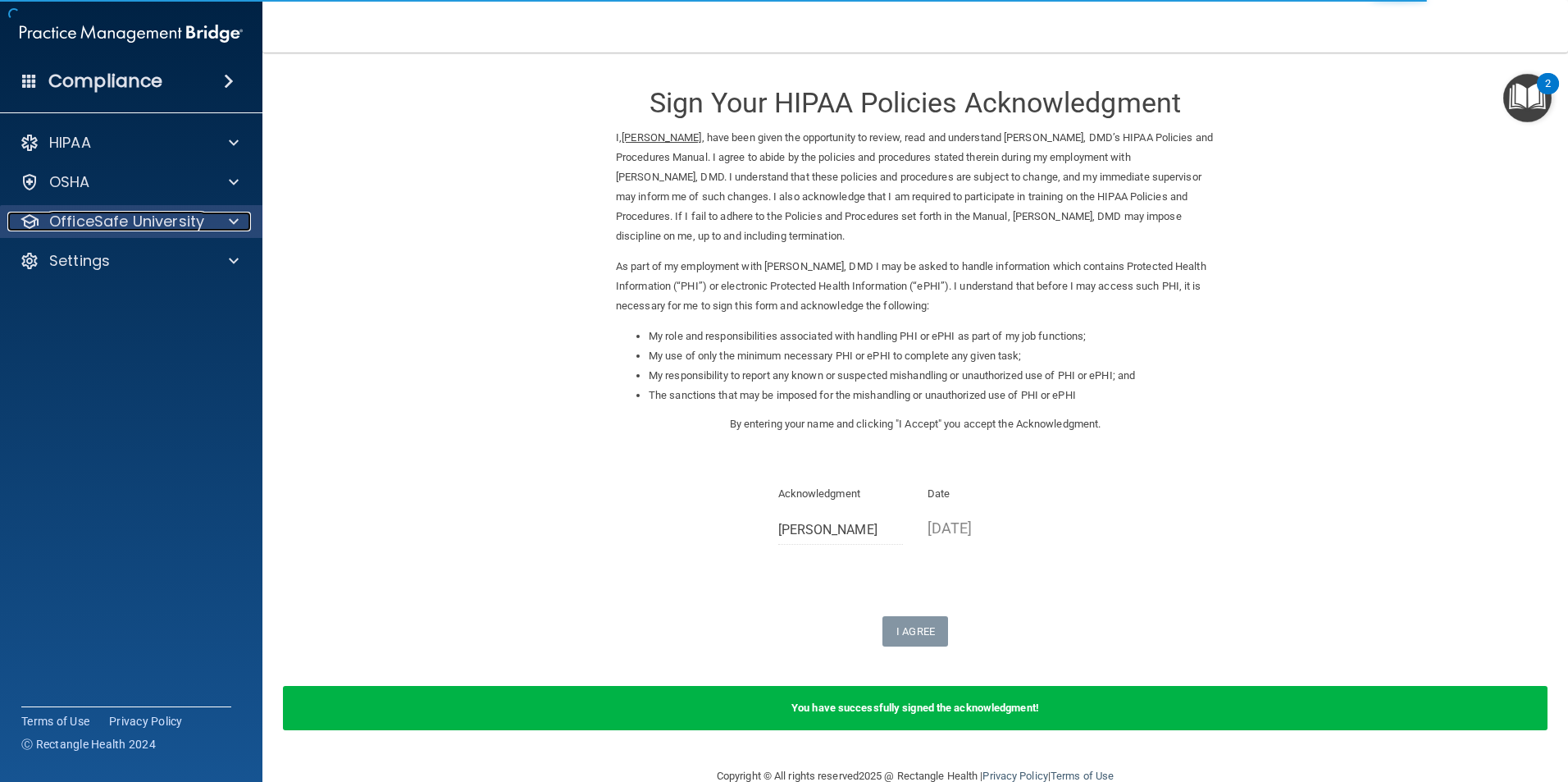
click at [218, 228] on div at bounding box center [231, 221] width 41 height 20
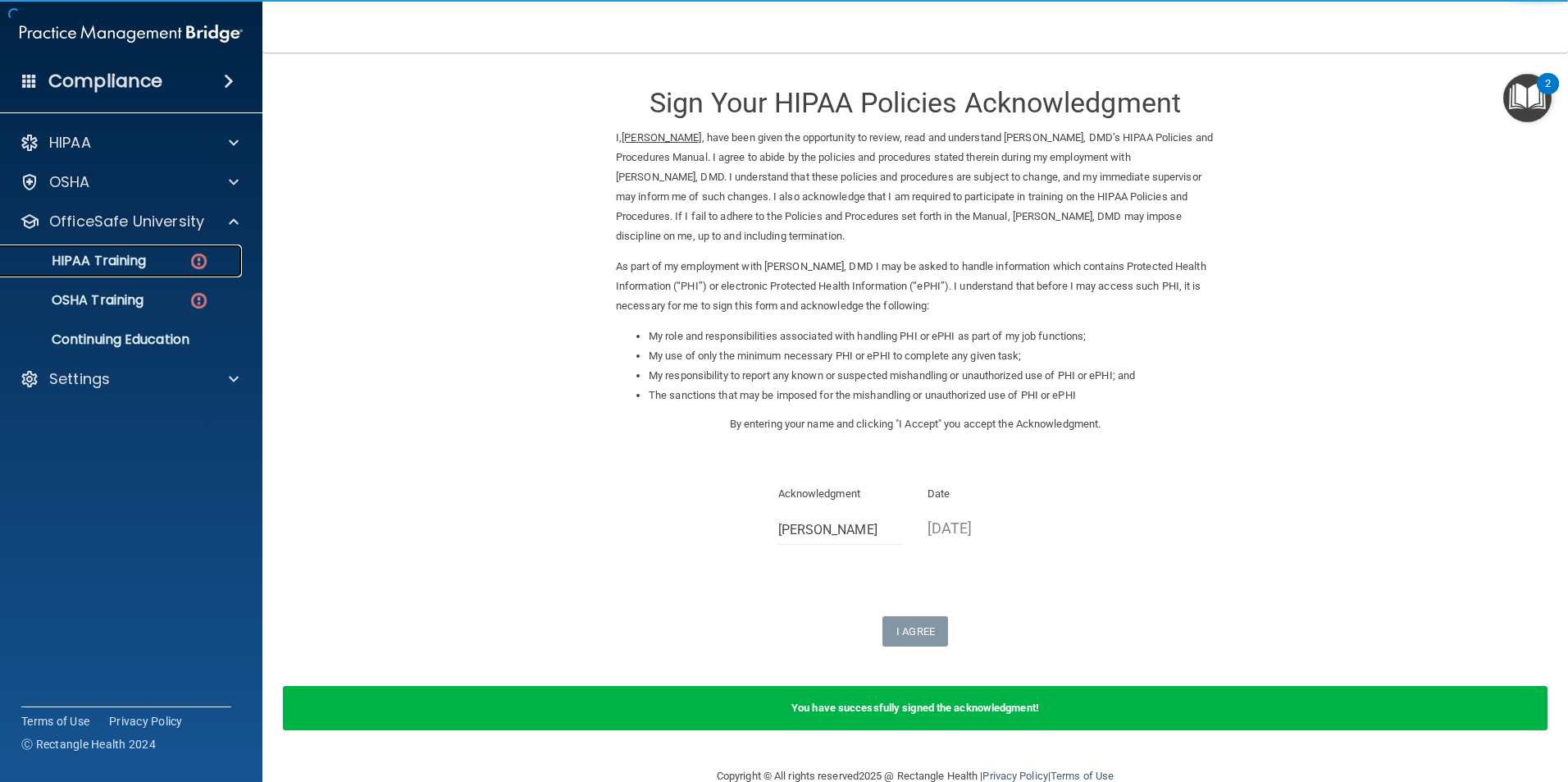
click at [181, 261] on div "HIPAA Training" at bounding box center [122, 260] width 224 height 16
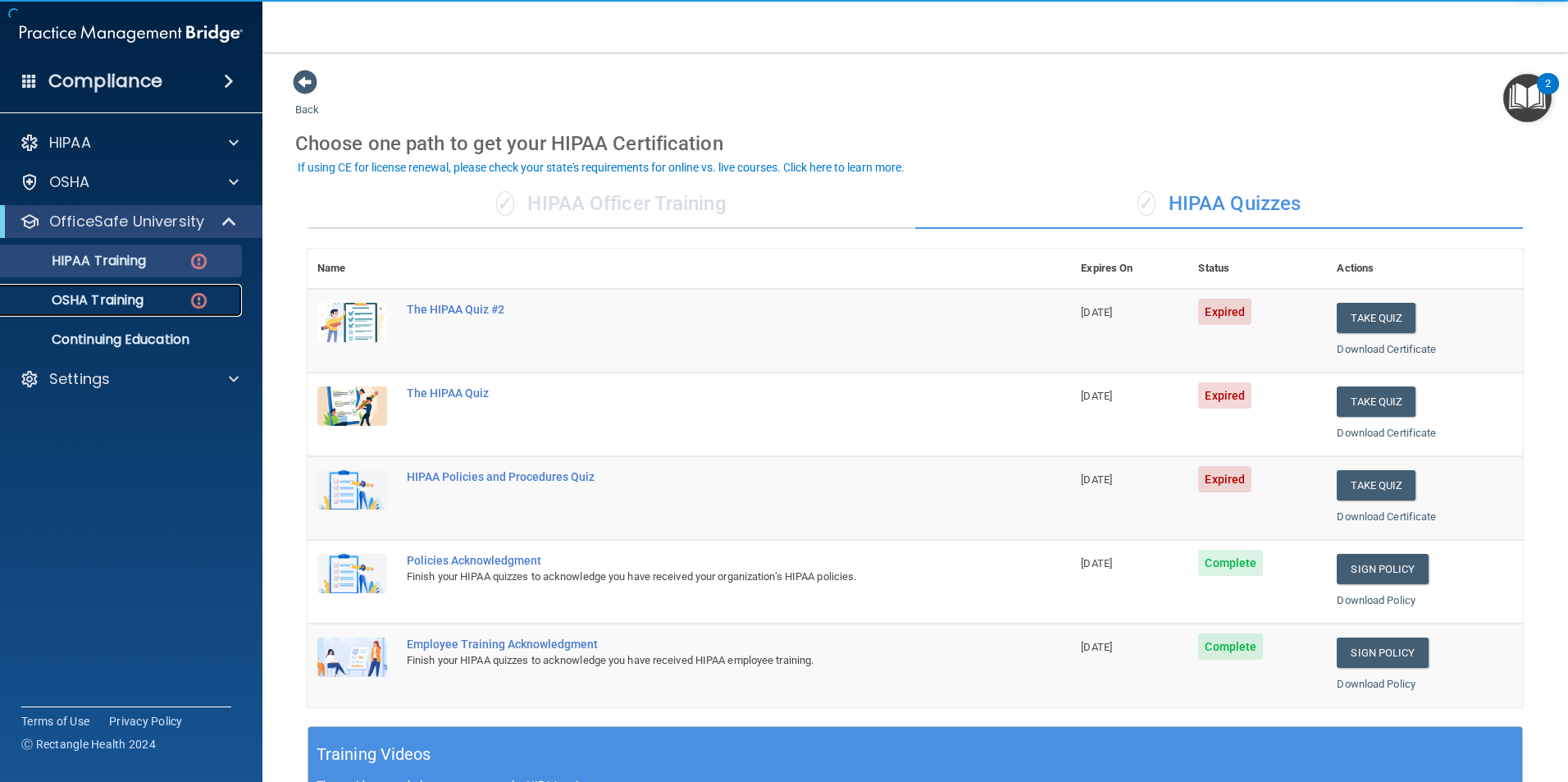
click at [150, 298] on div "OSHA Training" at bounding box center [122, 299] width 224 height 16
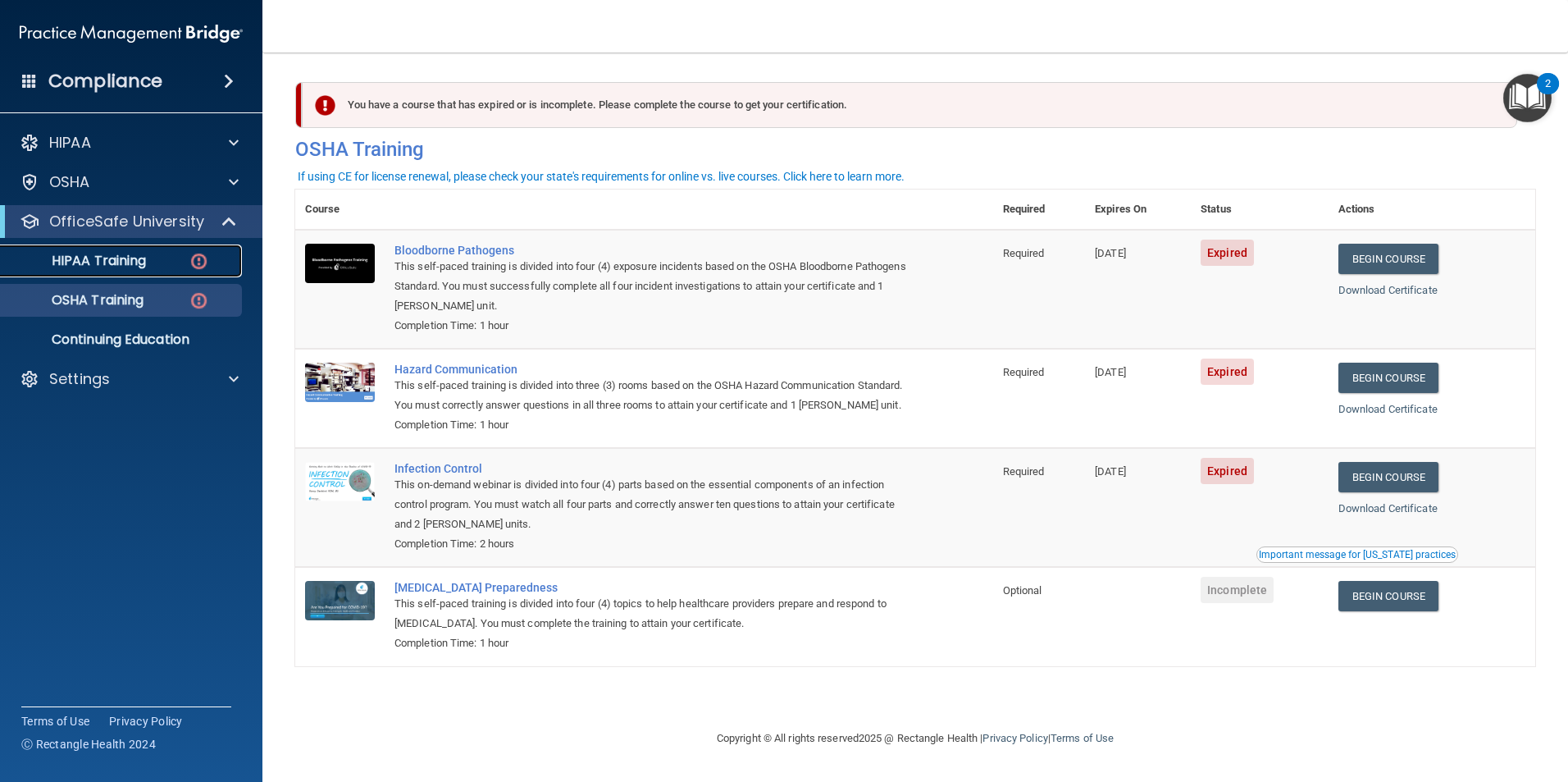
click at [159, 260] on div "HIPAA Training" at bounding box center [122, 260] width 224 height 16
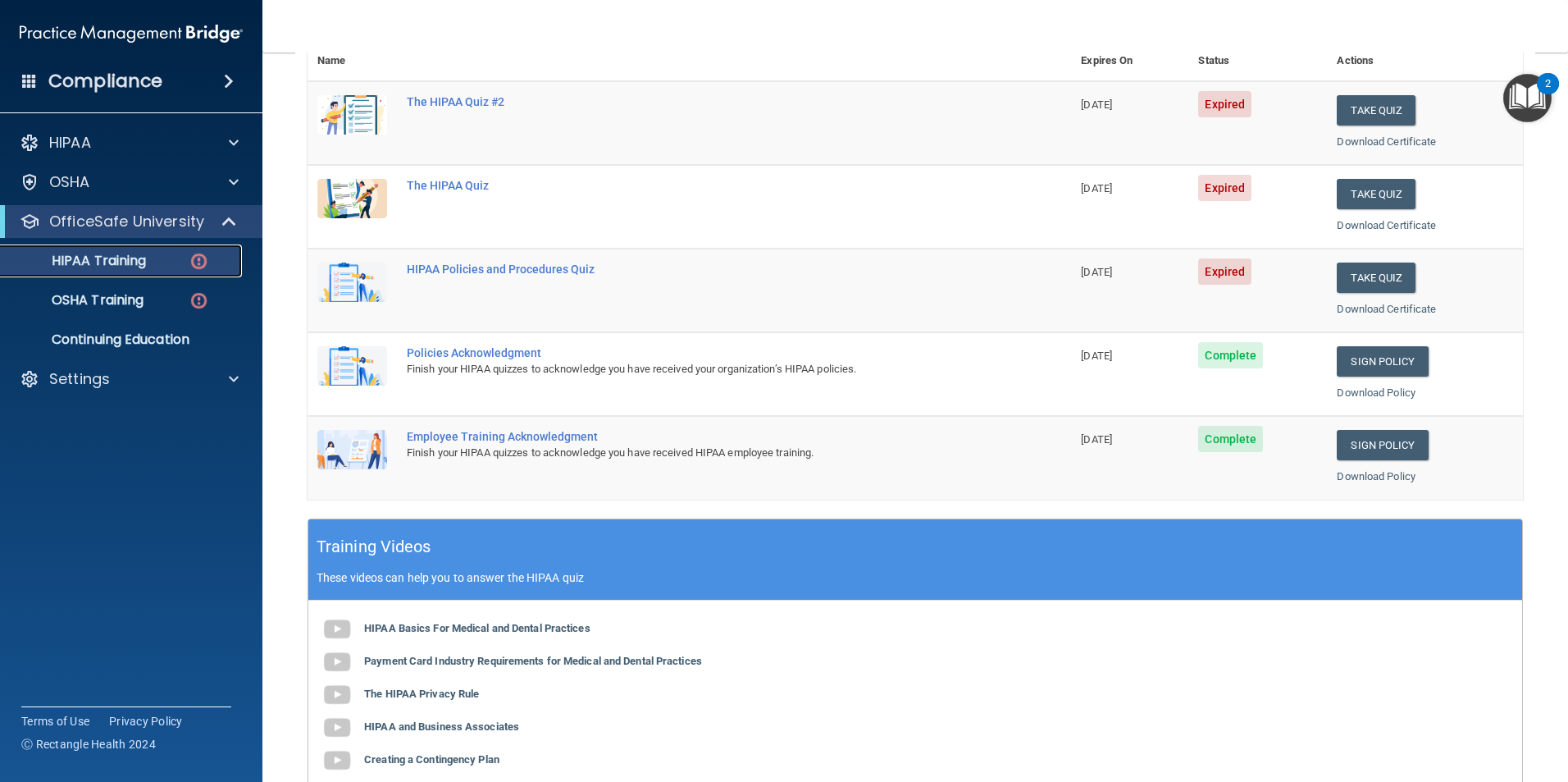
scroll to position [126, 0]
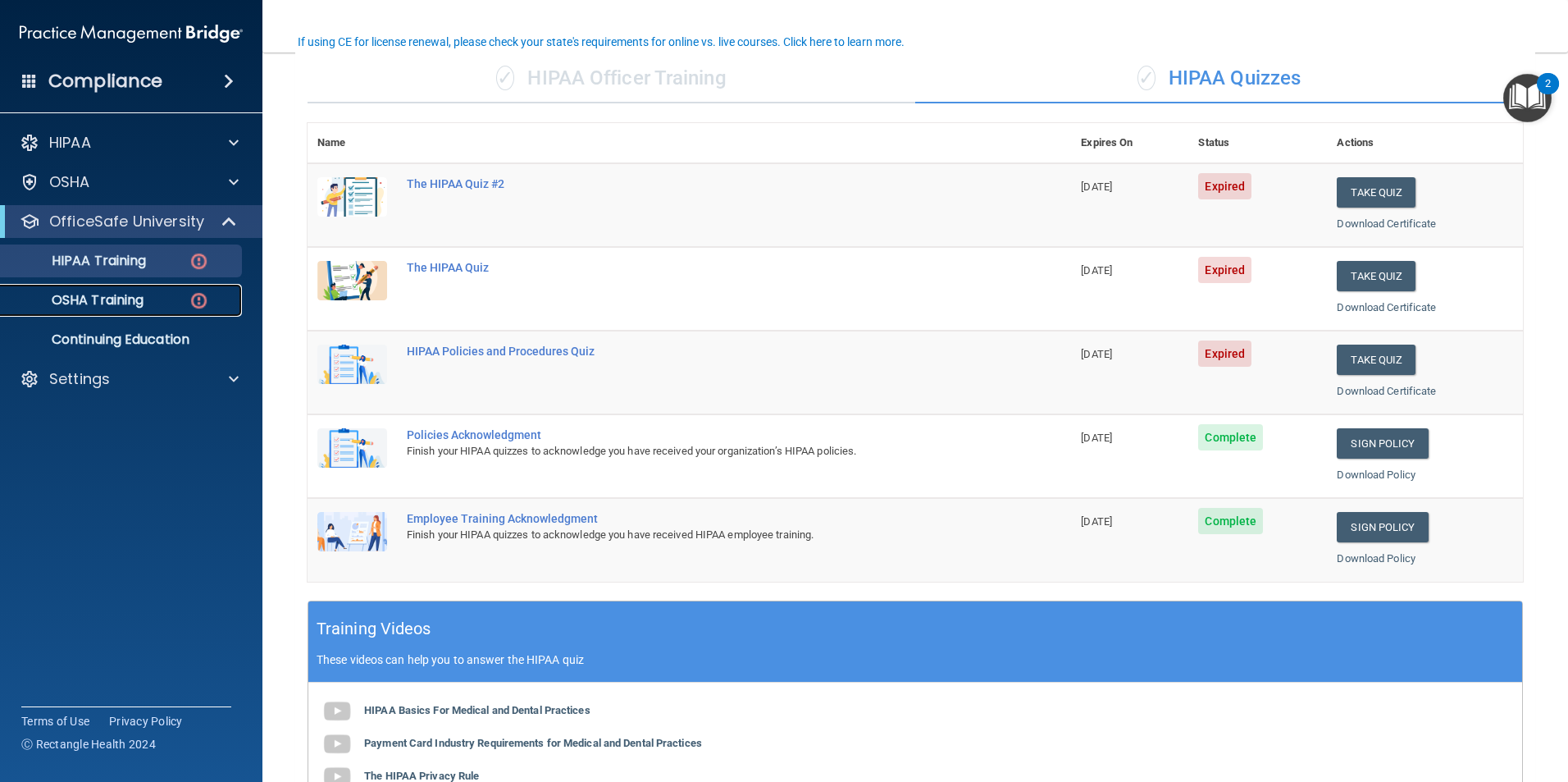
click at [148, 297] on div "OSHA Training" at bounding box center [122, 299] width 224 height 16
